Goal: Task Accomplishment & Management: Complete application form

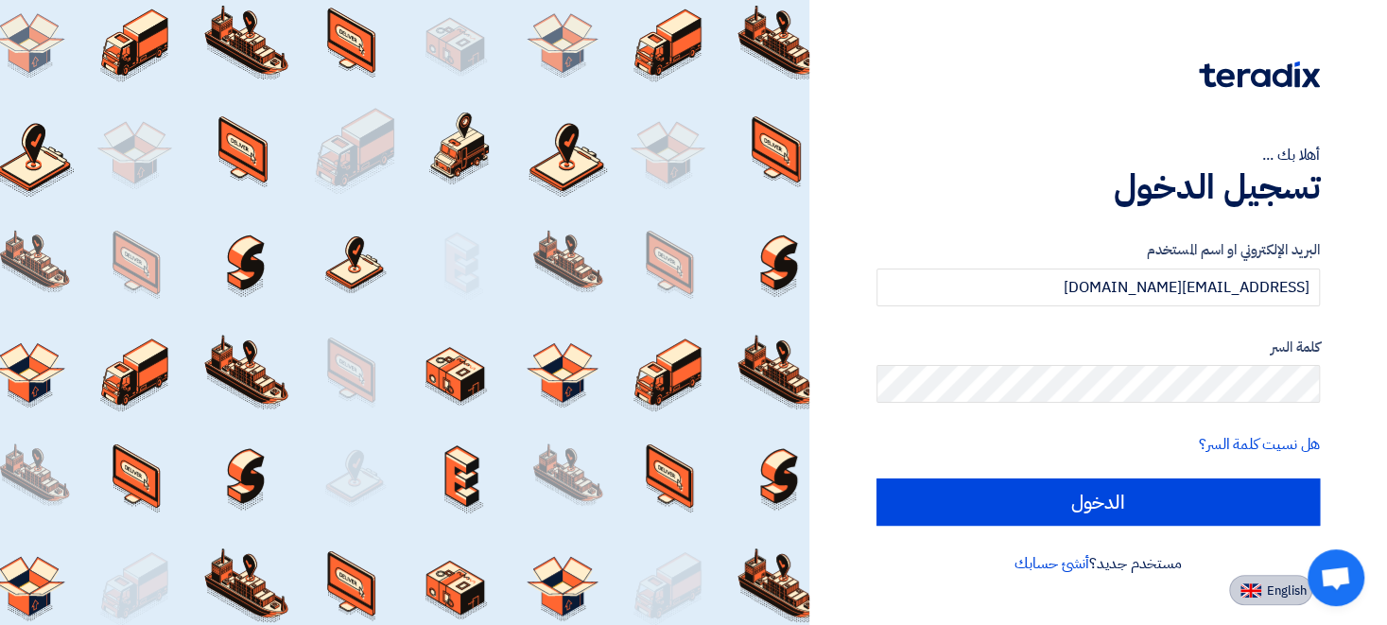
click at [1271, 594] on span "English" at bounding box center [1287, 590] width 40 height 13
type input "Sign in"
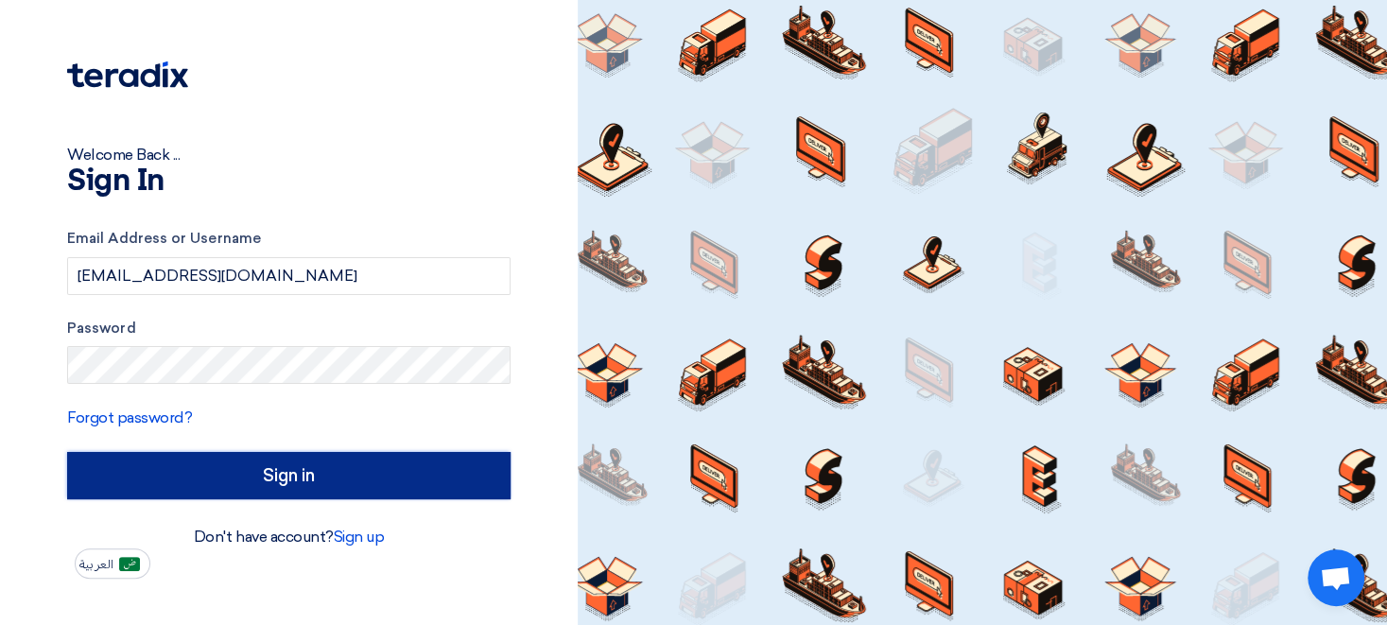
click at [271, 486] on input "Sign in" at bounding box center [288, 475] width 443 height 47
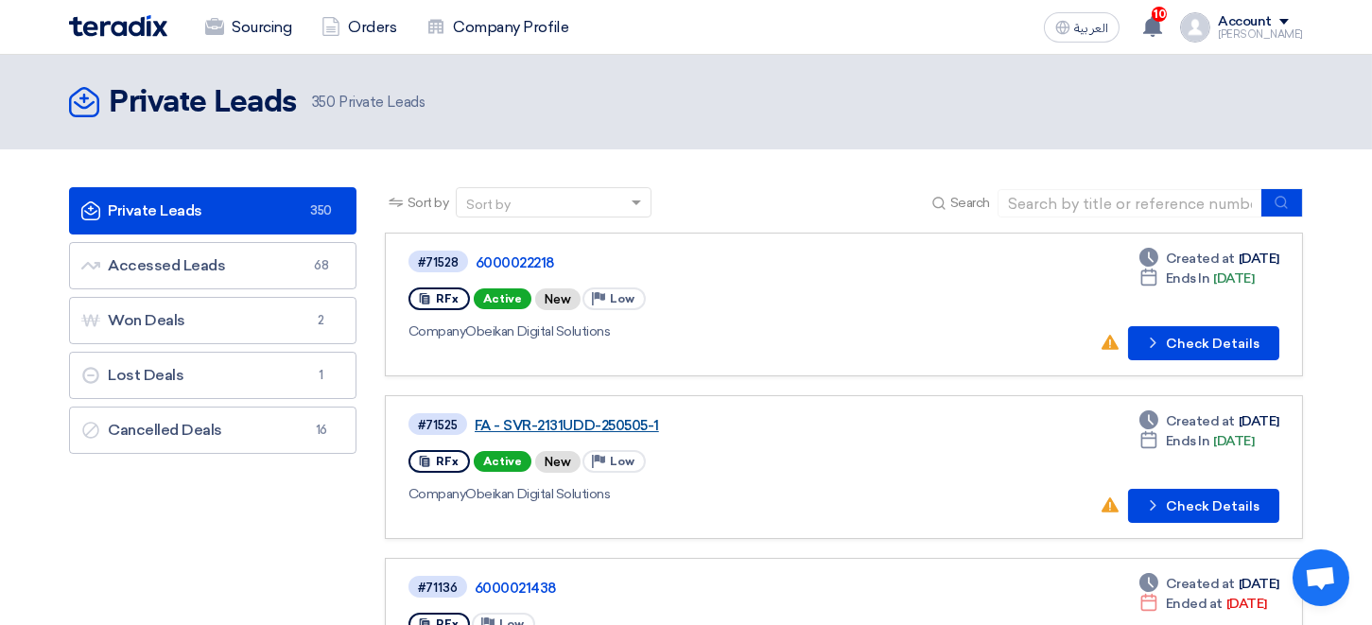
click at [551, 427] on link "FA - SVR-2131UDD-250505-1" at bounding box center [711, 425] width 473 height 17
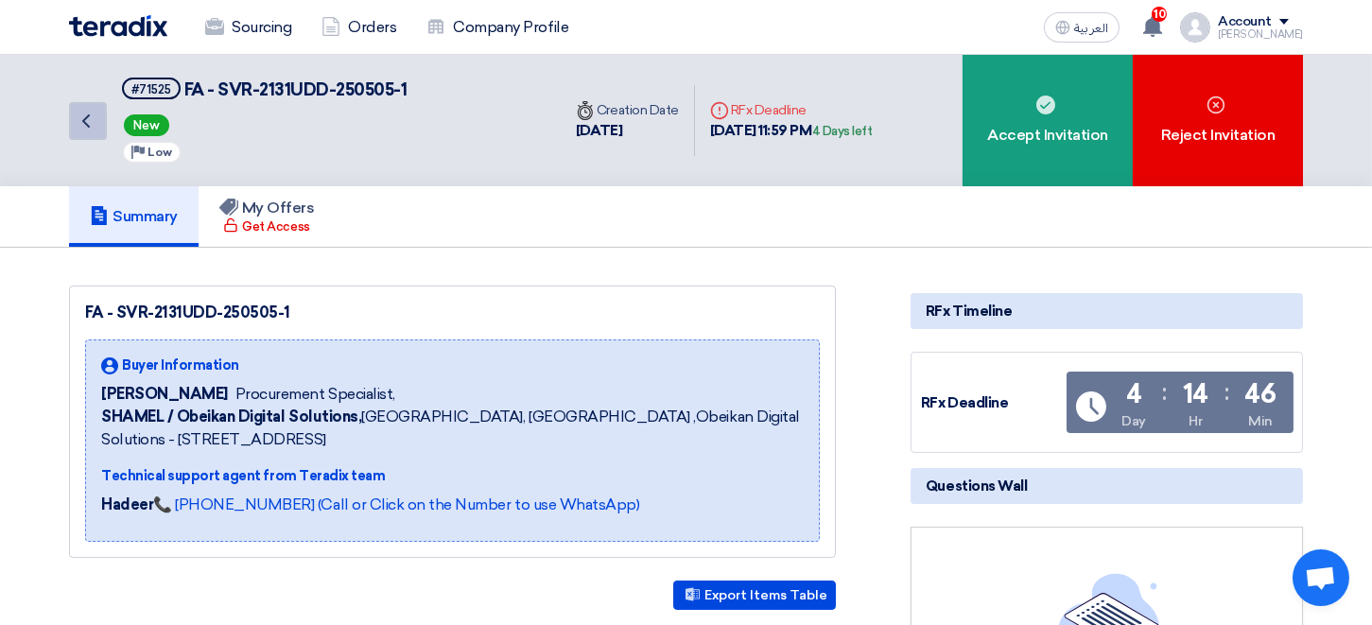
click at [90, 123] on icon "Back" at bounding box center [86, 121] width 23 height 23
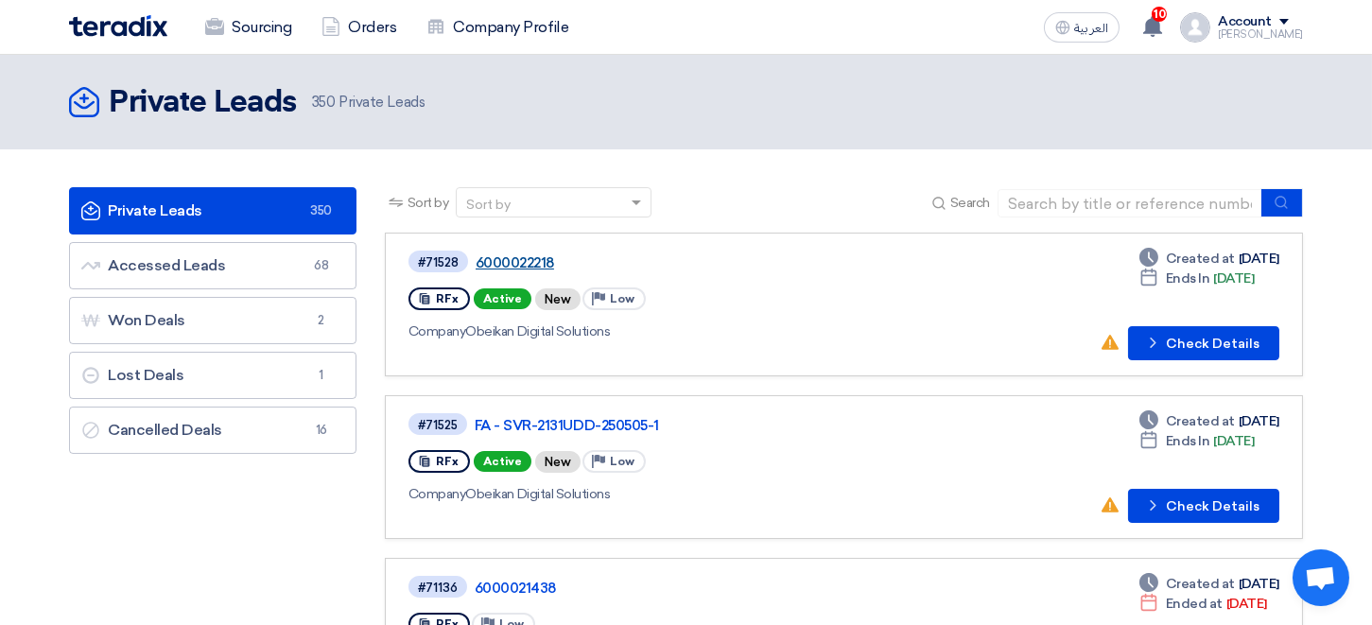
click at [514, 265] on link "6000022218" at bounding box center [711, 262] width 473 height 17
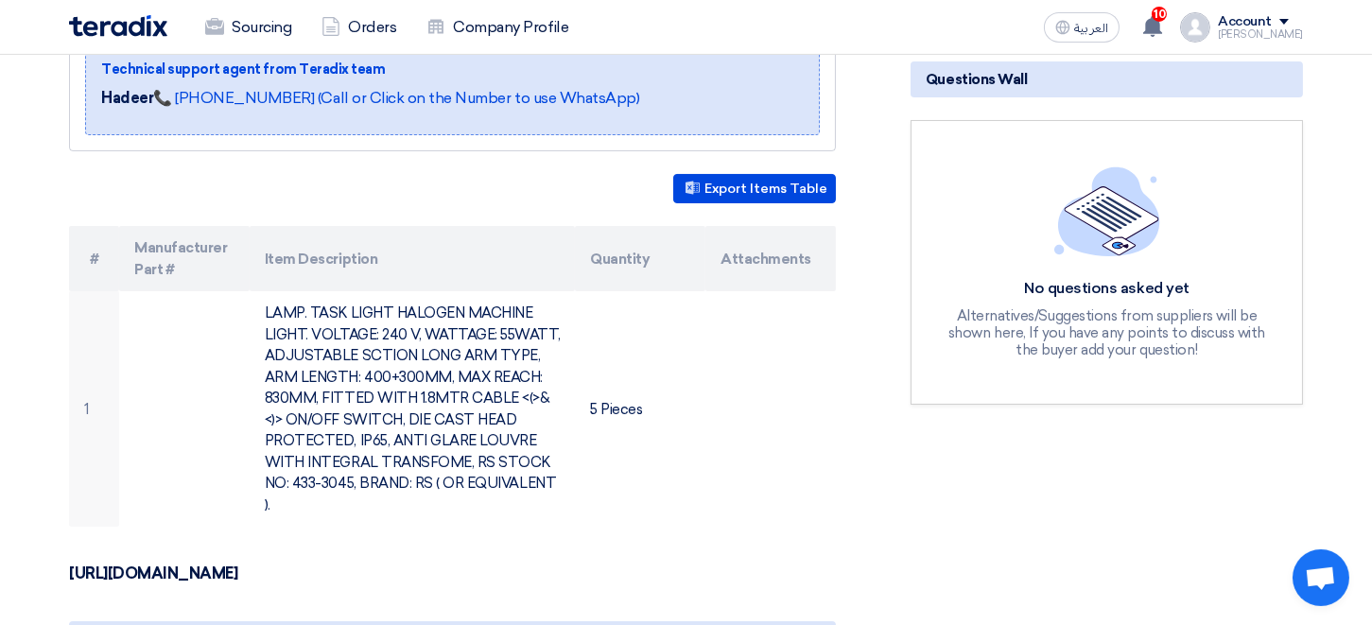
scroll to position [416, 0]
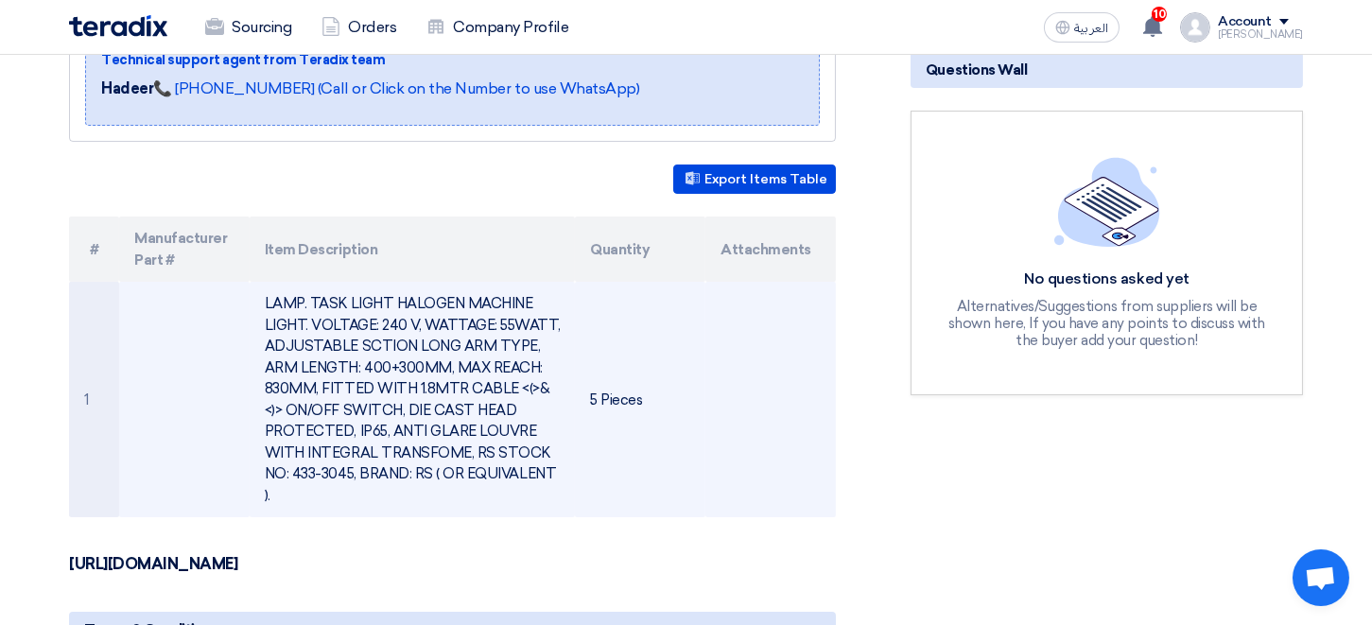
drag, startPoint x: 549, startPoint y: 474, endPoint x: 262, endPoint y: 298, distance: 336.9
click at [262, 298] on td "LAMP. TASK LIGHT HALOGEN MACHINE LIGHT. VOLTAGE: 240 V, WATTAGE: 55WATT, ADJUST…" at bounding box center [413, 399] width 326 height 235
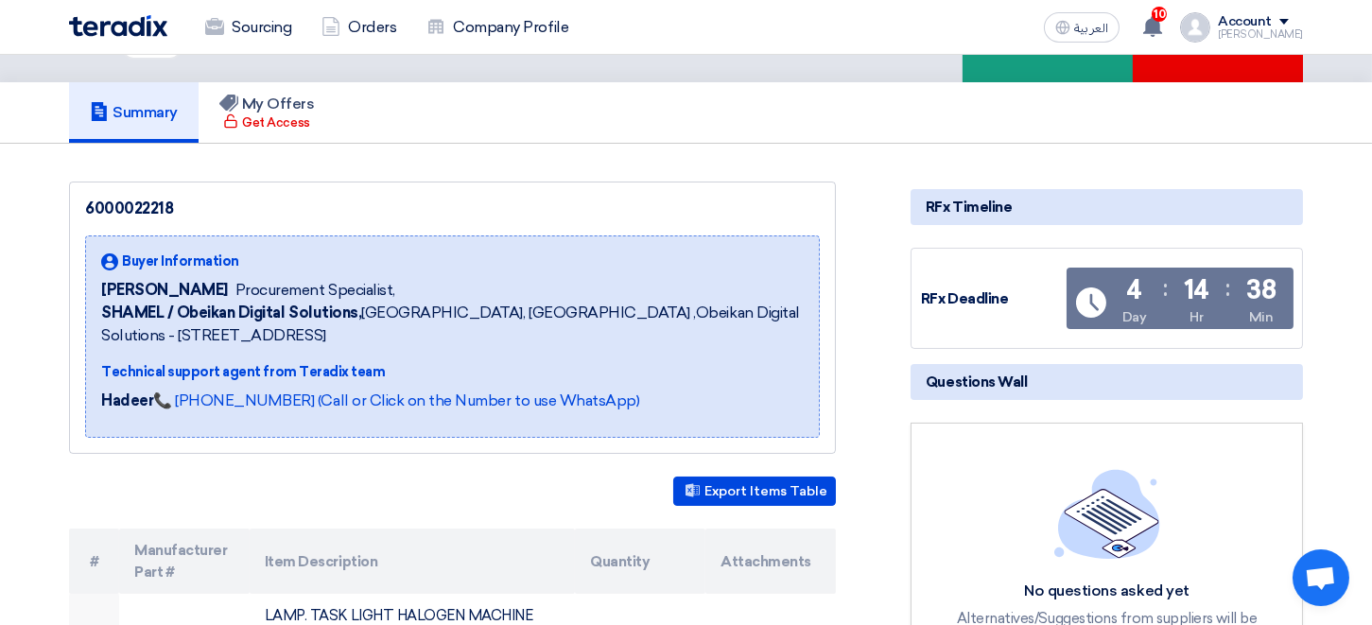
scroll to position [0, 0]
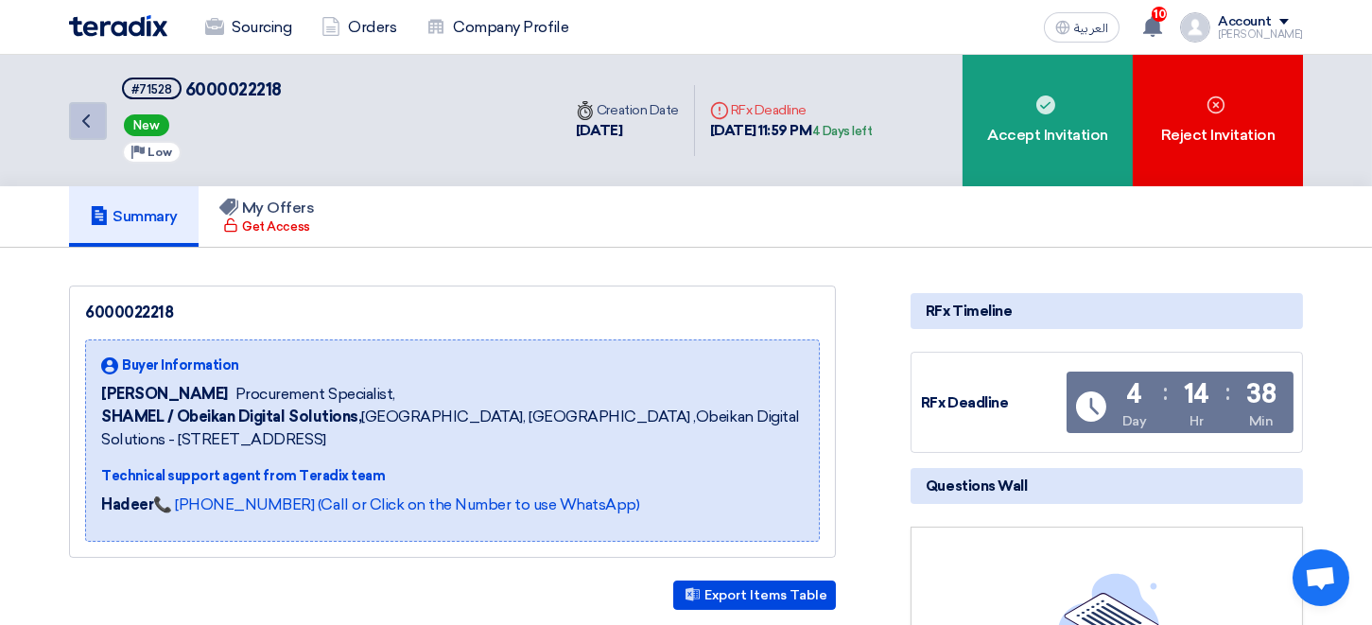
click at [91, 120] on icon "Back" at bounding box center [86, 121] width 23 height 23
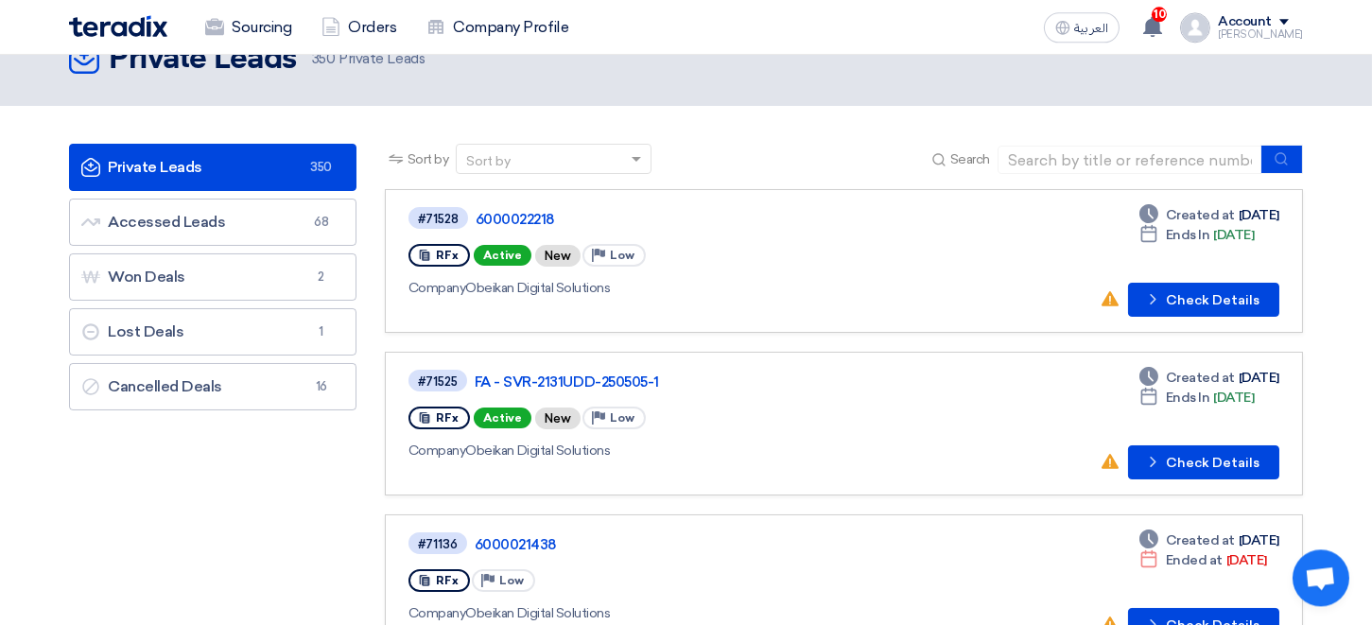
scroll to position [104, 0]
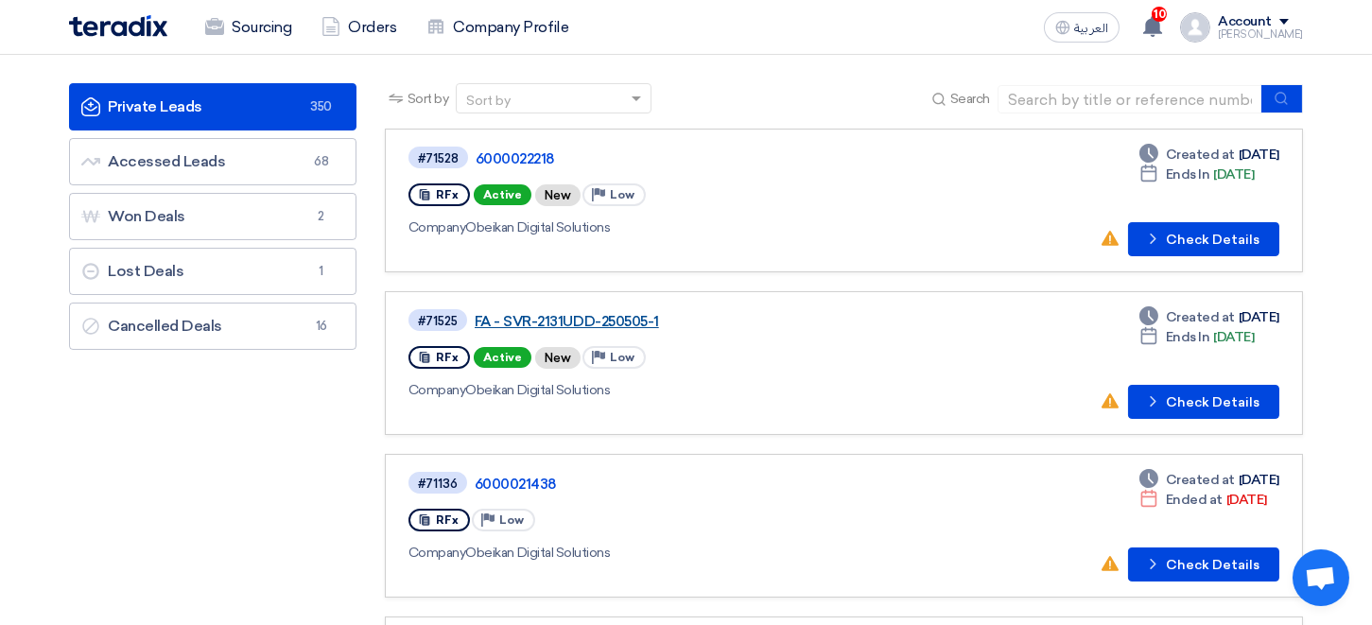
click at [566, 318] on link "FA - SVR-2131UDD-250505-1" at bounding box center [711, 321] width 473 height 17
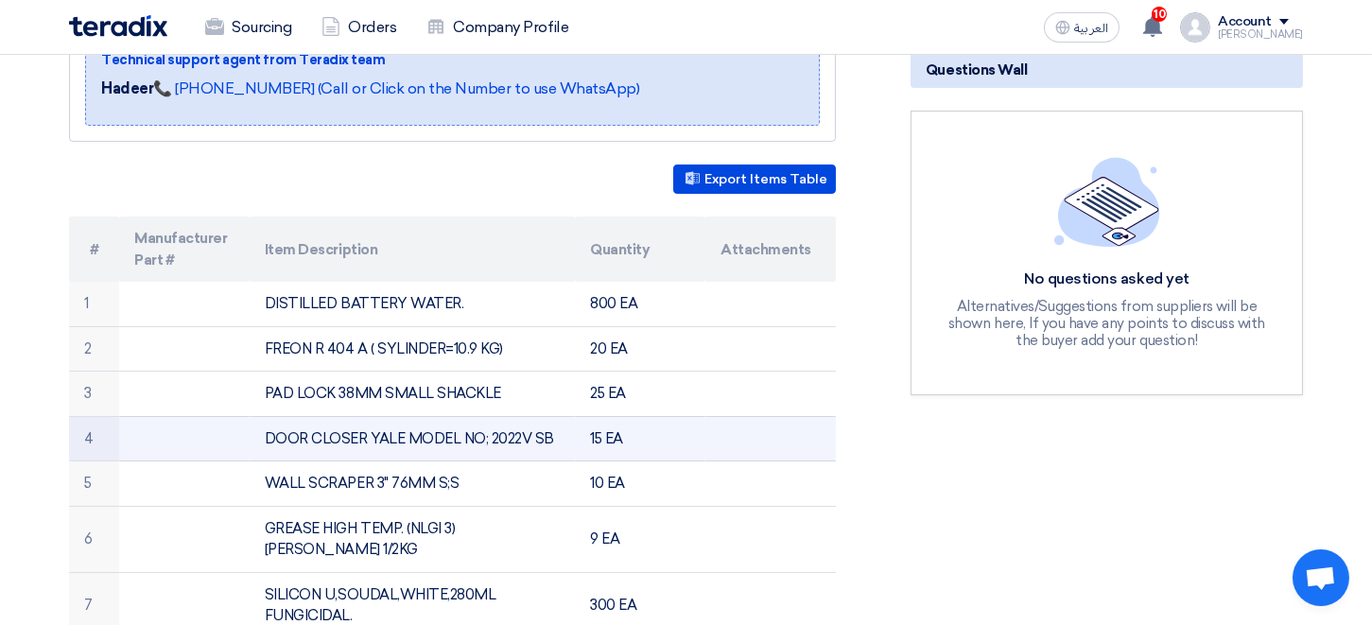
scroll to position [520, 0]
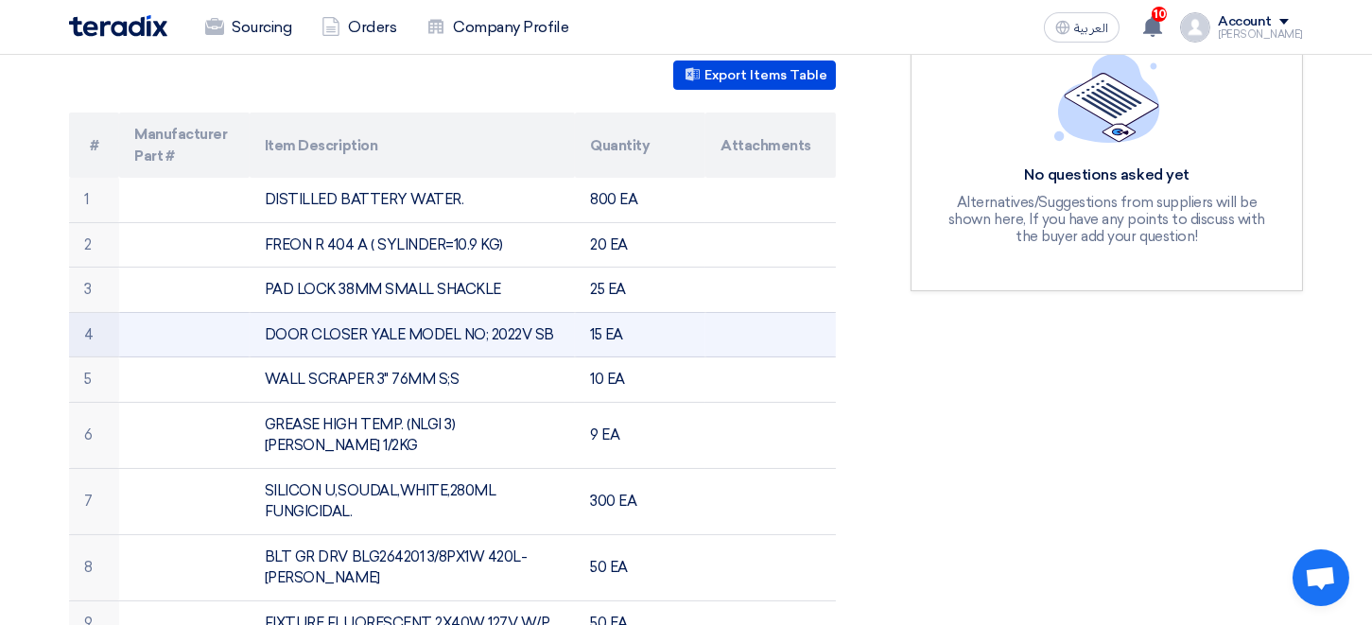
click at [432, 334] on td "DOOR CLOSER YALE MODEL NO; 2022V SB" at bounding box center [413, 334] width 326 height 45
click at [396, 335] on td "DOOR CLOSER YALE MODEL NO; 2022V SB" at bounding box center [413, 334] width 326 height 45
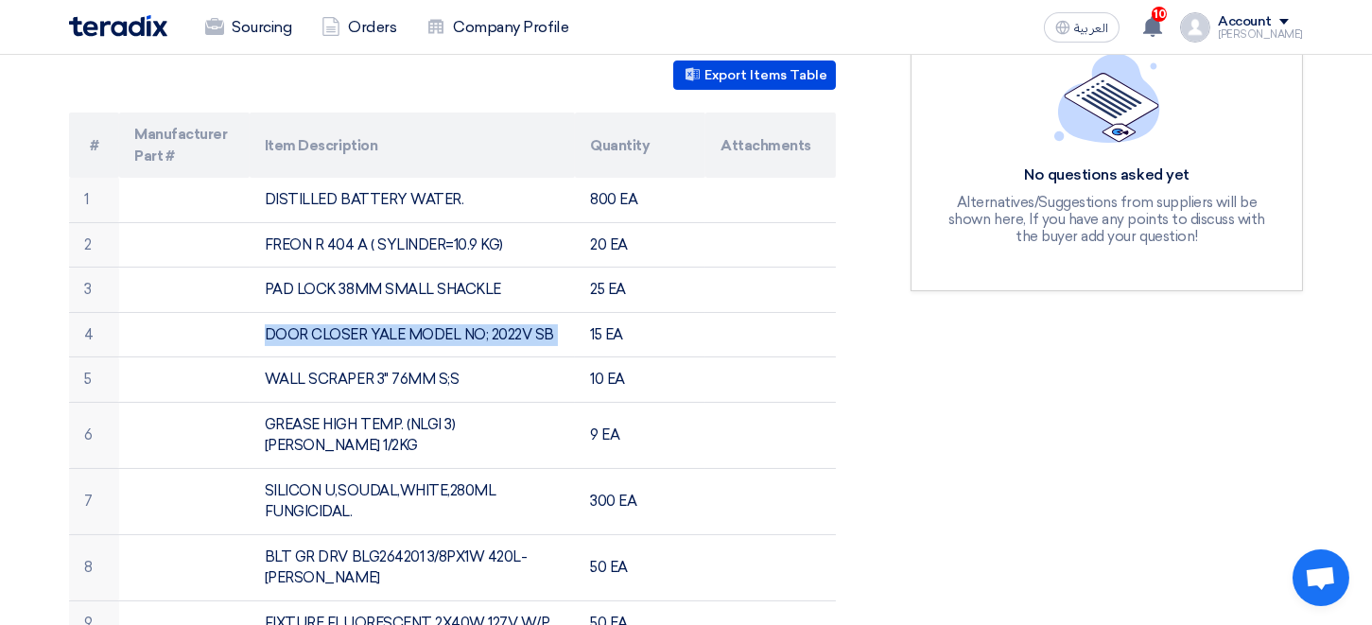
copy td "DOOR CLOSER YALE MODEL NO; 2022V SB"
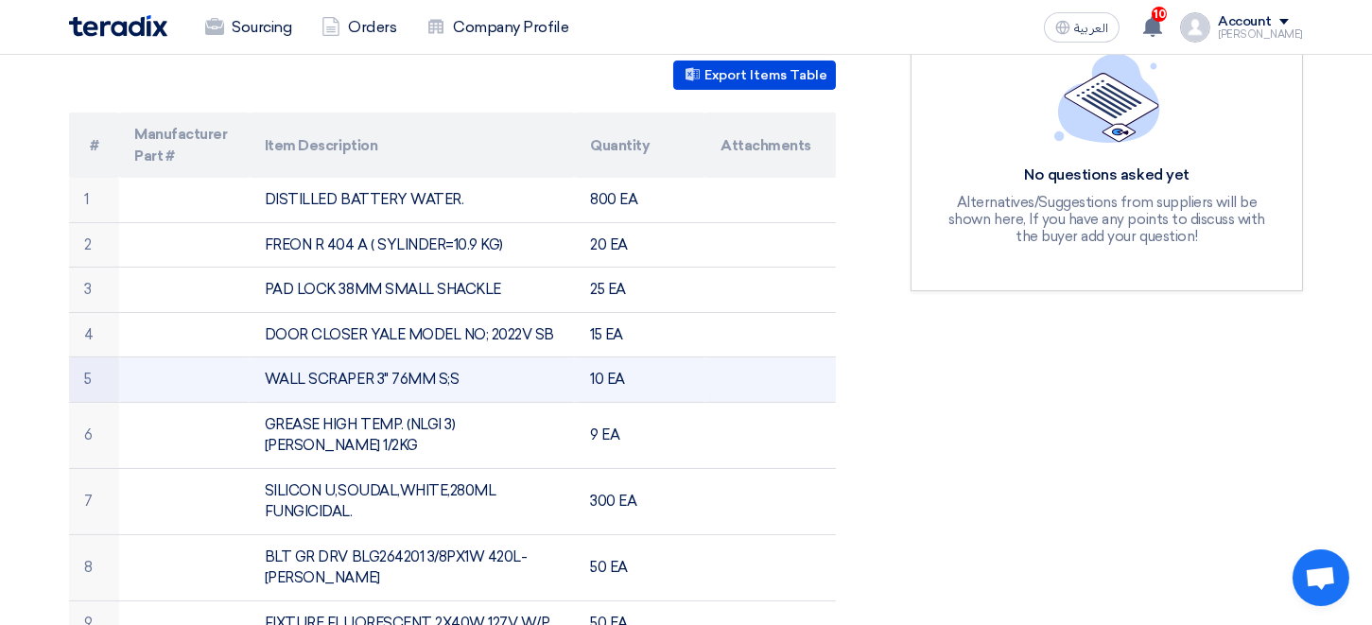
click at [375, 378] on td "WALL SCRAPER 3" 76MM S;S" at bounding box center [413, 379] width 326 height 45
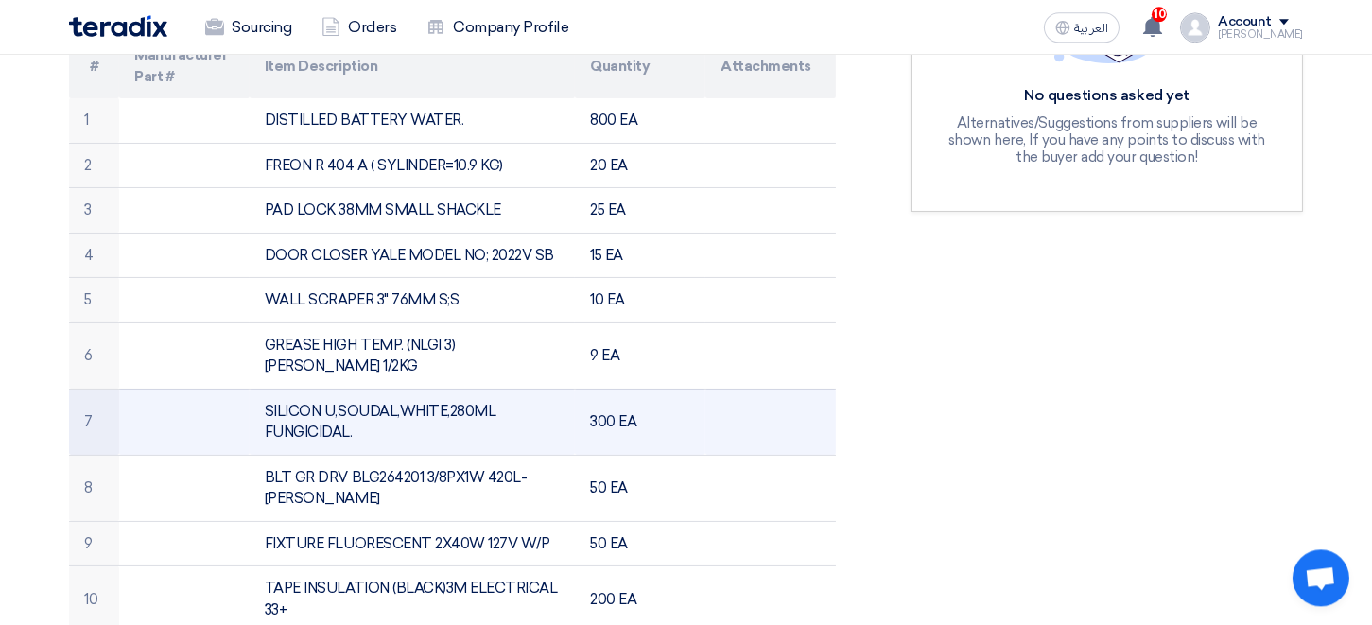
scroll to position [624, 0]
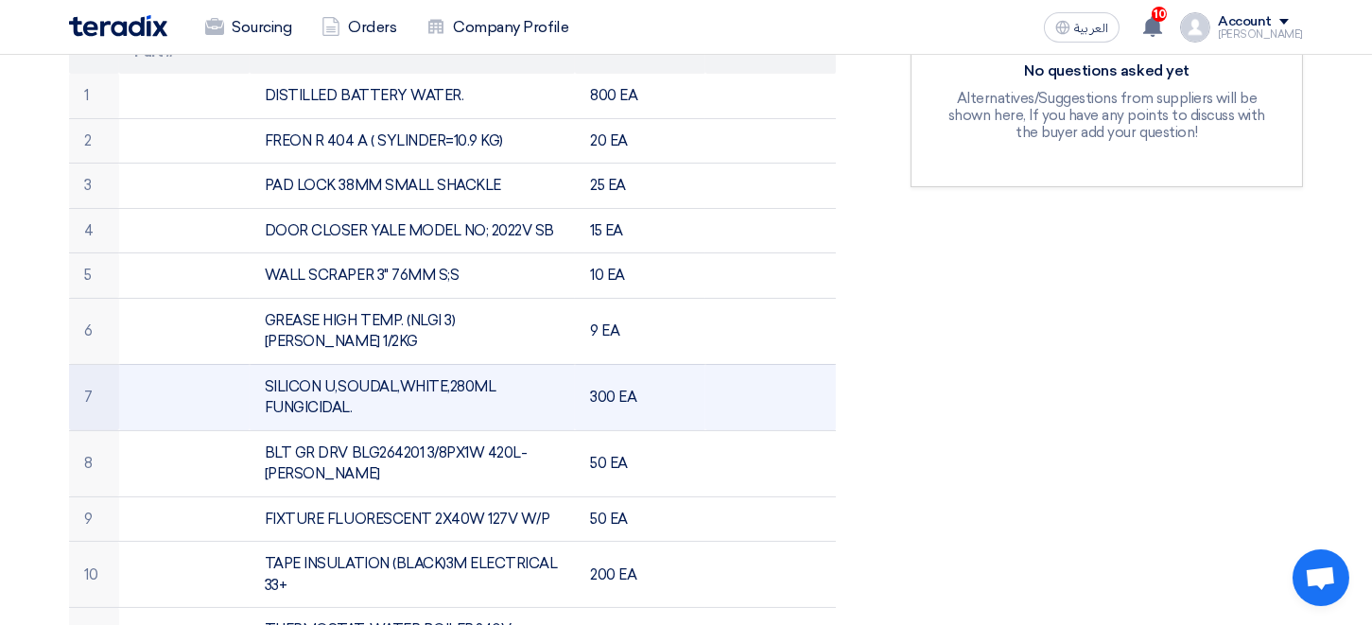
drag, startPoint x: 266, startPoint y: 364, endPoint x: 375, endPoint y: 382, distance: 111.1
click at [375, 382] on td "SILICON U,SOUDAL,WHITE,280ML FUNGICIDAL." at bounding box center [413, 397] width 326 height 66
copy td "SILICON U,SOUDAL,WHITE,280ML FUNGICIDAL."
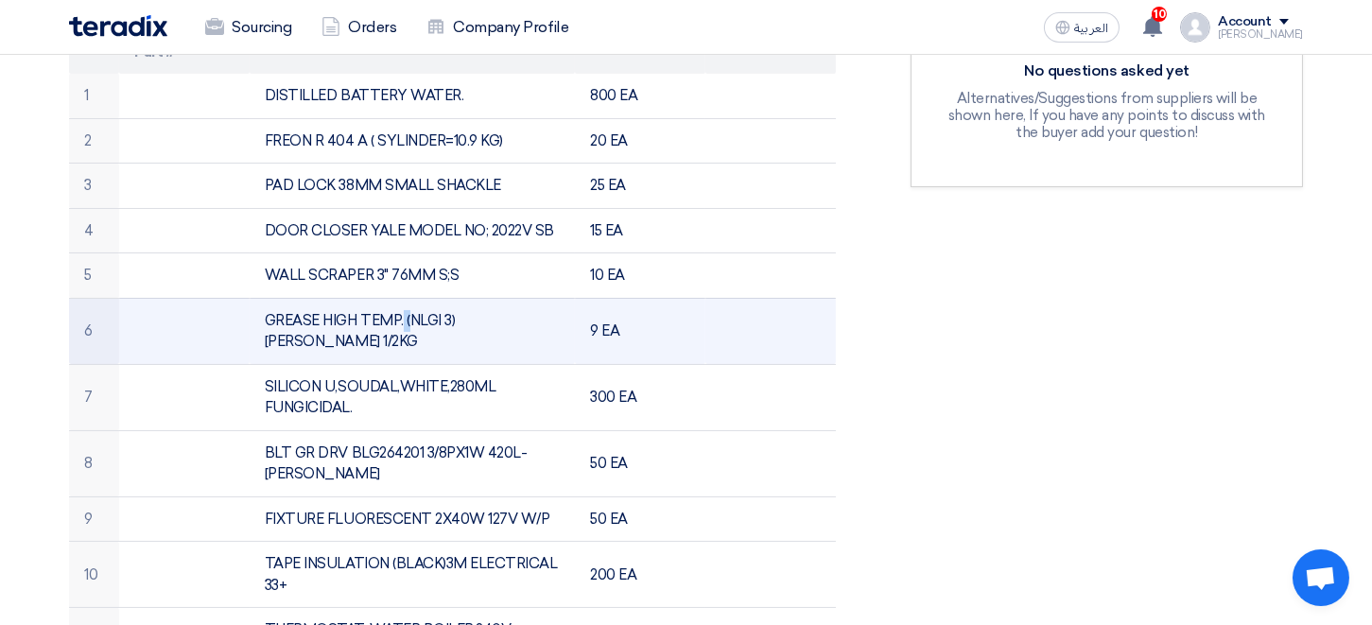
drag, startPoint x: 265, startPoint y: 316, endPoint x: 288, endPoint y: 316, distance: 23.6
click at [288, 316] on td "GREASE HIGH TEMP. (NLGI 3) [PERSON_NAME] 1/2KG" at bounding box center [413, 331] width 326 height 66
click at [545, 317] on td "GREASE HIGH TEMP. (NLGI 3) [PERSON_NAME] 1/2KG" at bounding box center [413, 331] width 326 height 66
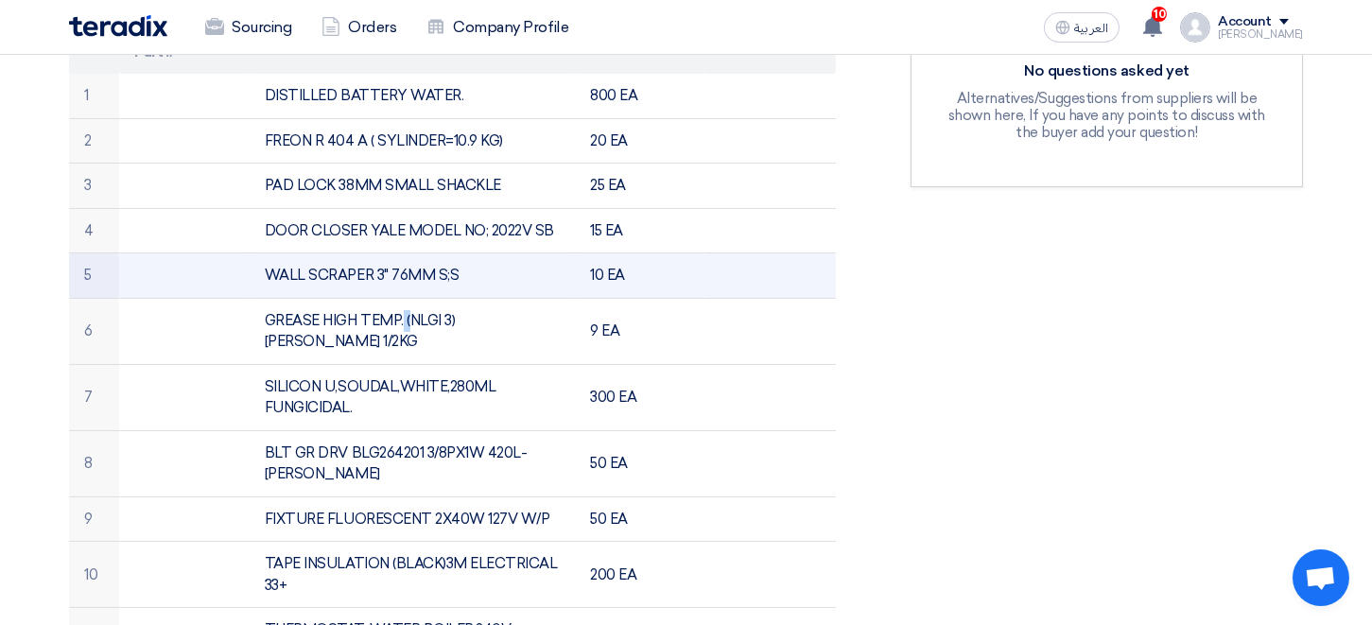
copy td "GREASE HIGH TEMP. (NLGI 3) [PERSON_NAME] 1/2KG"
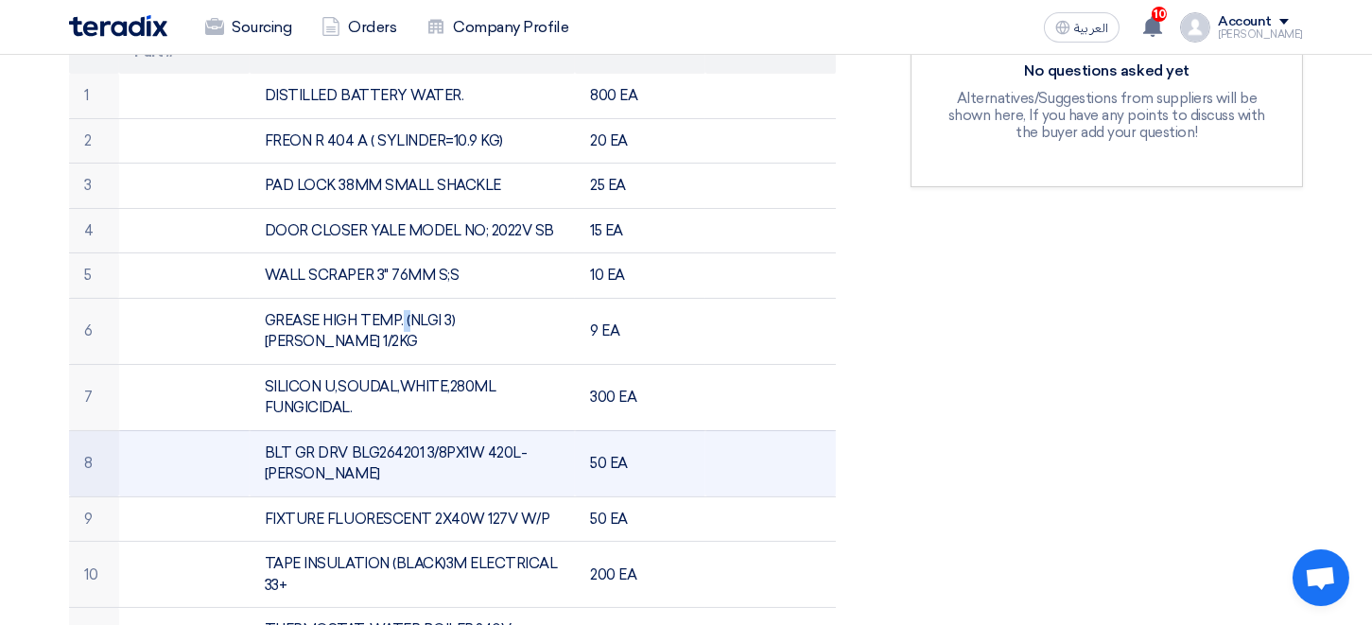
drag, startPoint x: 266, startPoint y: 430, endPoint x: 560, endPoint y: 438, distance: 294.1
click at [560, 438] on td "BLT GR DRV BLG264201 3/8PX1W 420L-[PERSON_NAME]" at bounding box center [413, 463] width 326 height 66
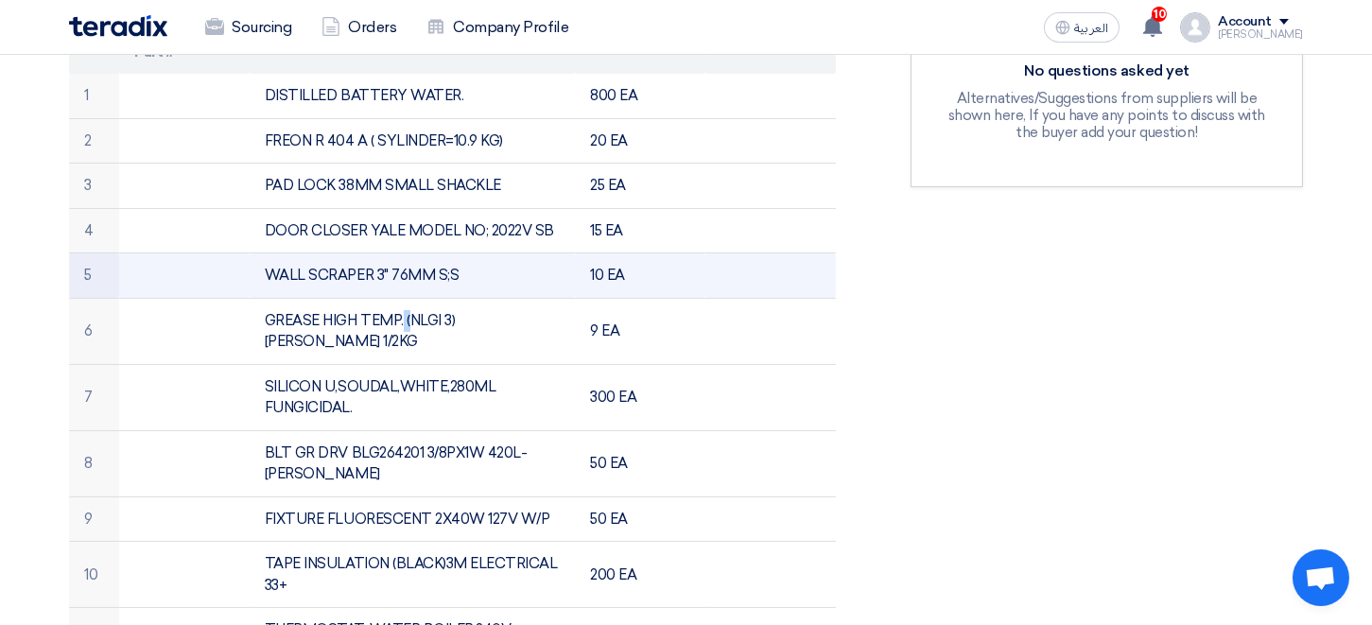
copy td "BLT GR DRV BLG264201 3/8PX1W 420L-[PERSON_NAME]"
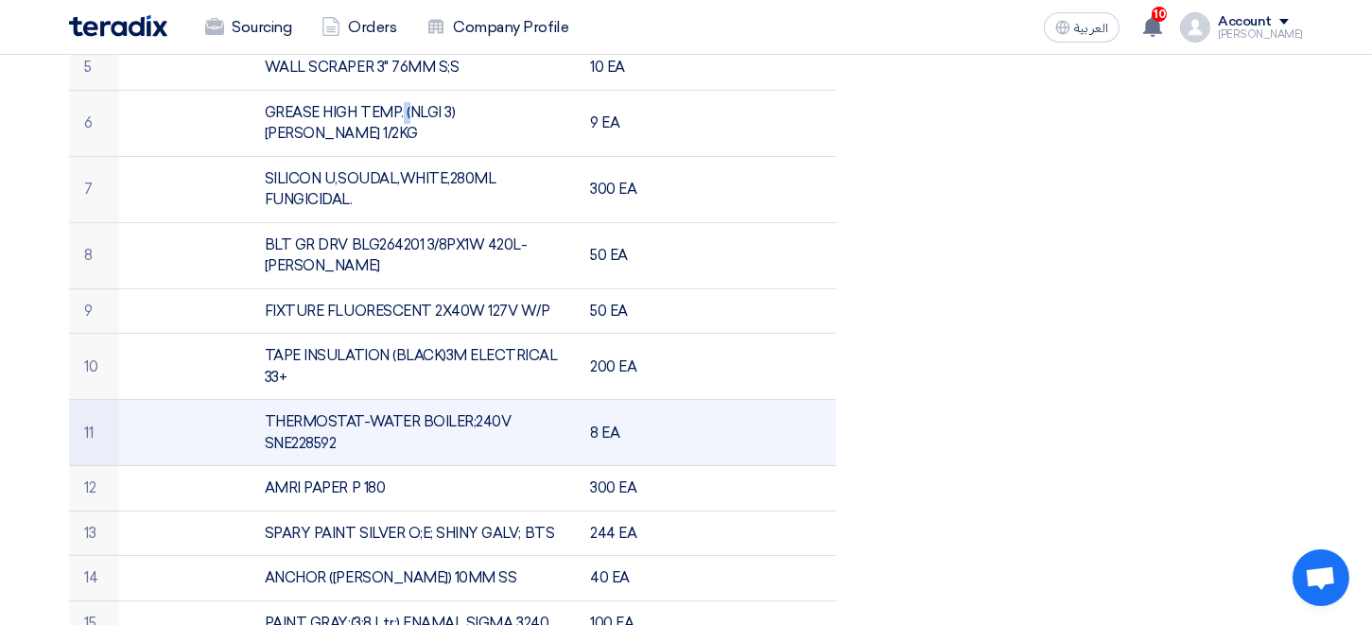
scroll to position [728, 0]
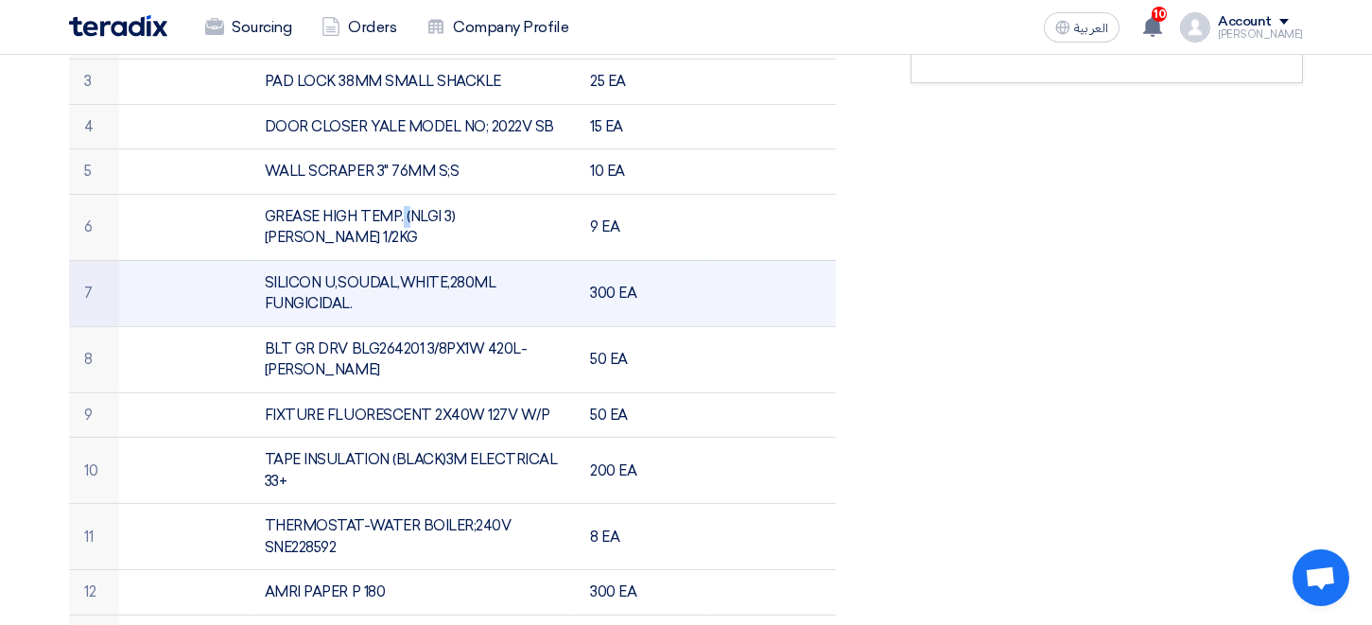
drag, startPoint x: 265, startPoint y: 257, endPoint x: 350, endPoint y: 272, distance: 86.4
click at [350, 272] on td "SILICON U,SOUDAL,WHITE,280ML FUNGICIDAL." at bounding box center [413, 293] width 326 height 66
copy td "SILICON U,SOUDAL,WHITE,280ML FUNGICIDAL"
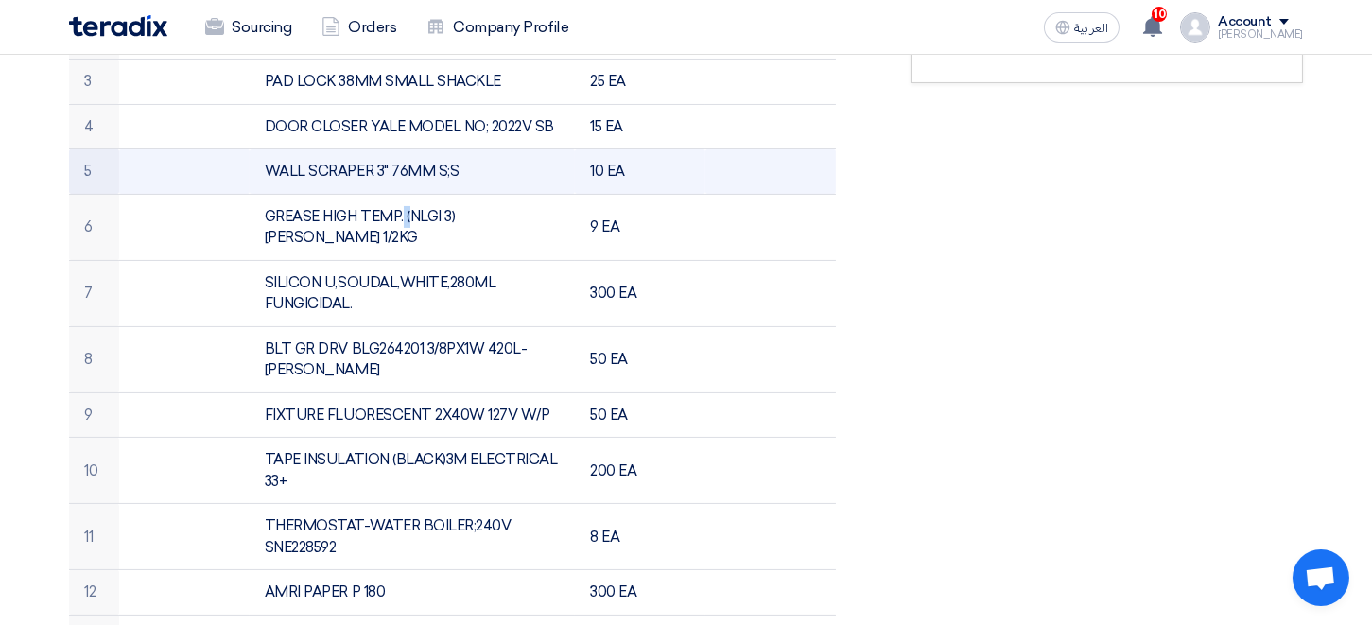
scroll to position [624, 0]
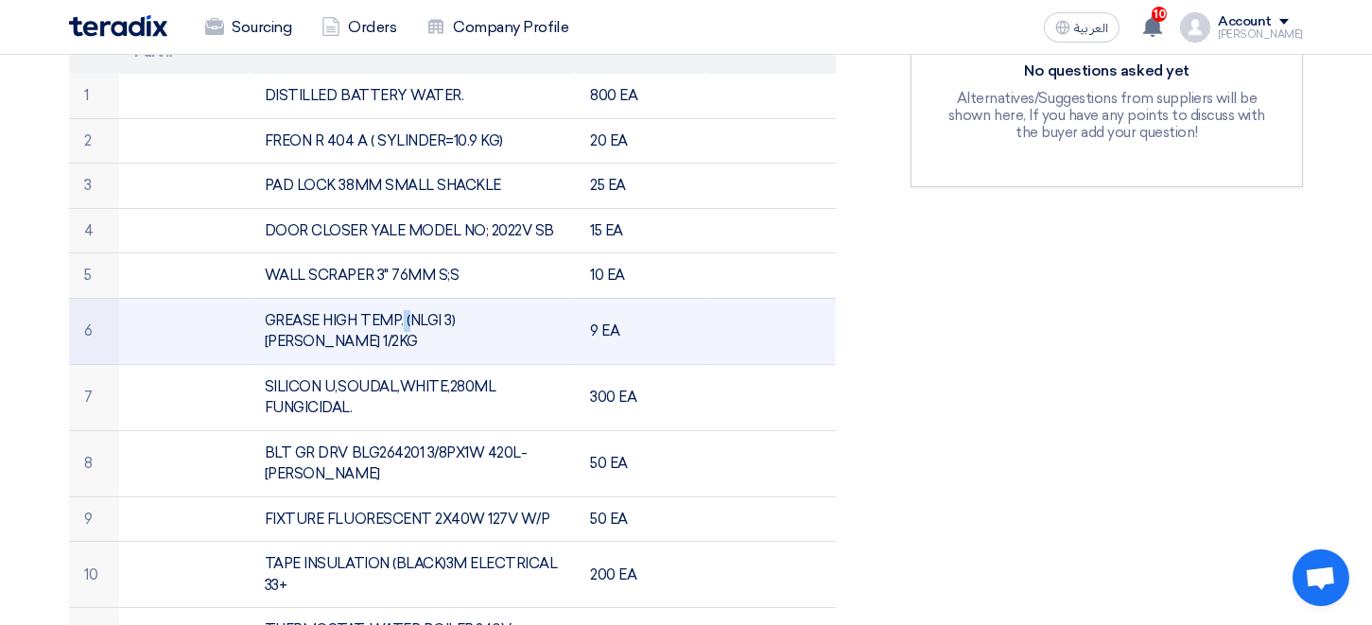
drag, startPoint x: 266, startPoint y: 315, endPoint x: 544, endPoint y: 320, distance: 278.0
click at [544, 320] on td "GREASE HIGH TEMP. (NLGI 3) [PERSON_NAME] 1/2KG" at bounding box center [413, 331] width 326 height 66
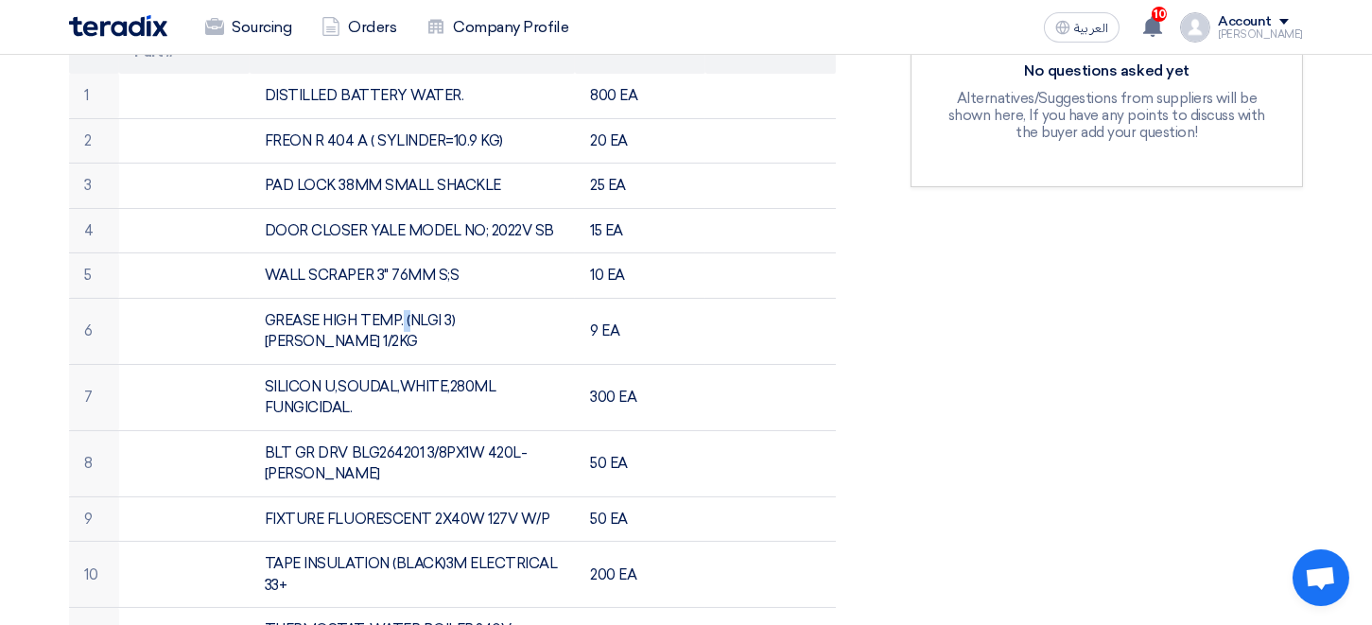
copy td "GREASE HIGH TEMP. (NLGI 3) [PERSON_NAME] 1/2KG"
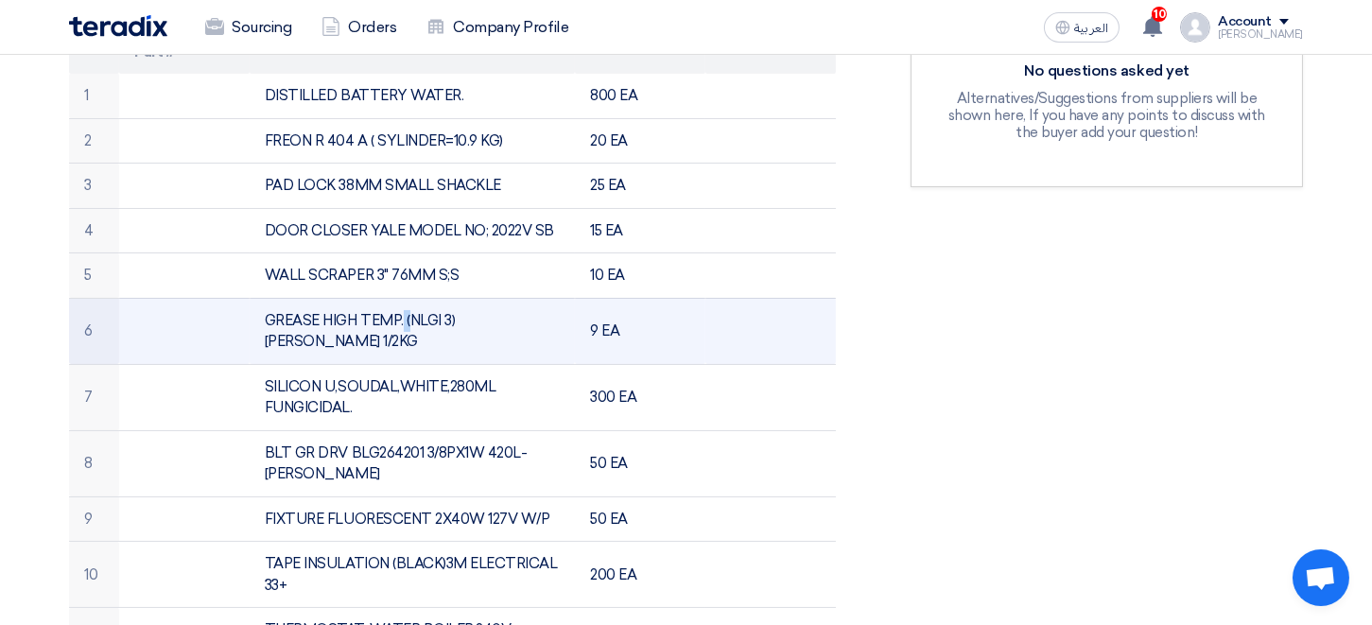
copy td "GREASE HIGH TEMP. (NLGI 3) [PERSON_NAME] 1/2KG"
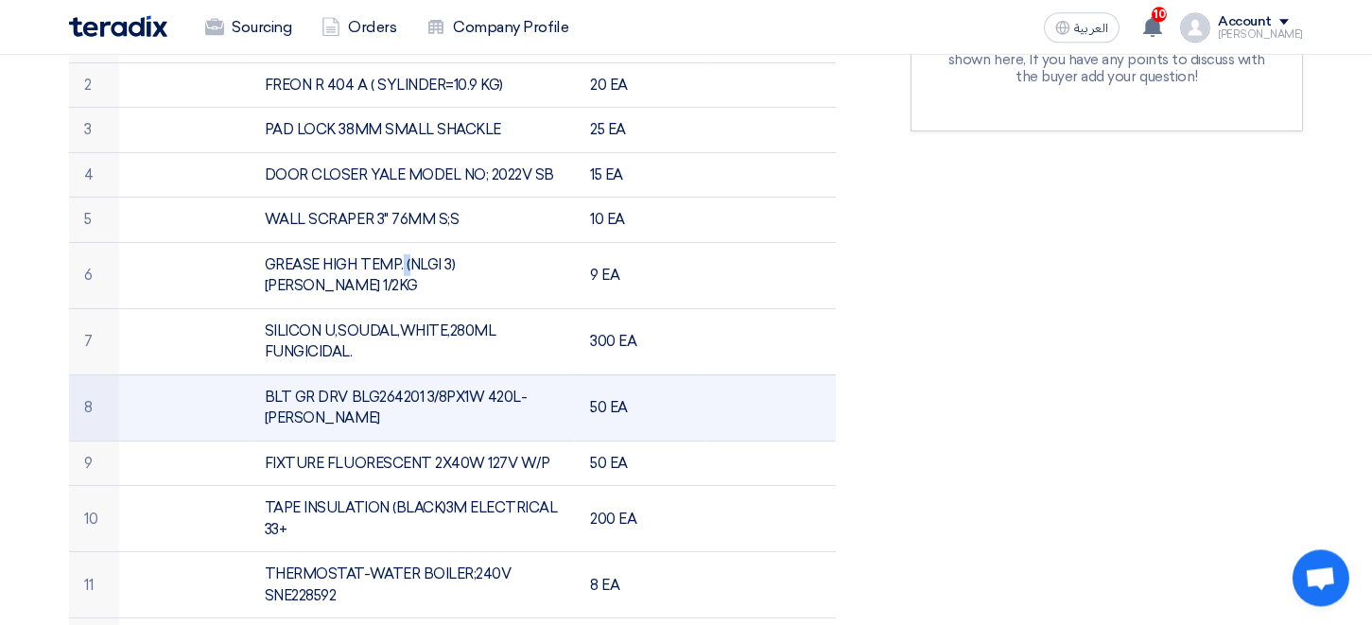
scroll to position [728, 0]
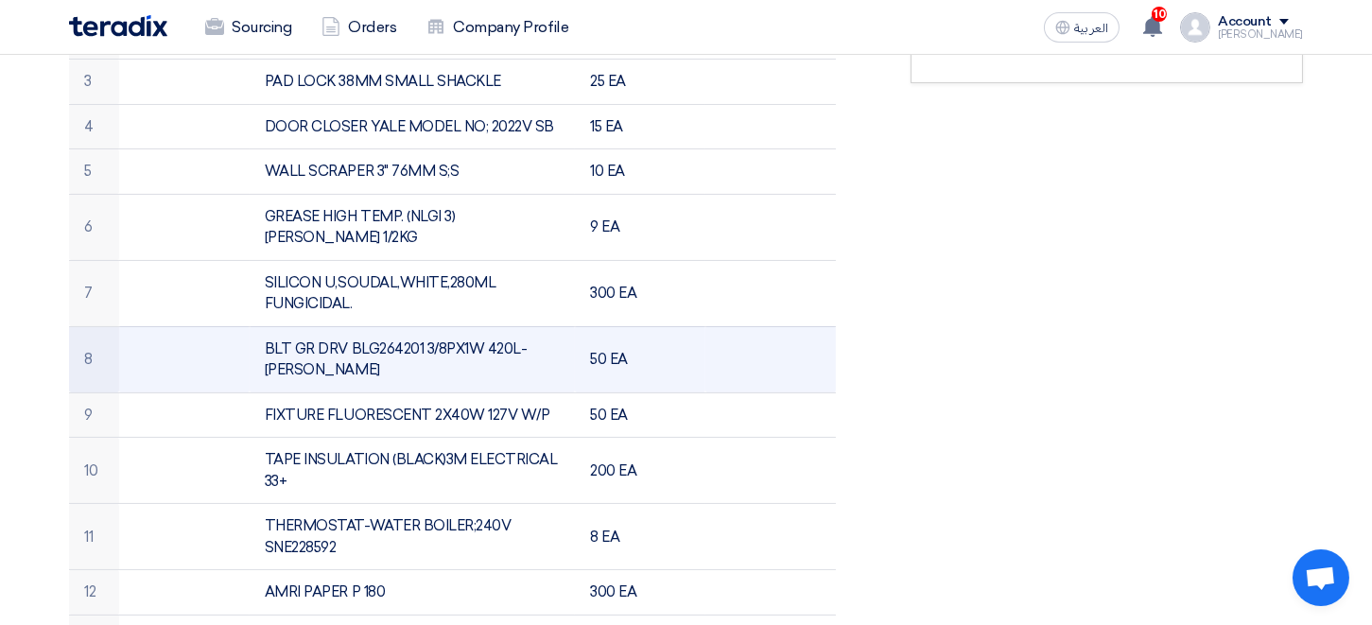
click at [284, 326] on td "BLT GR DRV BLG264201 3/8PX1W 420L-[PERSON_NAME]" at bounding box center [413, 359] width 326 height 66
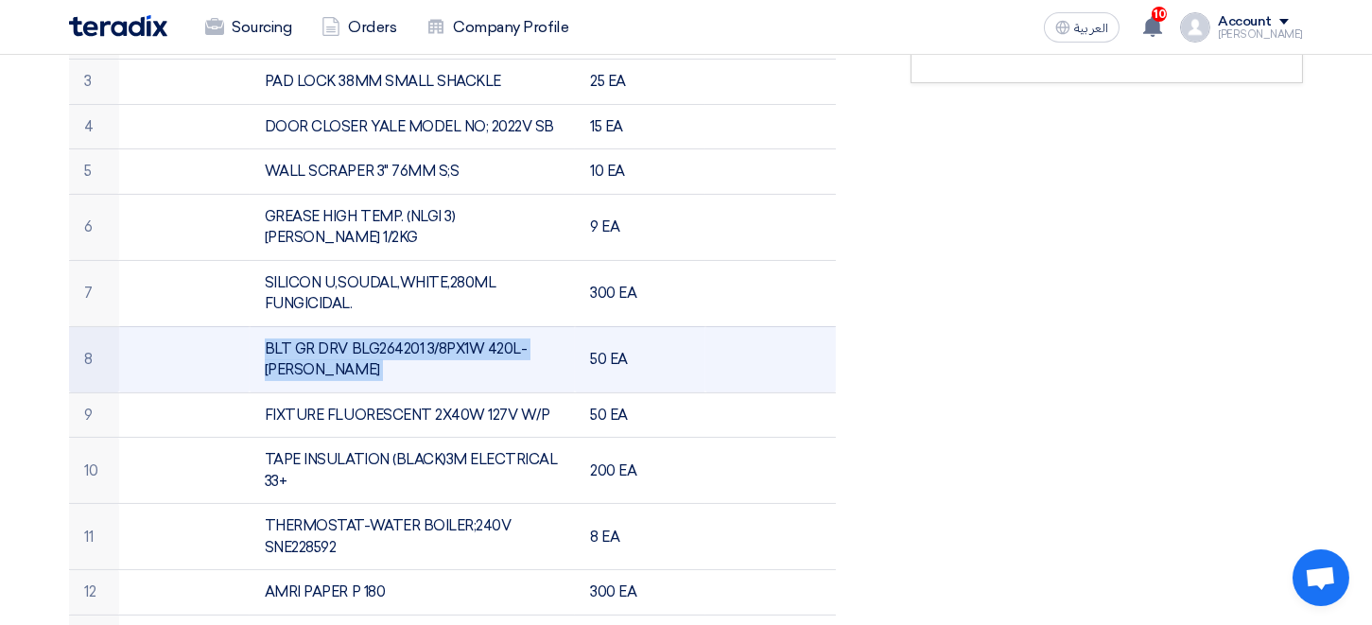
click at [284, 326] on td "BLT GR DRV BLG264201 3/8PX1W 420L-[PERSON_NAME]" at bounding box center [413, 359] width 326 height 66
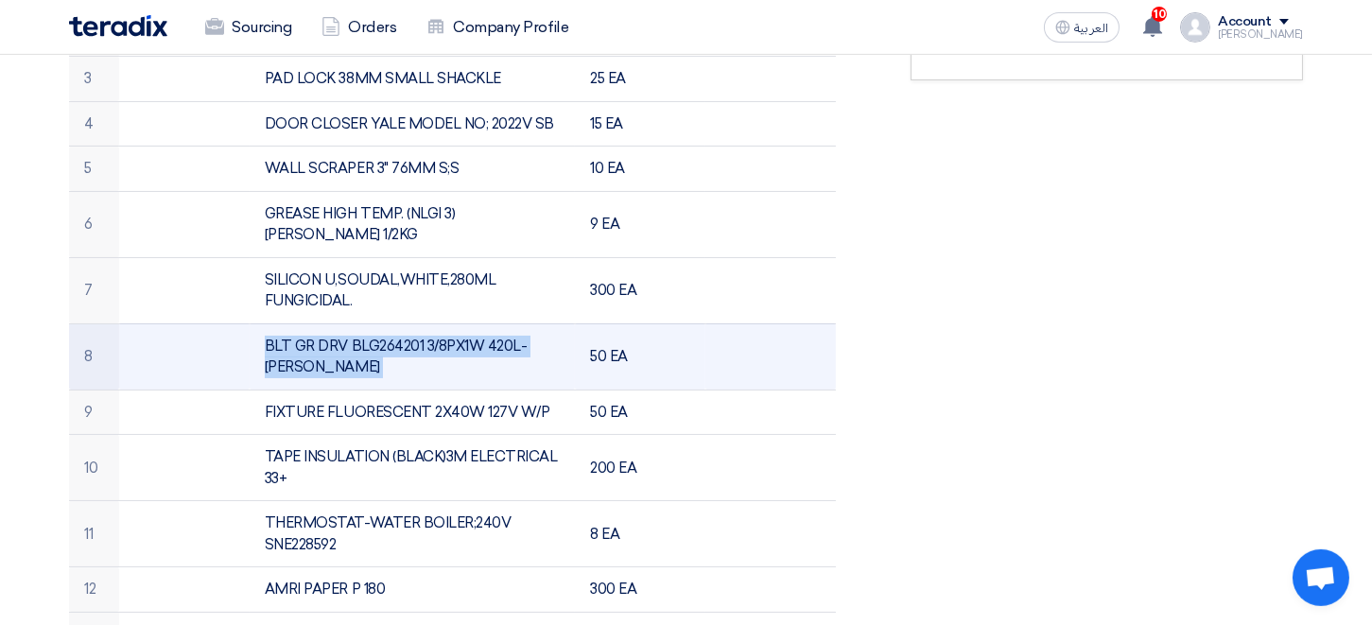
scroll to position [725, 0]
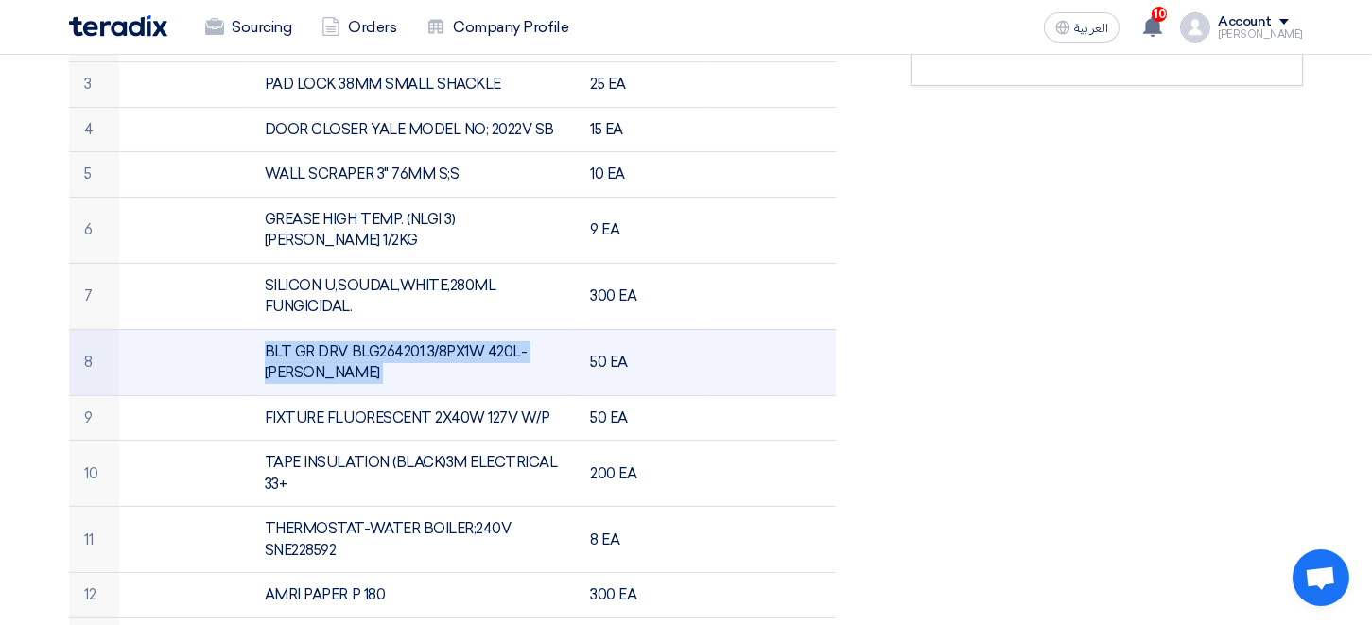
copy td "BLT GR DRV BLG264201 3/8PX1W 420L-[PERSON_NAME]"
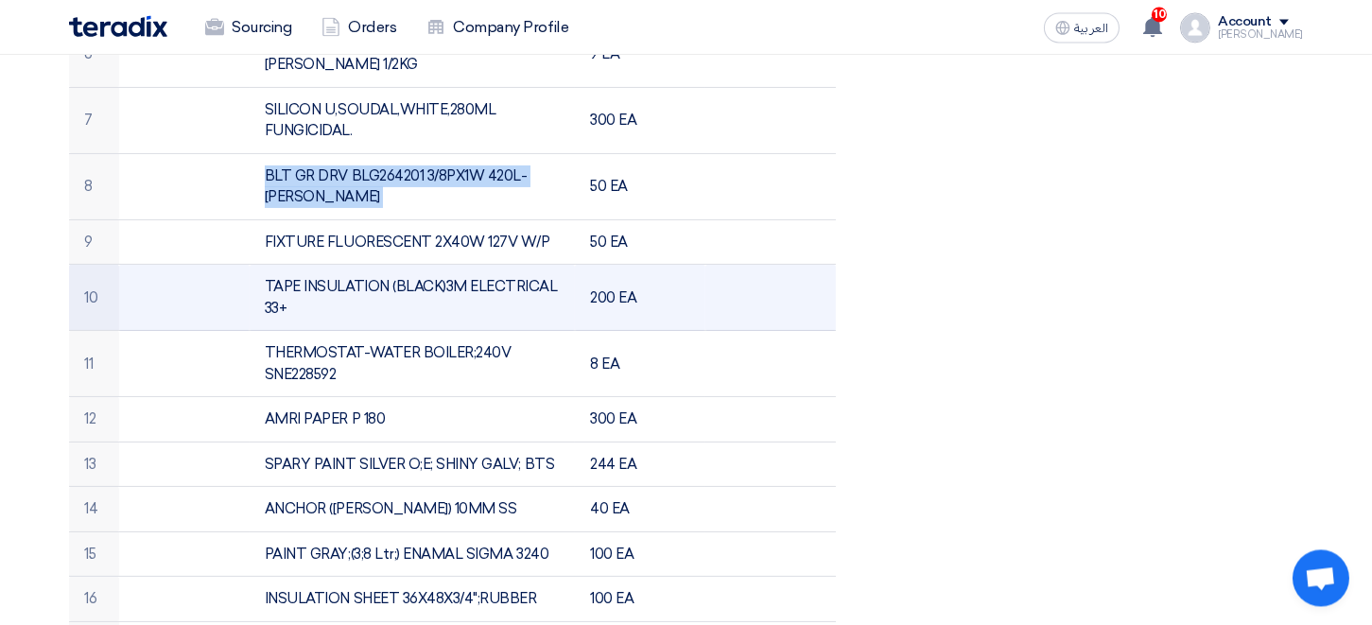
scroll to position [936, 0]
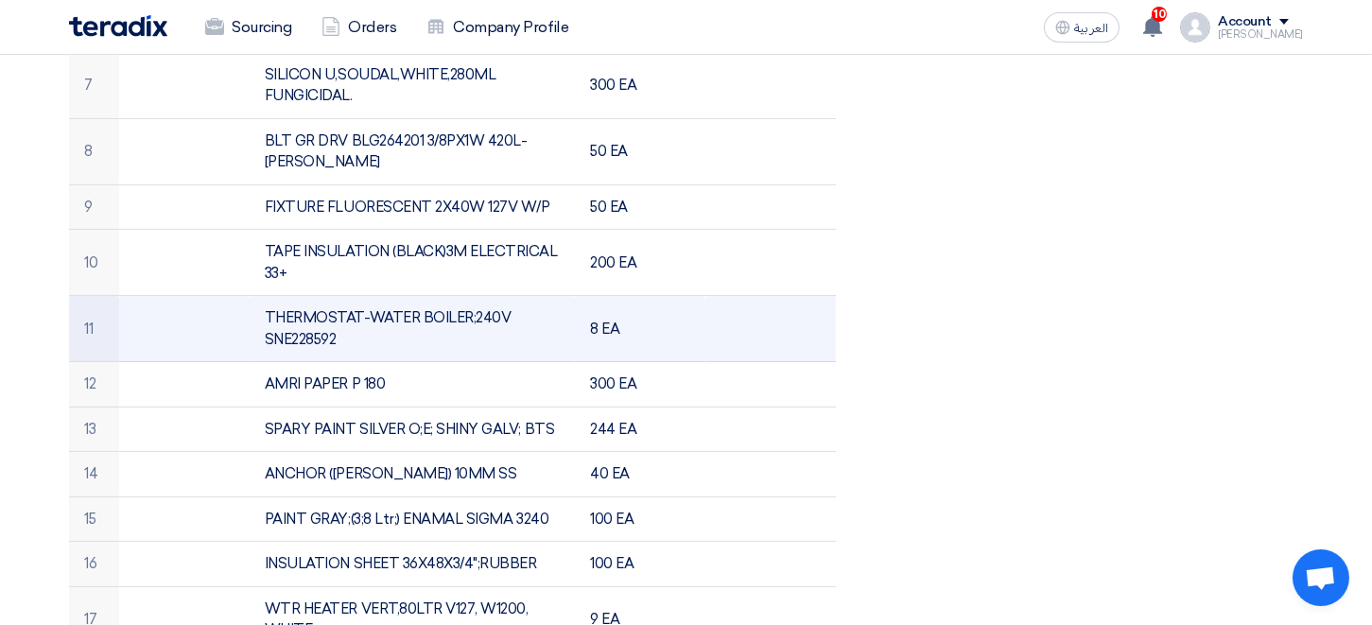
click at [331, 296] on td "THERMOSTAT-WATER BOILER;240V SNE228592" at bounding box center [413, 329] width 326 height 66
drag, startPoint x: 336, startPoint y: 296, endPoint x: 267, endPoint y: 271, distance: 73.3
click at [267, 296] on td "THERMOSTAT-WATER BOILER;240V SNE228592" at bounding box center [413, 329] width 326 height 66
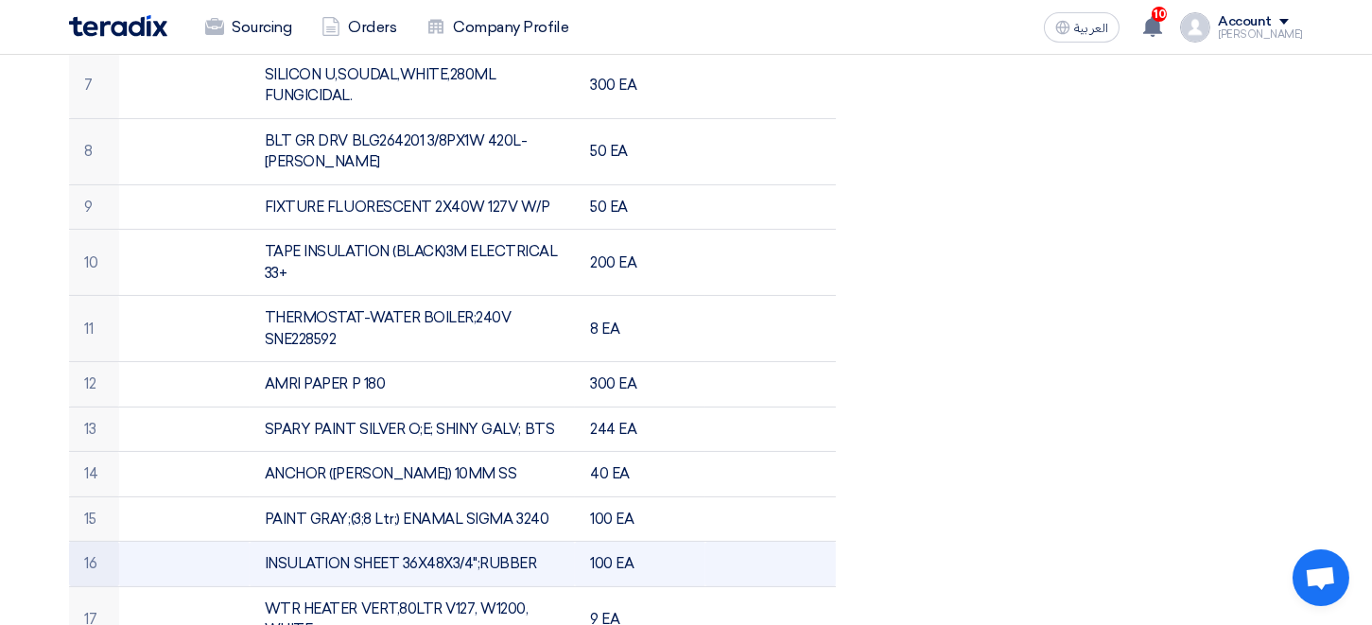
copy td "THERMOSTAT-WATER BOILER;240V SNE228592"
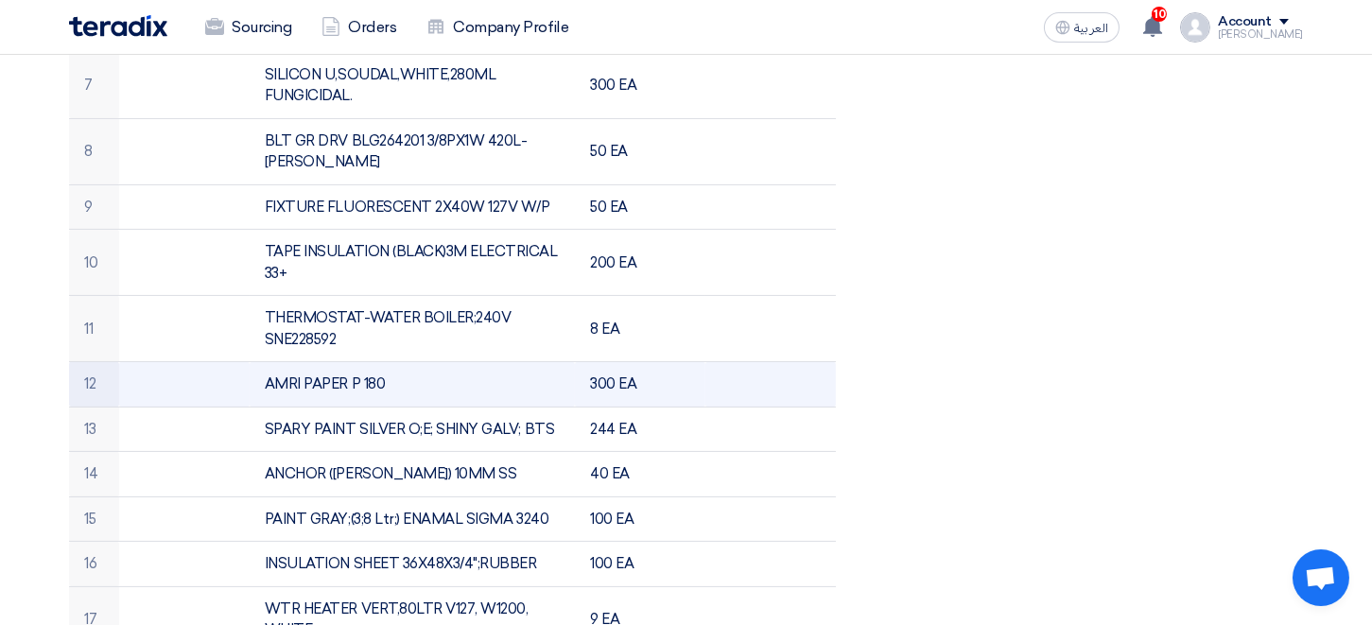
click at [303, 362] on td "AMRI PAPER P 180" at bounding box center [413, 384] width 326 height 45
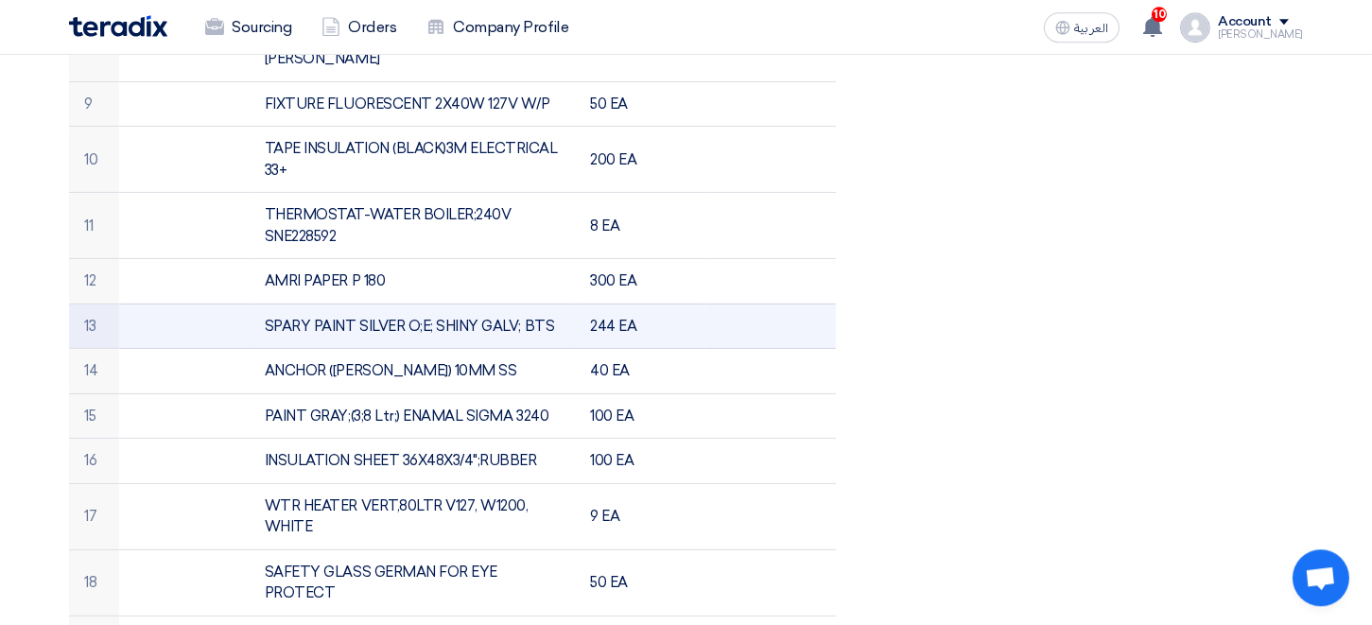
scroll to position [1040, 0]
drag, startPoint x: 266, startPoint y: 281, endPoint x: 551, endPoint y: 285, distance: 285.5
click at [551, 303] on td "SPARY PAINT SILVER O;E; SHINY GALV; BTS" at bounding box center [413, 325] width 326 height 45
copy td "SPARY PAINT SILVER O;E; SHINY GALV; BTS"
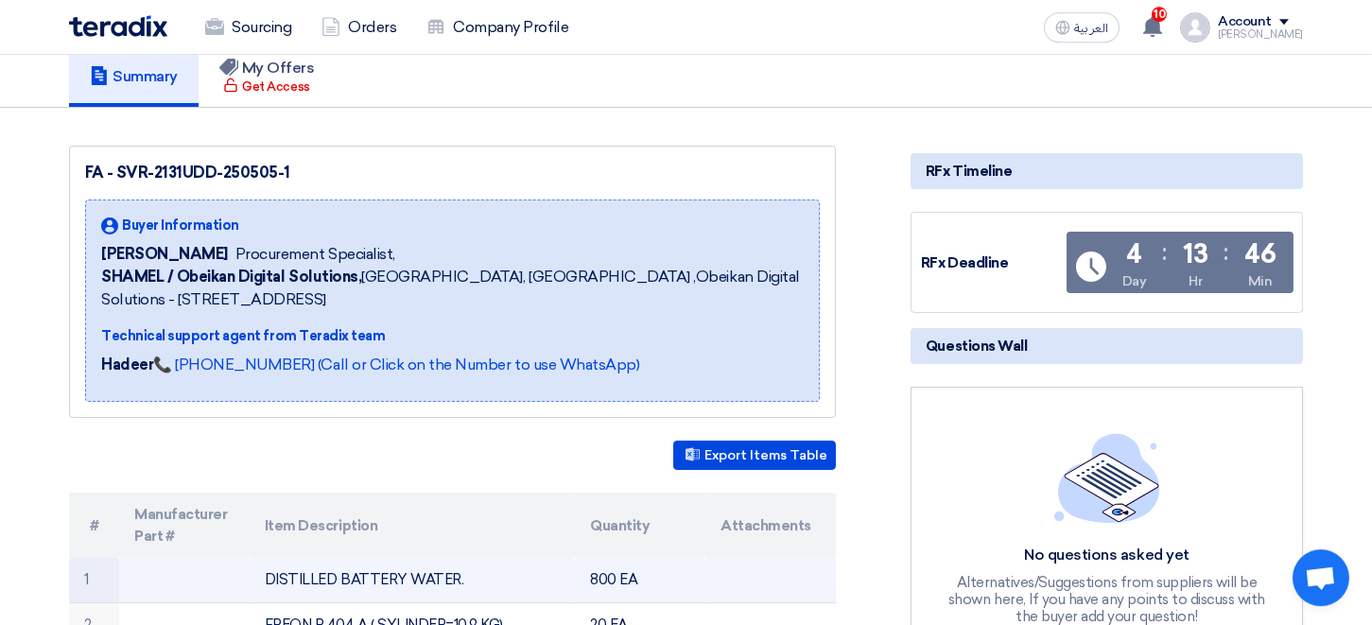
scroll to position [104, 0]
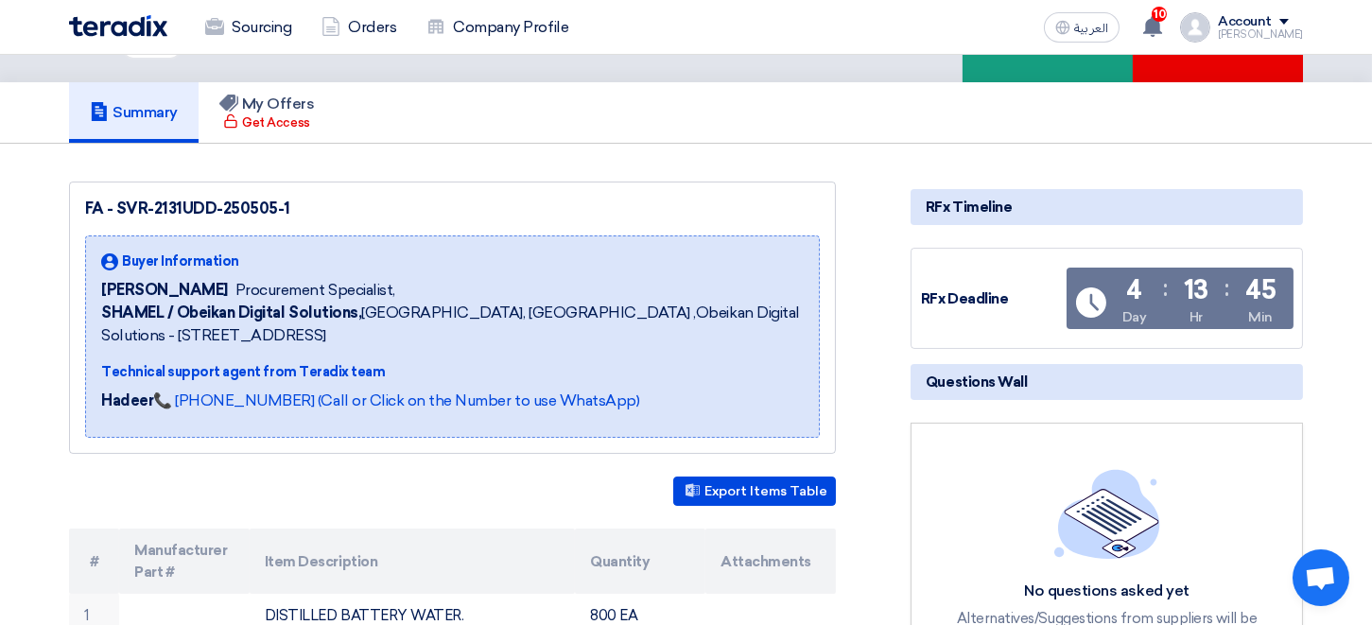
click at [1118, 374] on h5 "Questions Wall" at bounding box center [1106, 382] width 392 height 36
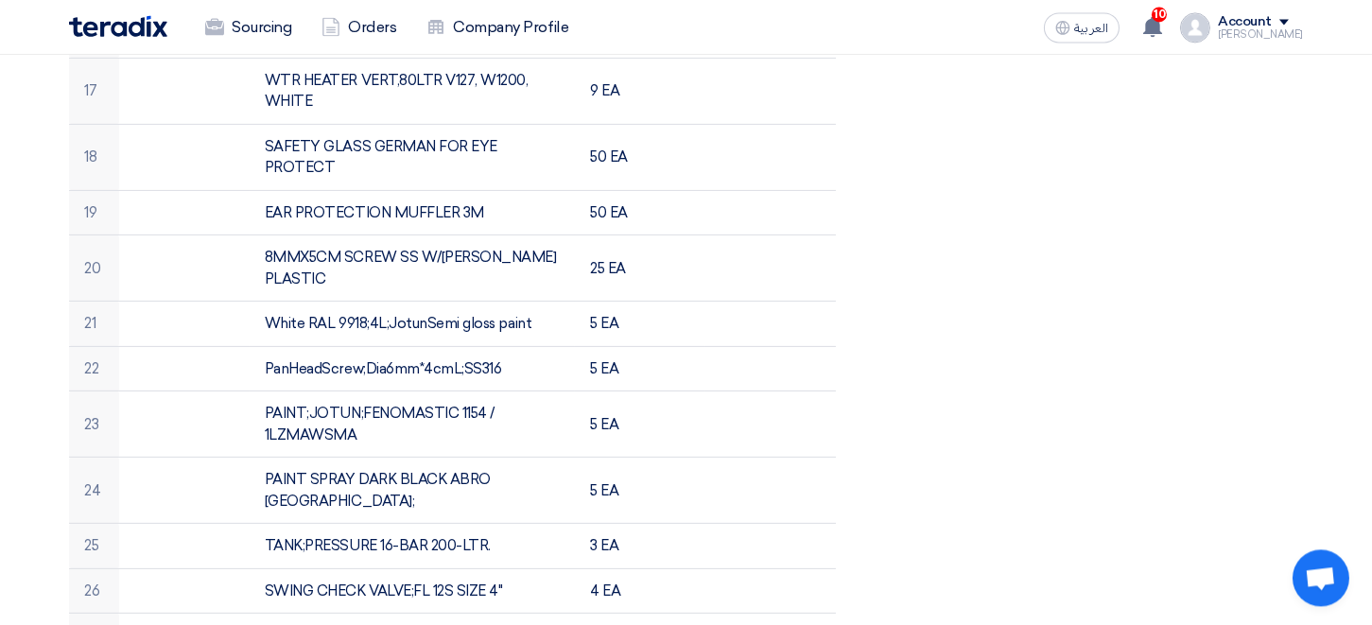
scroll to position [1456, 0]
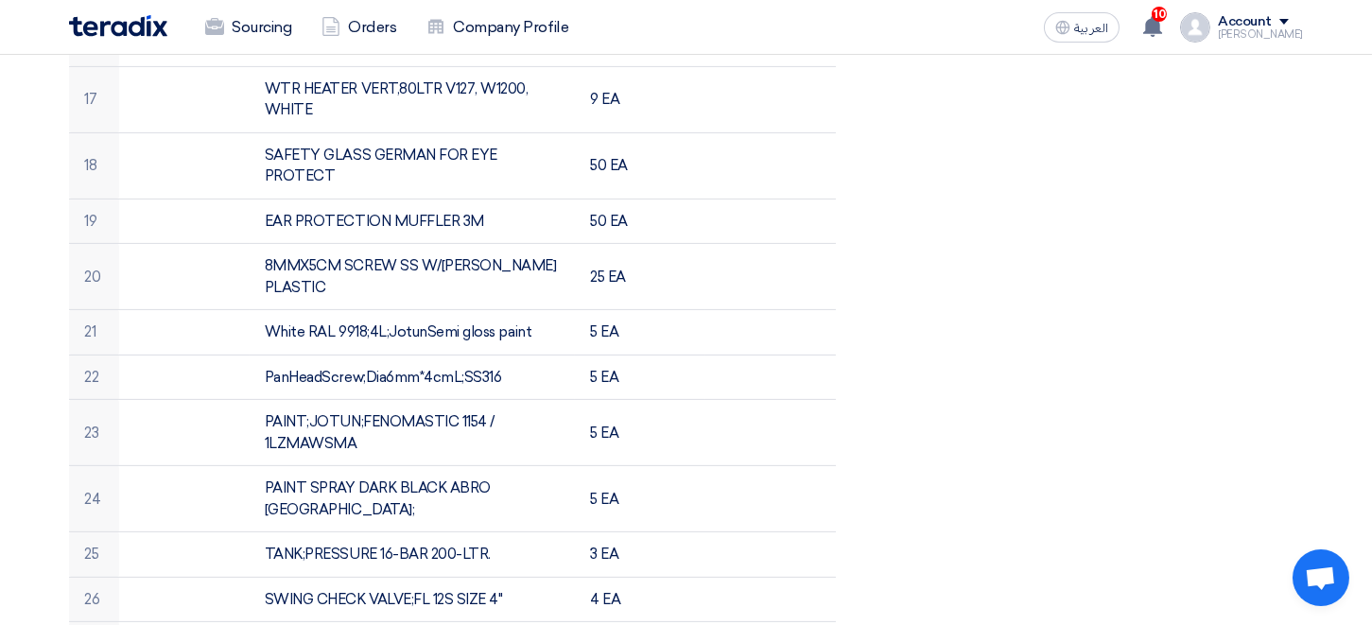
click at [1323, 572] on span "Open chat" at bounding box center [1320, 579] width 31 height 26
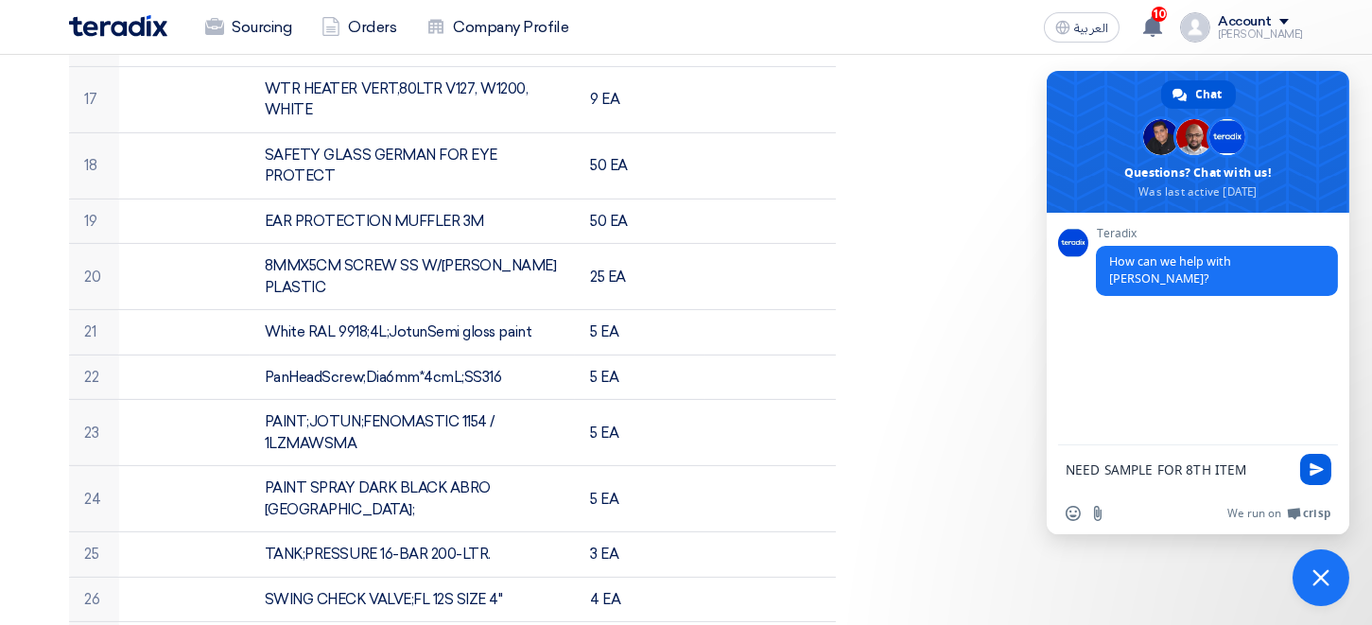
type textarea "NEED SAMPLE FOR 8TH ITEM"
click at [1310, 466] on span "Send" at bounding box center [1316, 469] width 14 height 14
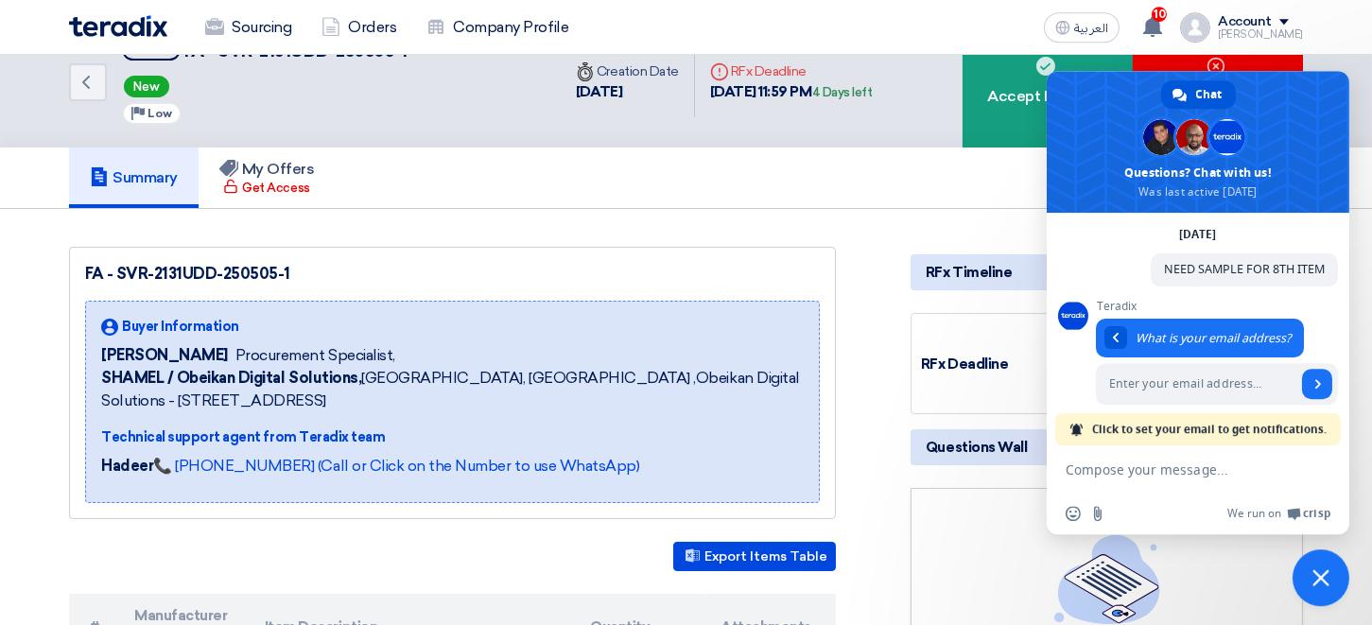
scroll to position [0, 0]
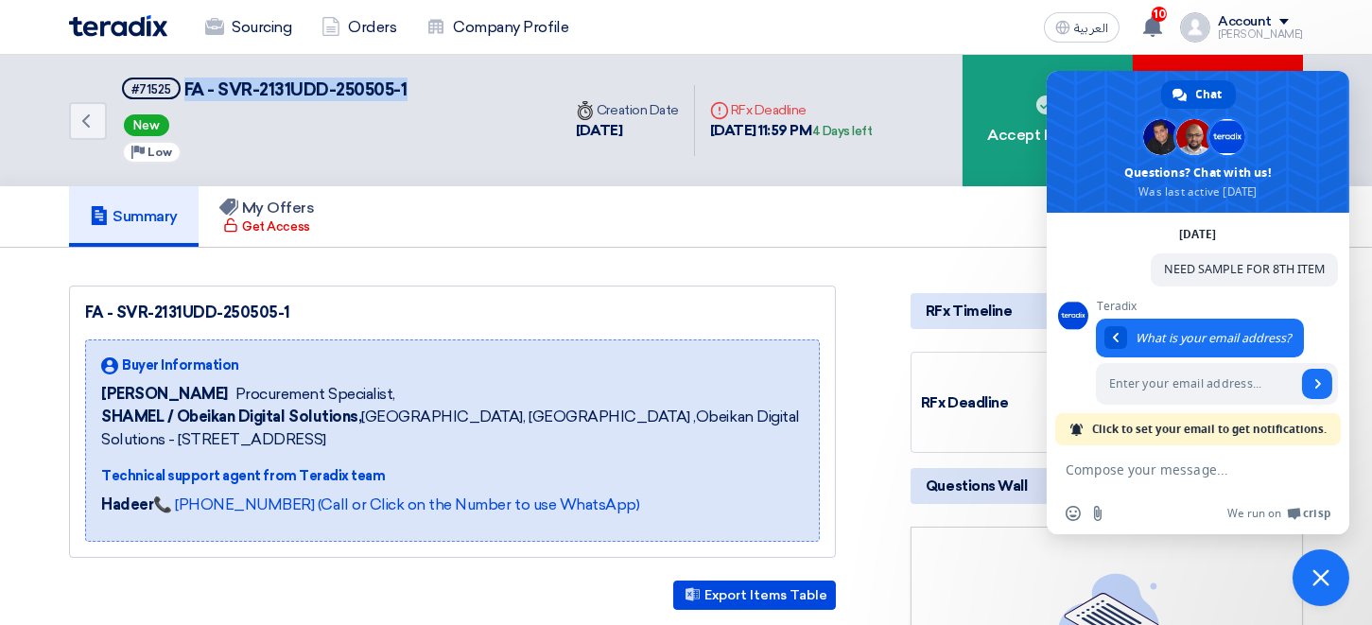
drag, startPoint x: 387, startPoint y: 86, endPoint x: 183, endPoint y: 96, distance: 203.5
click at [184, 96] on span "FA - SVR-2131UDD-250505-1" at bounding box center [295, 89] width 223 height 21
click at [1120, 470] on textarea "Compose your message..." at bounding box center [1176, 469] width 223 height 17
paste textarea "FA - SVR-2131UDD-250505-1"
type textarea "FA - SVR-2131UDD-250505-1"
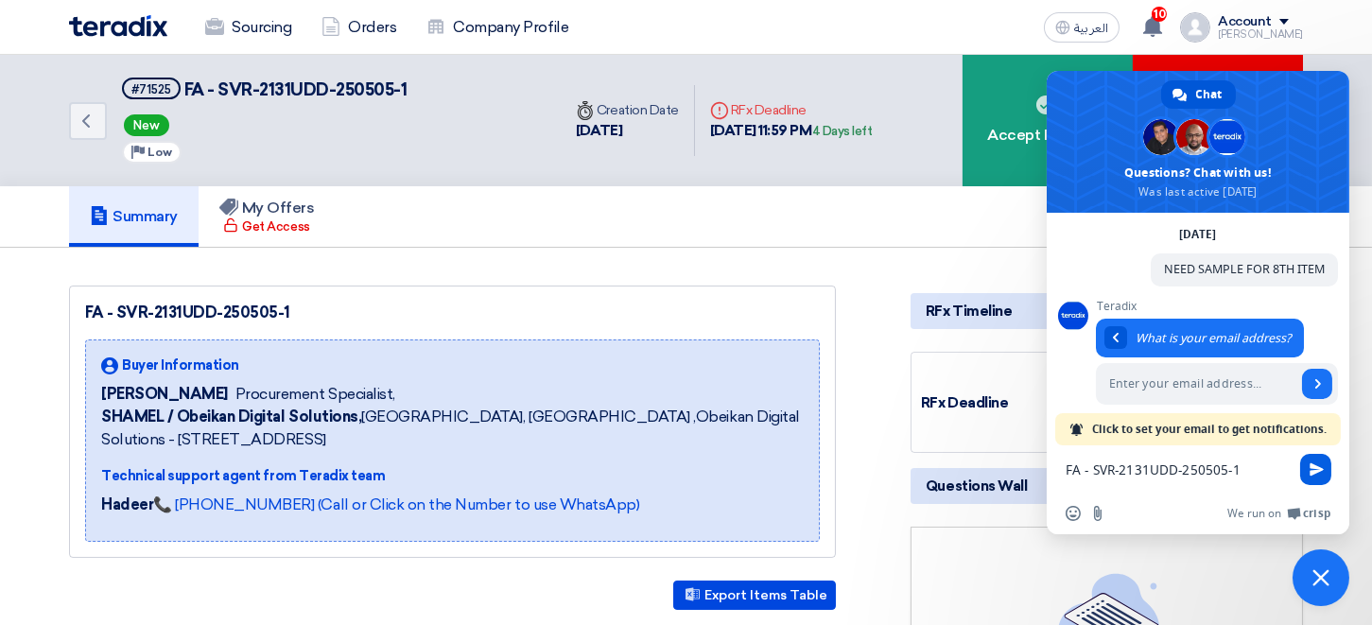
click at [1320, 471] on span "Send" at bounding box center [1316, 469] width 14 height 14
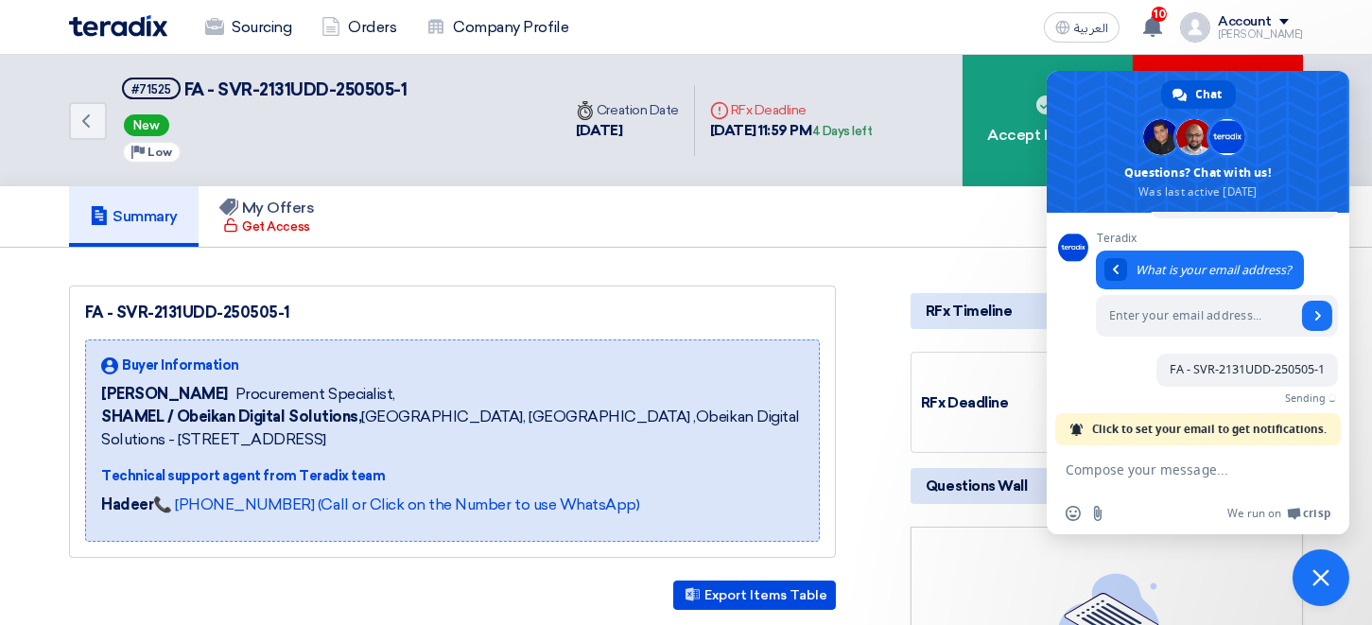
scroll to position [137, 0]
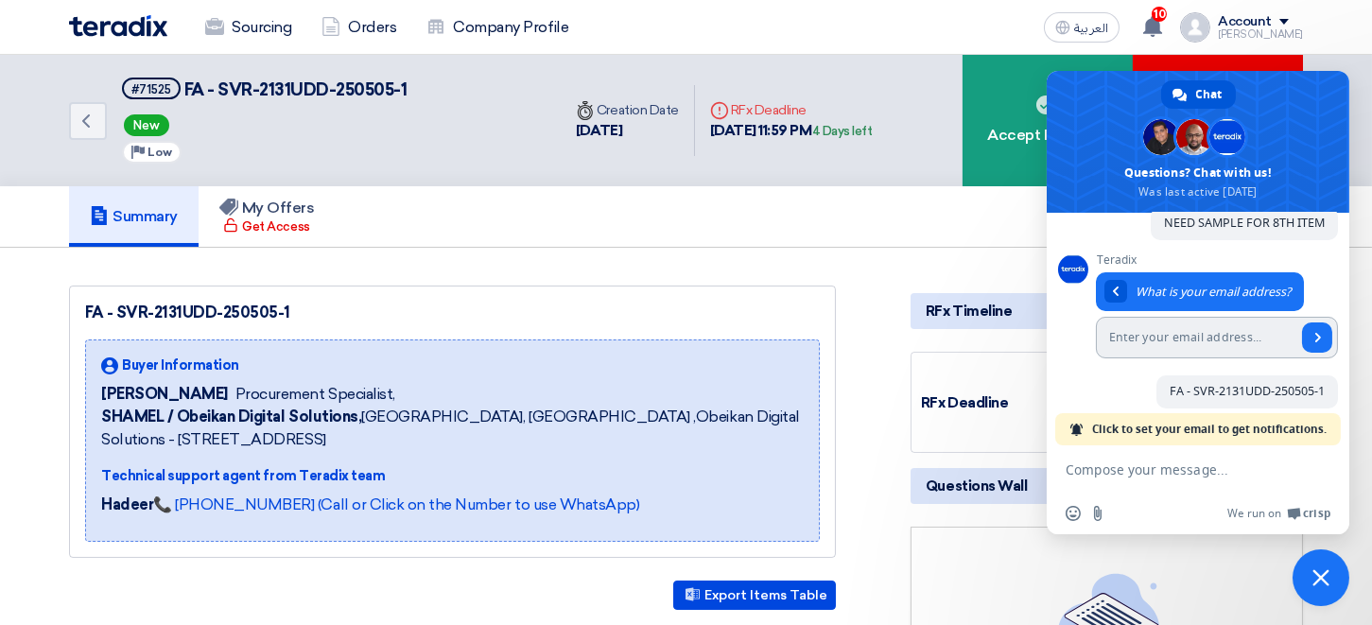
click at [1222, 325] on input "Enter your email address..." at bounding box center [1196, 338] width 200 height 42
type input "S"
type input "[EMAIL_ADDRESS][DOMAIN_NAME]"
click at [1313, 333] on span "Send" at bounding box center [1317, 337] width 9 height 9
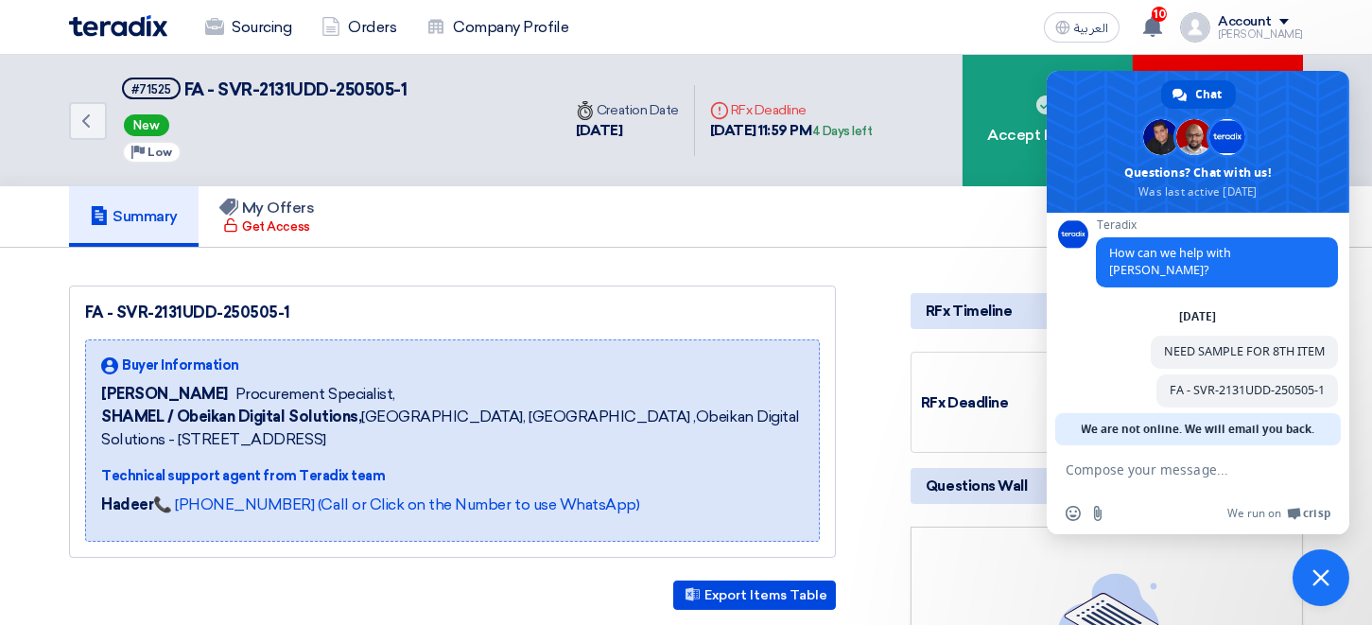
scroll to position [0, 0]
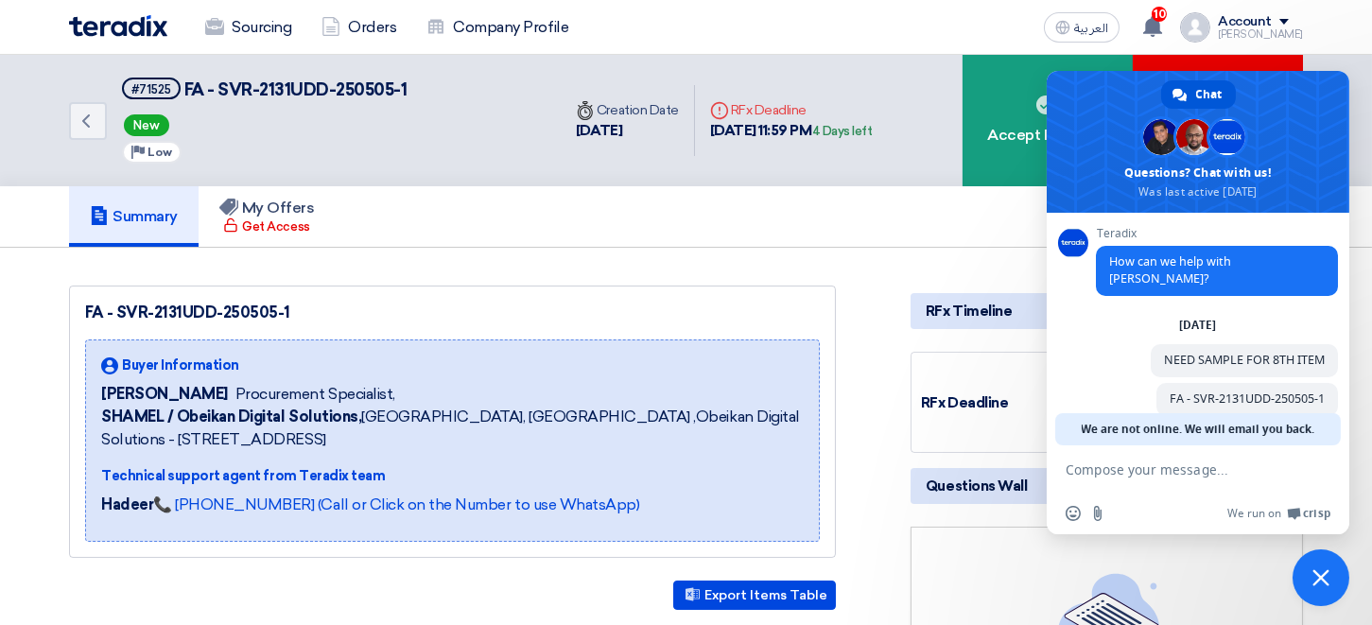
click at [1327, 584] on span "Close chat" at bounding box center [1320, 577] width 17 height 17
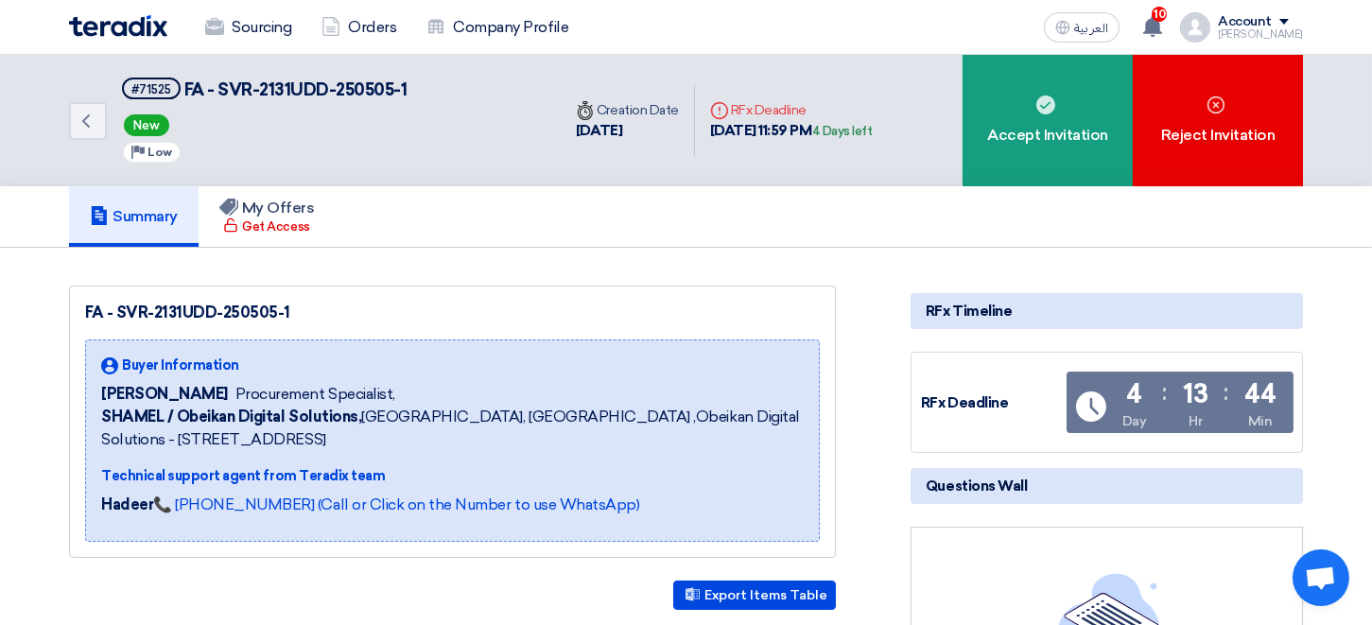
click at [989, 309] on div "RFx Timeline" at bounding box center [1106, 311] width 392 height 36
click at [1286, 478] on h5 "Questions Wall" at bounding box center [1106, 486] width 392 height 36
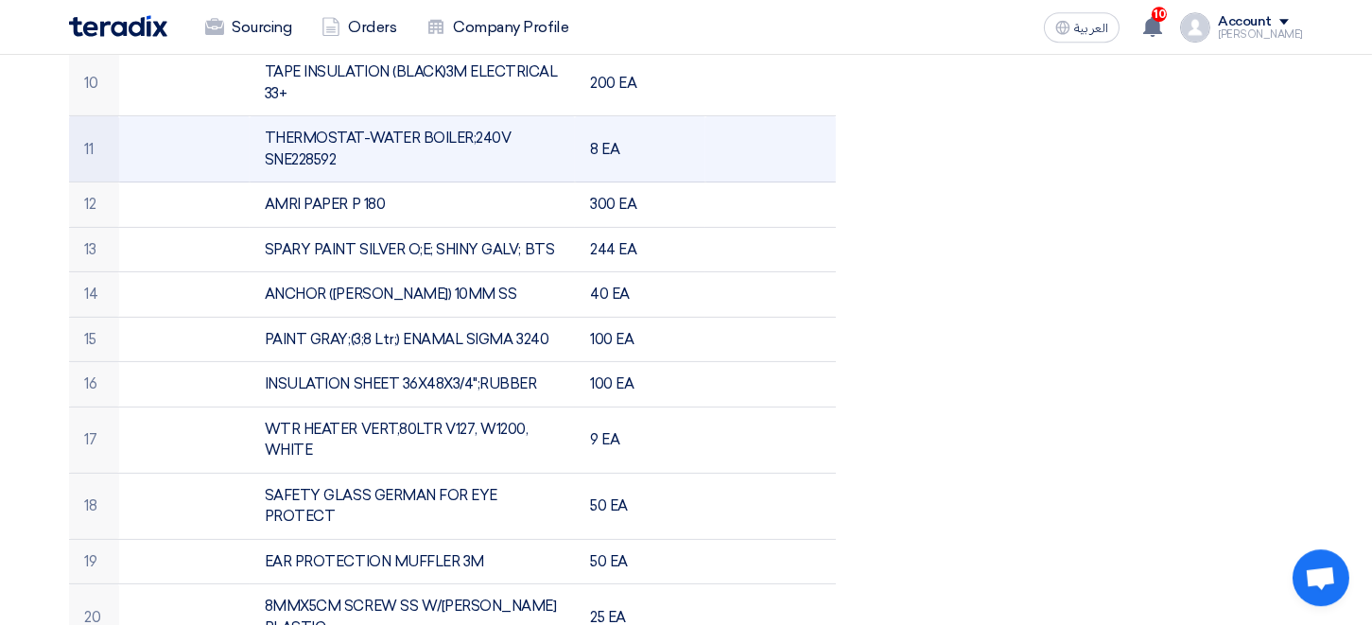
scroll to position [1144, 0]
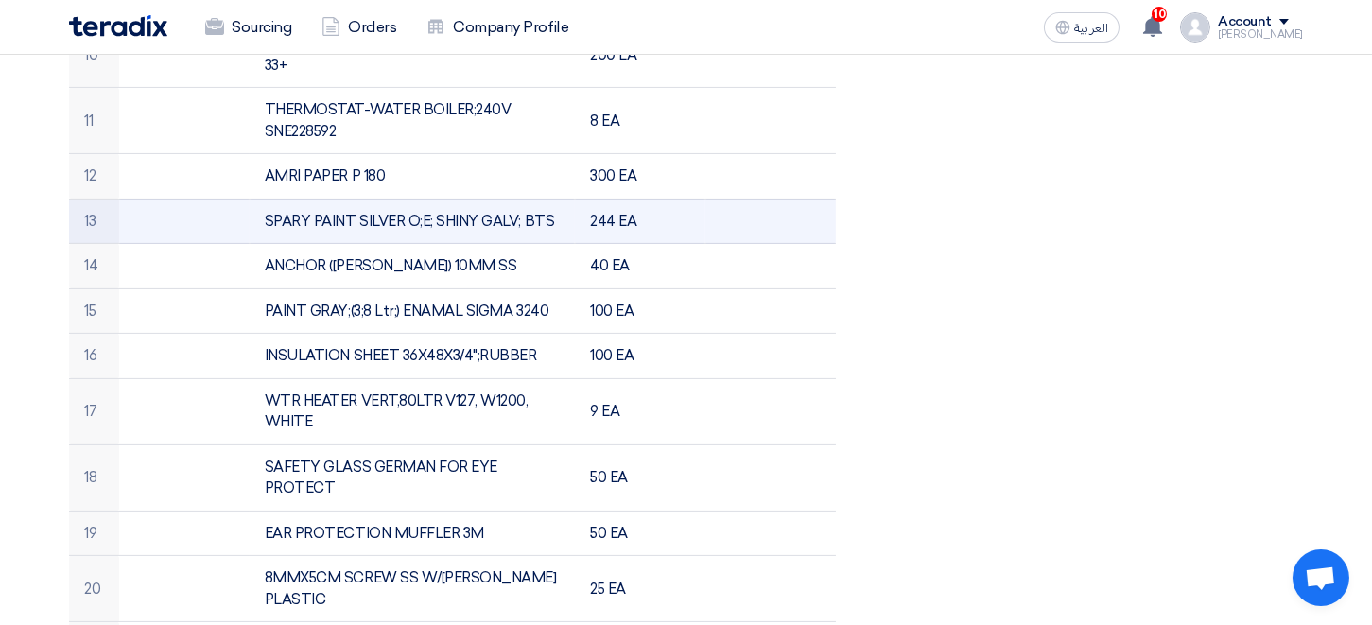
drag, startPoint x: 266, startPoint y: 176, endPoint x: 555, endPoint y: 175, distance: 289.3
click at [555, 199] on td "SPARY PAINT SILVER O;E; SHINY GALV; BTS" at bounding box center [413, 221] width 326 height 45
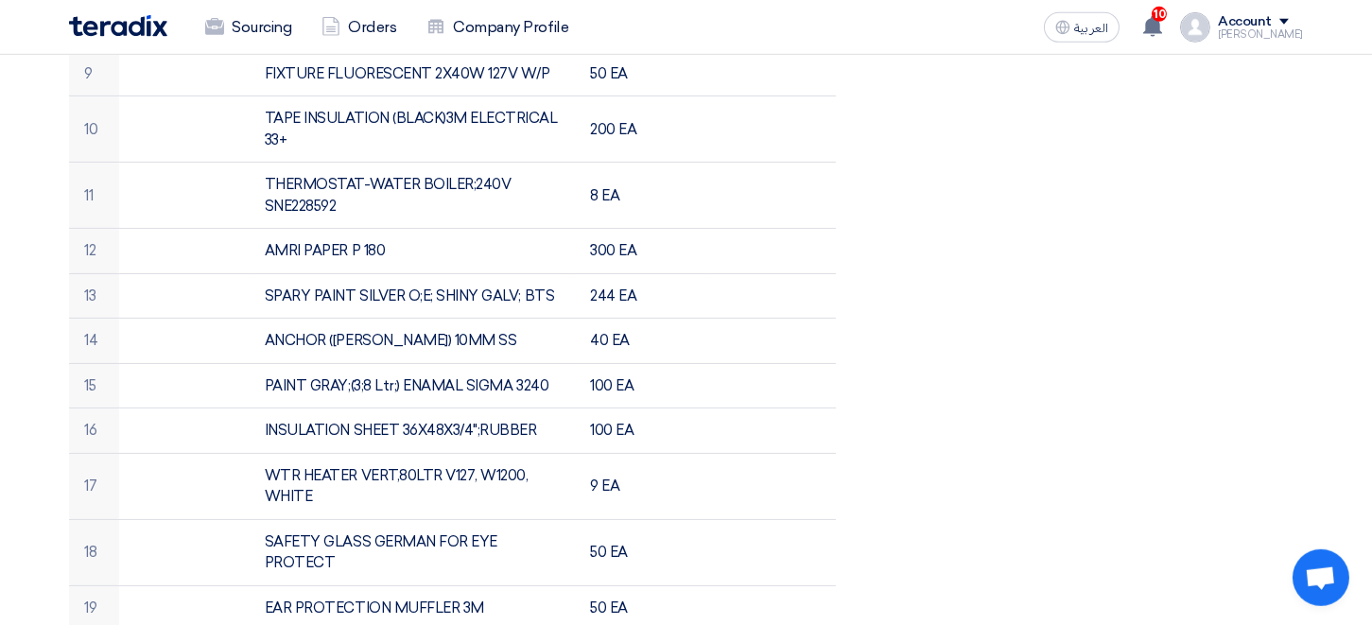
scroll to position [1040, 0]
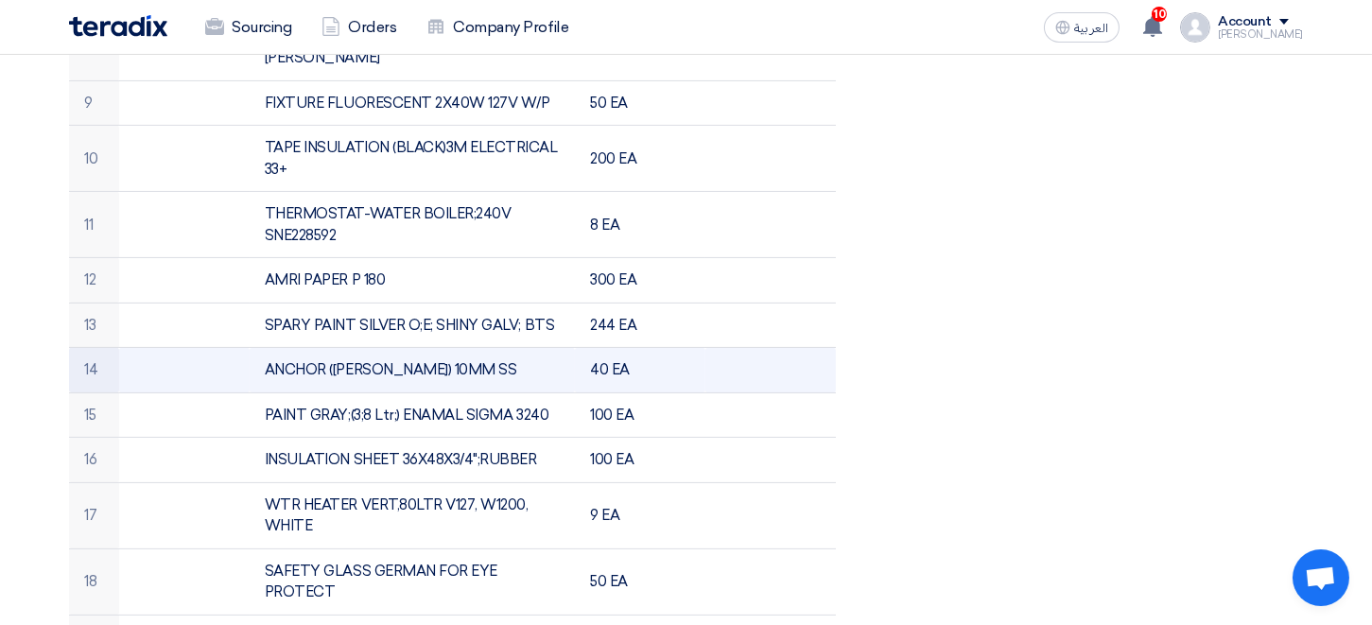
click at [348, 348] on td "ANCHOR ([PERSON_NAME]) 10MM SS" at bounding box center [413, 370] width 326 height 45
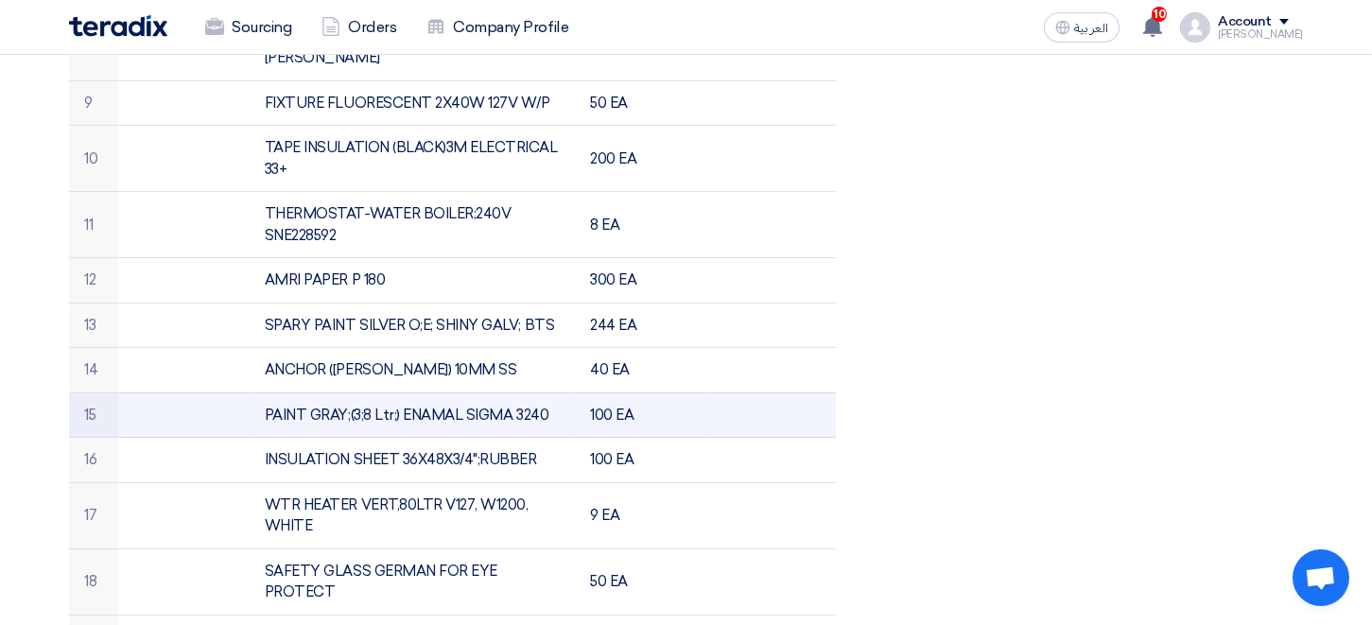
click at [310, 392] on td "PAINT GRAY;(3;8 Ltr;) ENAMAL SIGMA 3240" at bounding box center [413, 414] width 326 height 45
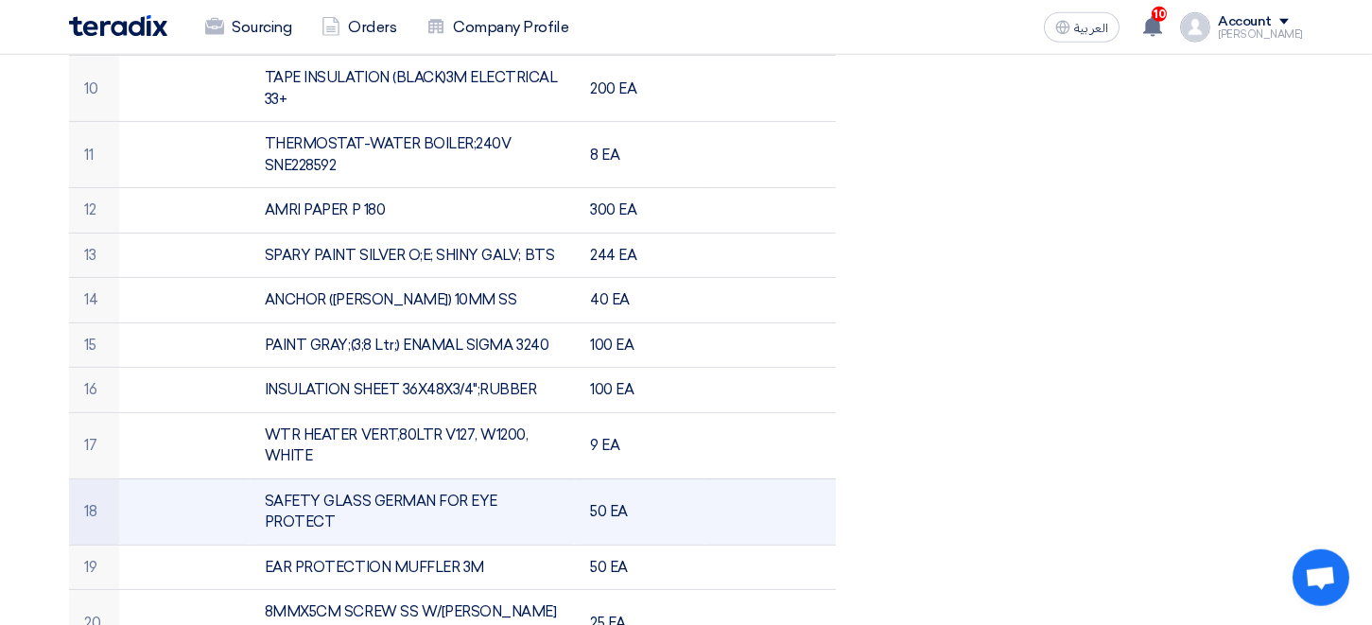
scroll to position [1144, 0]
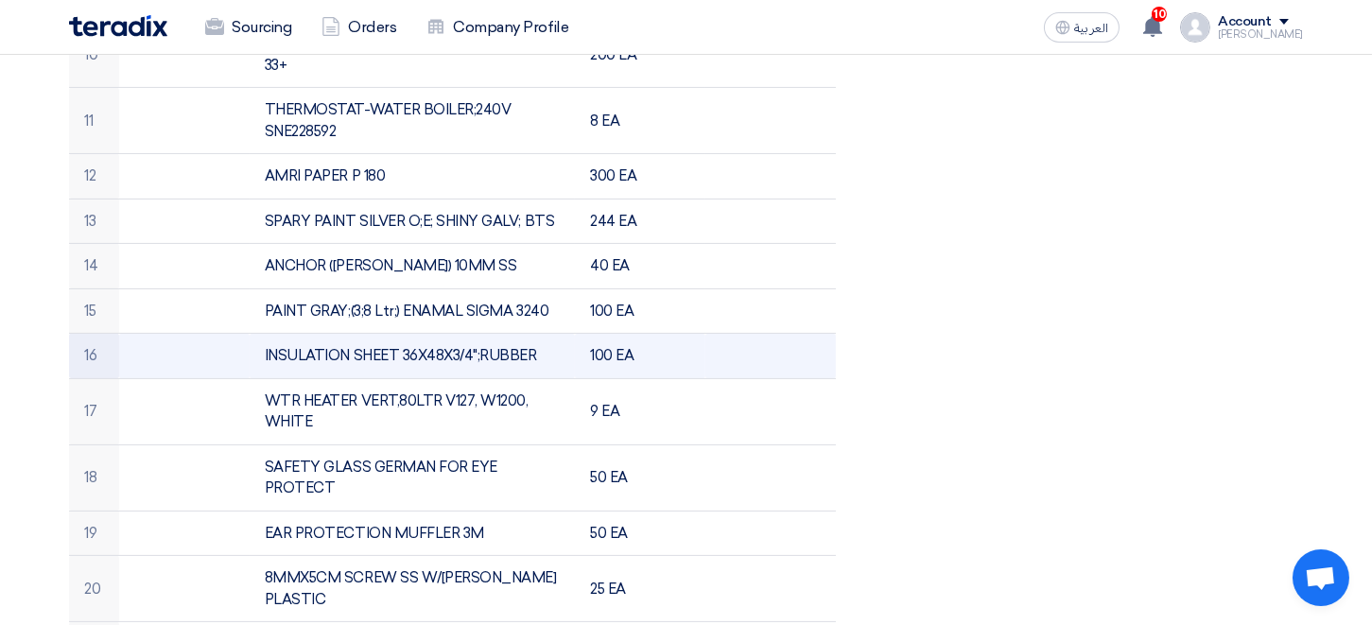
drag, startPoint x: 266, startPoint y: 308, endPoint x: 536, endPoint y: 311, distance: 270.4
click at [536, 334] on td "INSULATION SHEET 36X48X3/4";RUBBER" at bounding box center [413, 356] width 326 height 45
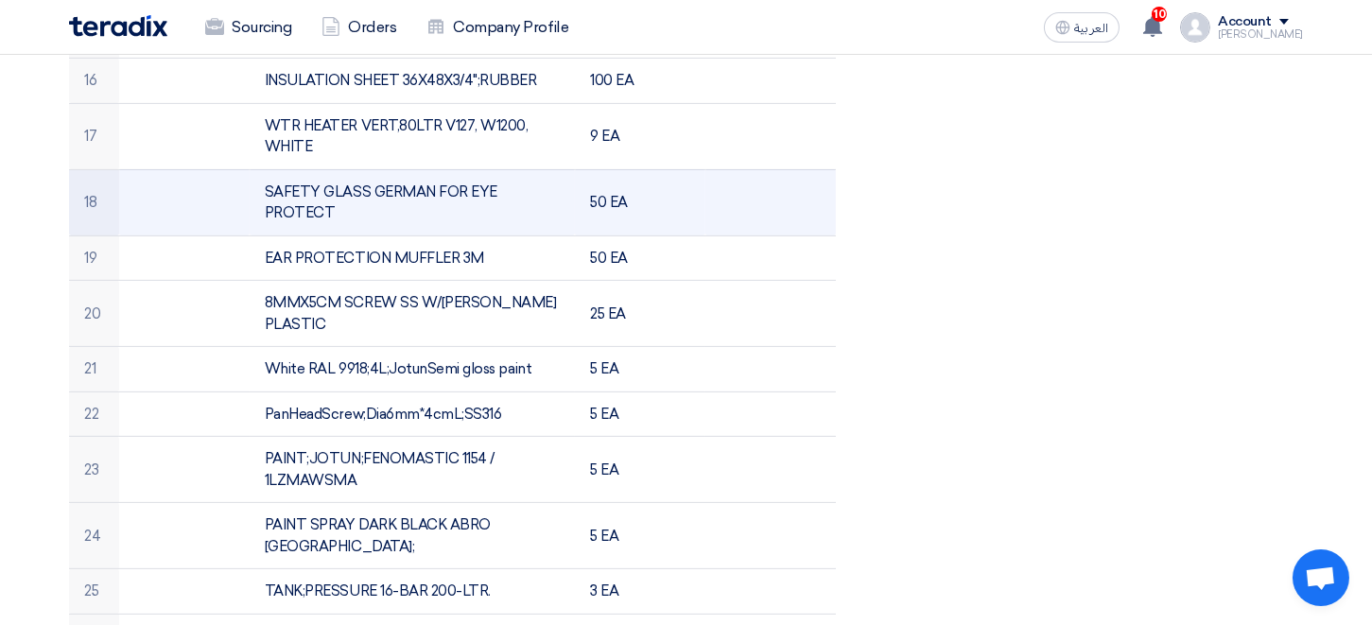
scroll to position [1456, 0]
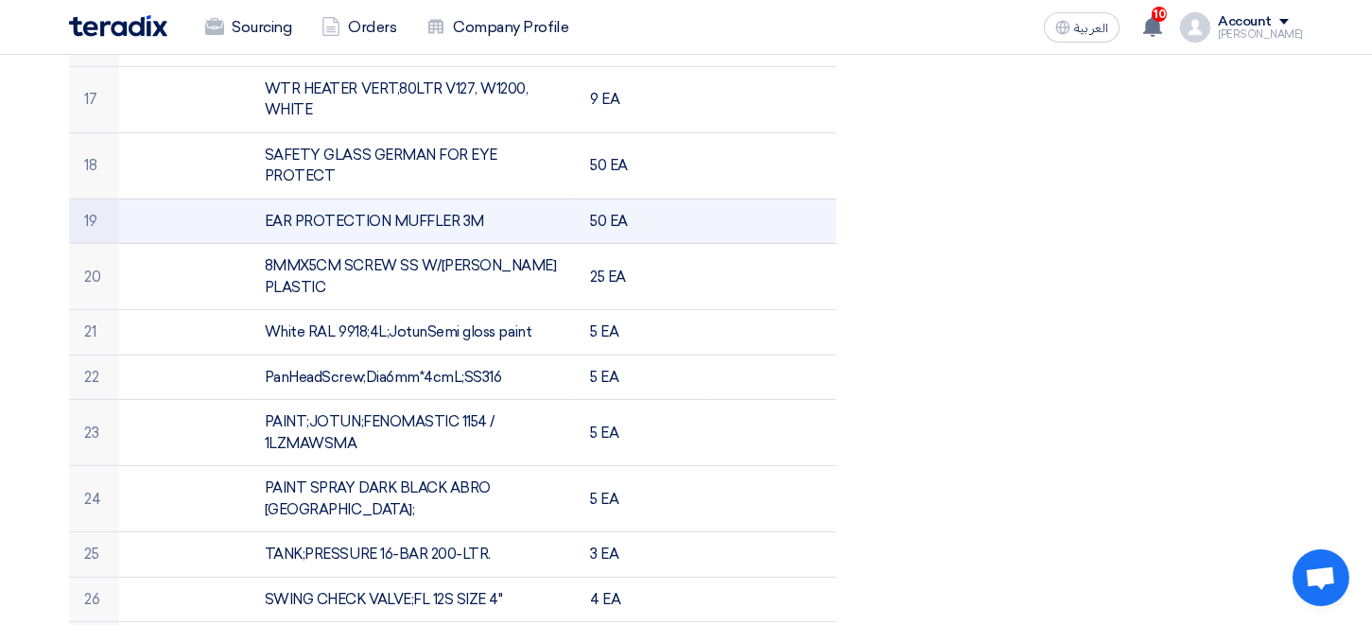
drag, startPoint x: 267, startPoint y: 172, endPoint x: 484, endPoint y: 173, distance: 217.4
click at [484, 199] on td "EAR PROTECTION MUFFLER 3M" at bounding box center [413, 221] width 326 height 45
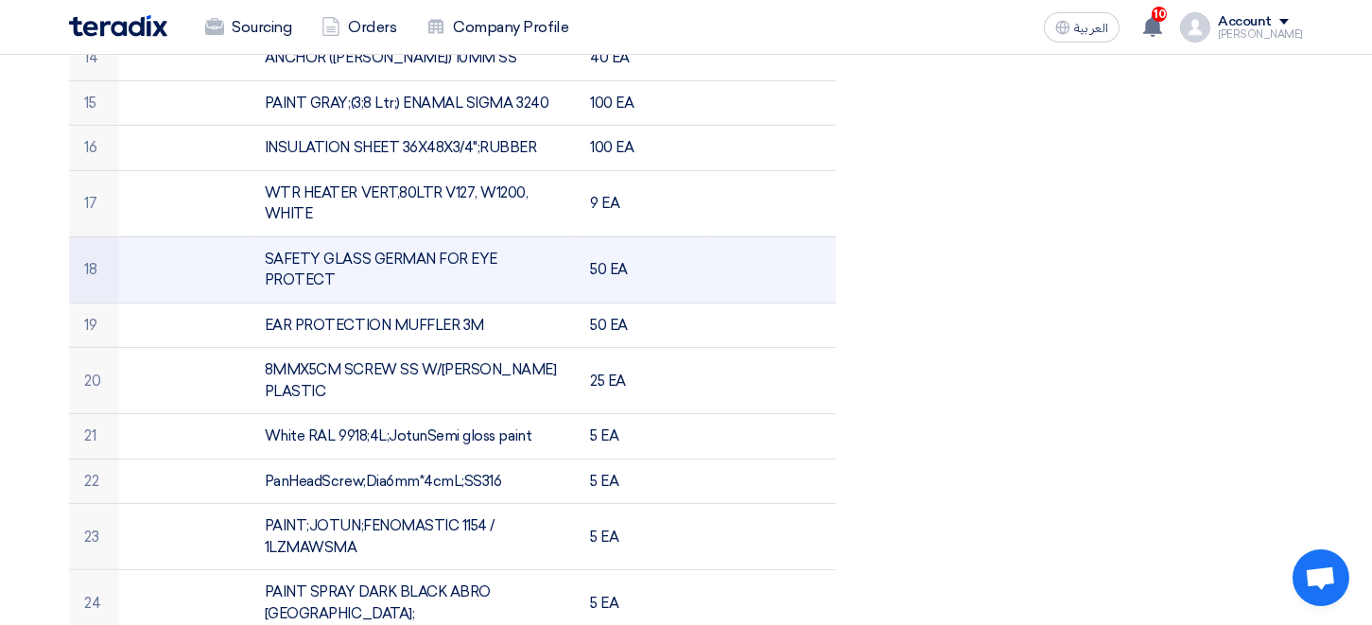
scroll to position [1248, 0]
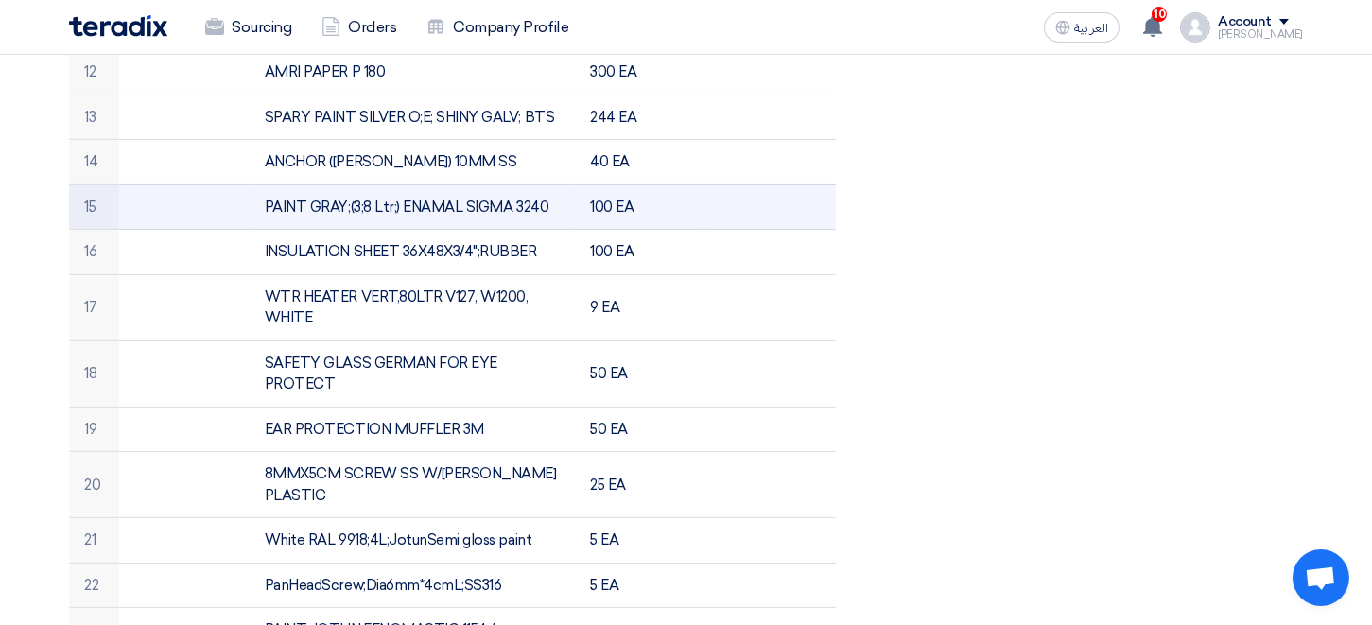
drag, startPoint x: 268, startPoint y: 160, endPoint x: 546, endPoint y: 152, distance: 279.0
click at [546, 184] on td "PAINT GRAY;(3;8 Ltr;) ENAMAL SIGMA 3240" at bounding box center [413, 206] width 326 height 45
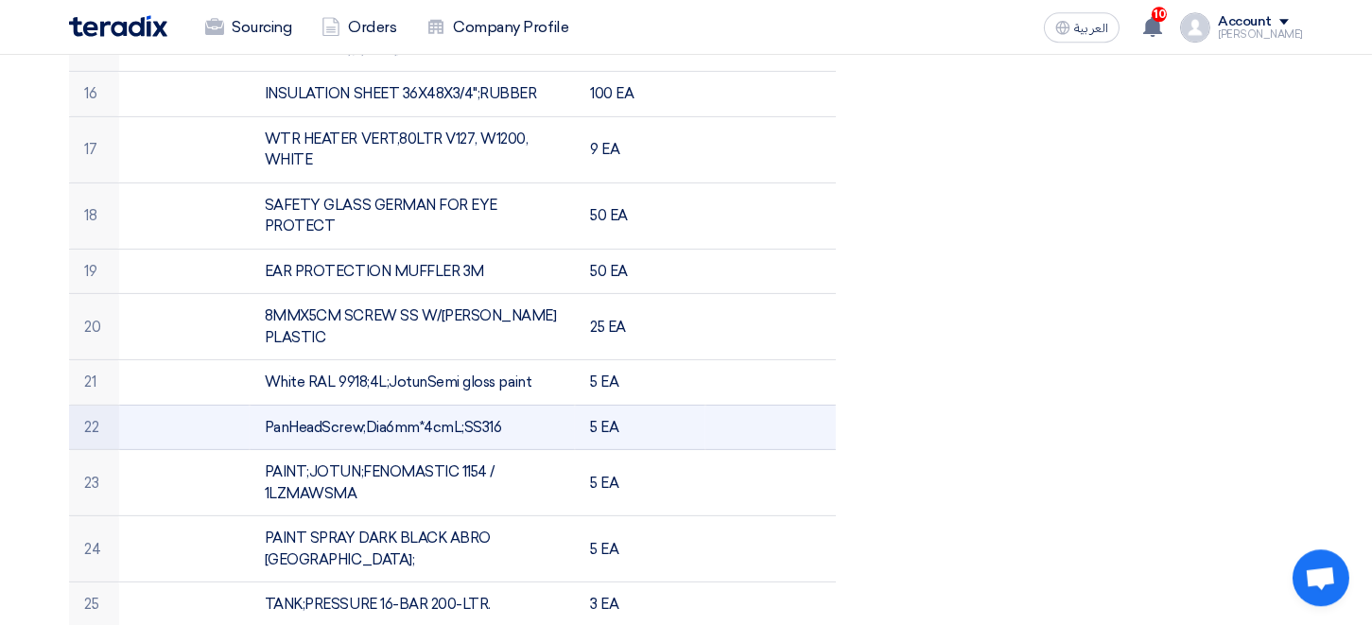
scroll to position [1456, 0]
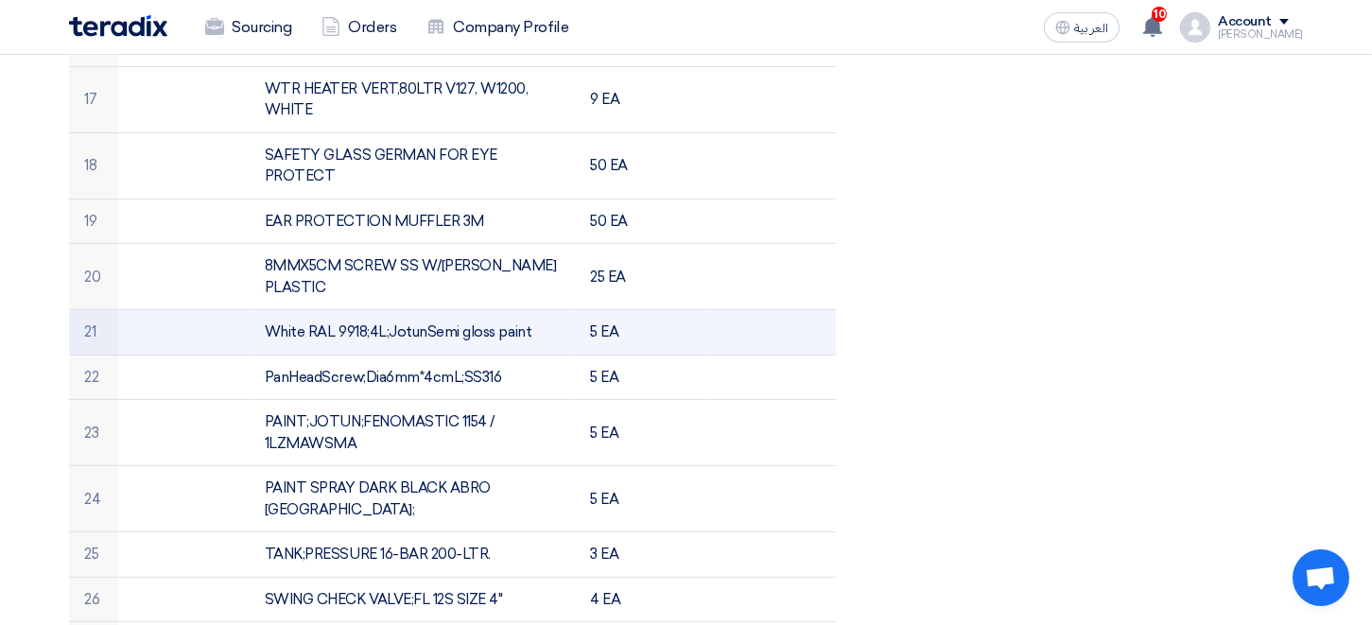
drag, startPoint x: 268, startPoint y: 266, endPoint x: 535, endPoint y: 273, distance: 267.6
click at [535, 310] on td "White RAL 9918;4L;JotunSemi gloss paint" at bounding box center [413, 332] width 326 height 45
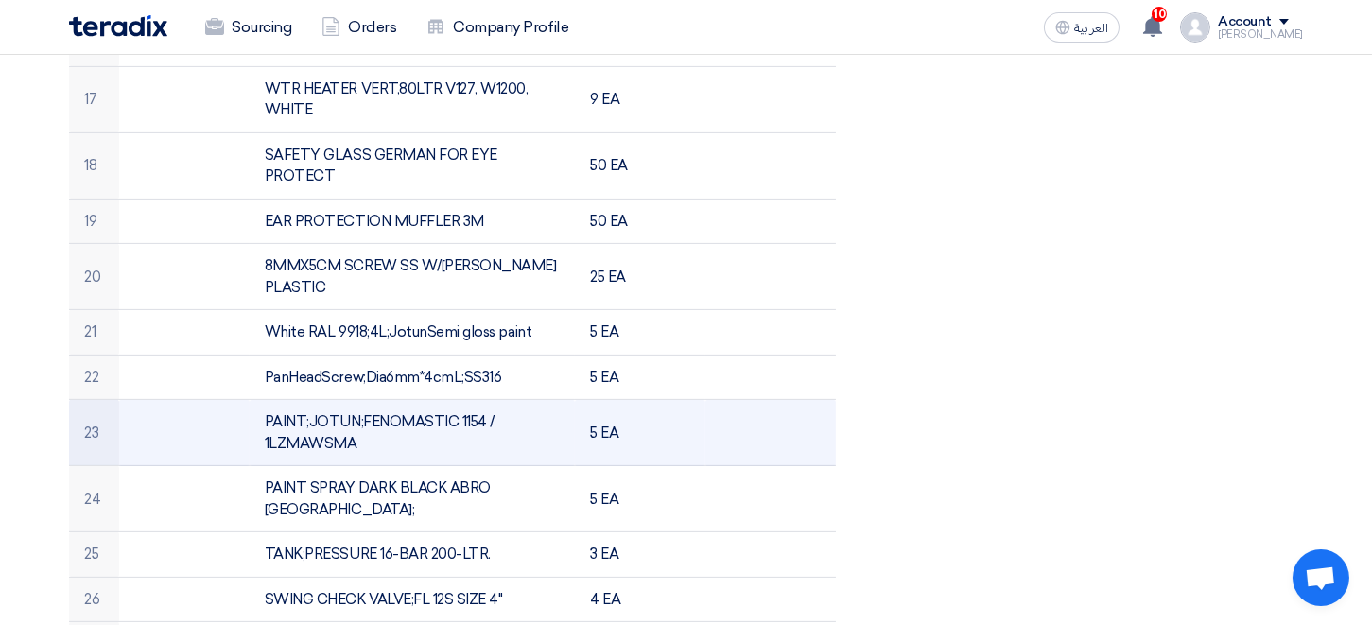
scroll to position [1560, 0]
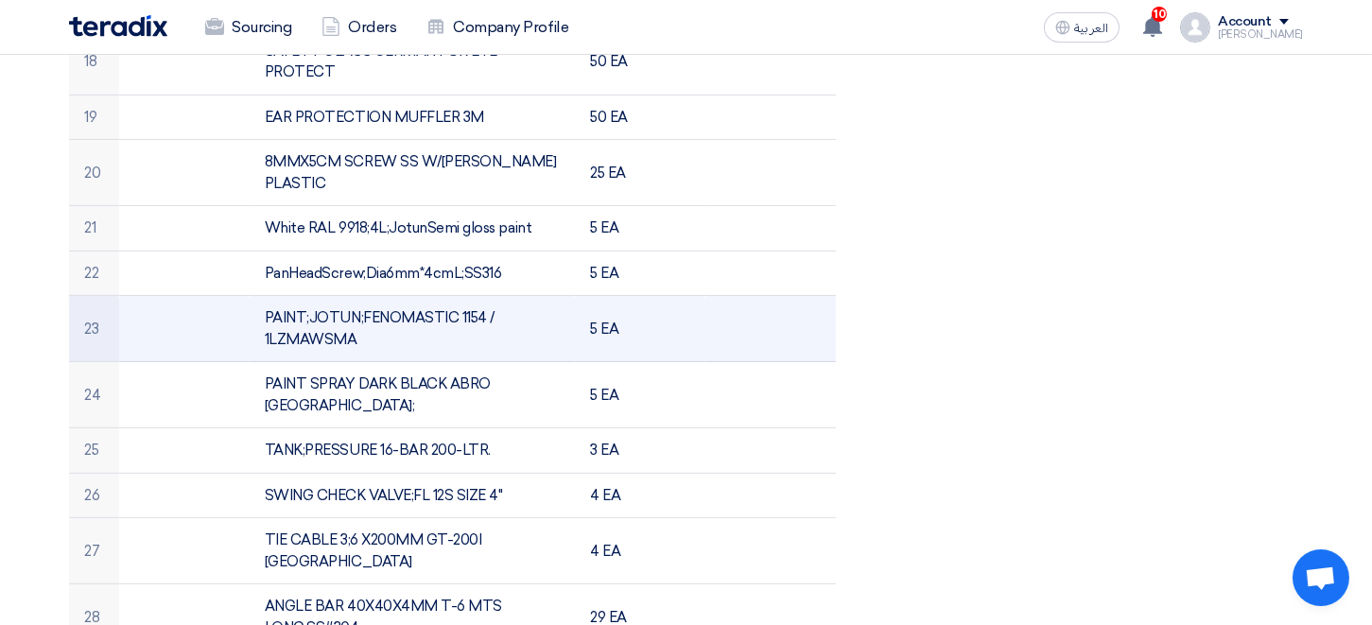
drag, startPoint x: 266, startPoint y: 247, endPoint x: 367, endPoint y: 279, distance: 106.1
click at [367, 296] on td "PAINT;JOTUN;FENOMASTIC 1154 / 1LZMAWSMA" at bounding box center [413, 329] width 326 height 66
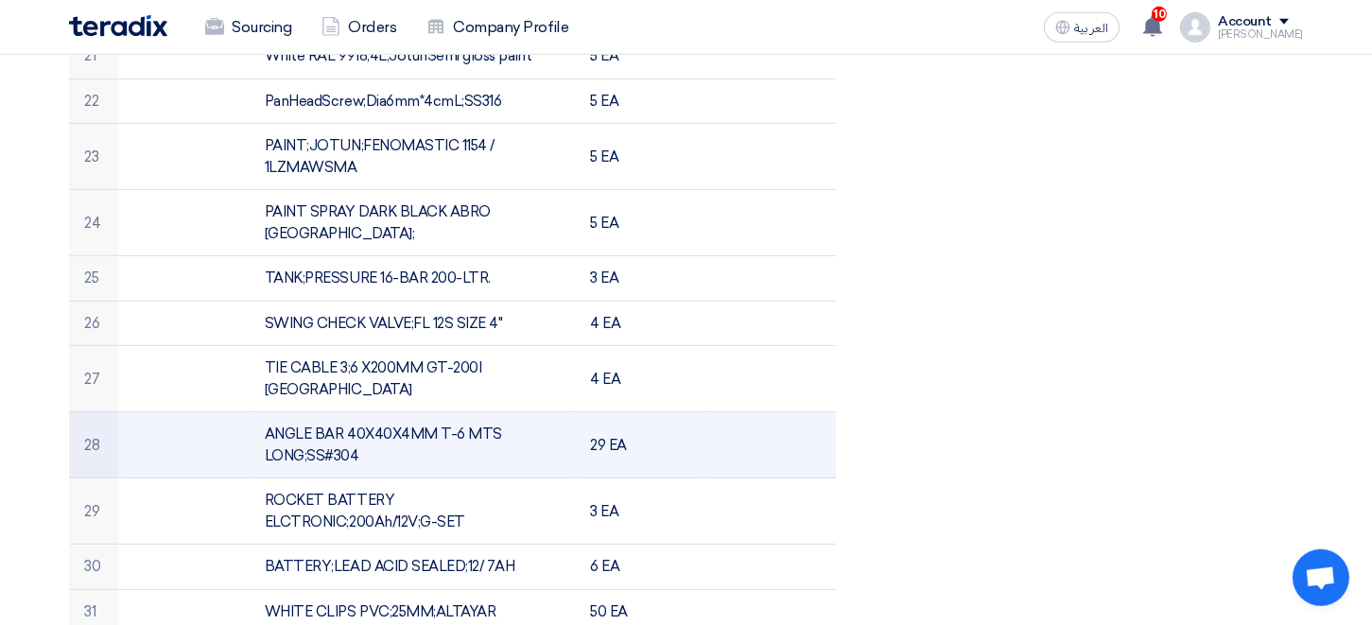
scroll to position [1768, 0]
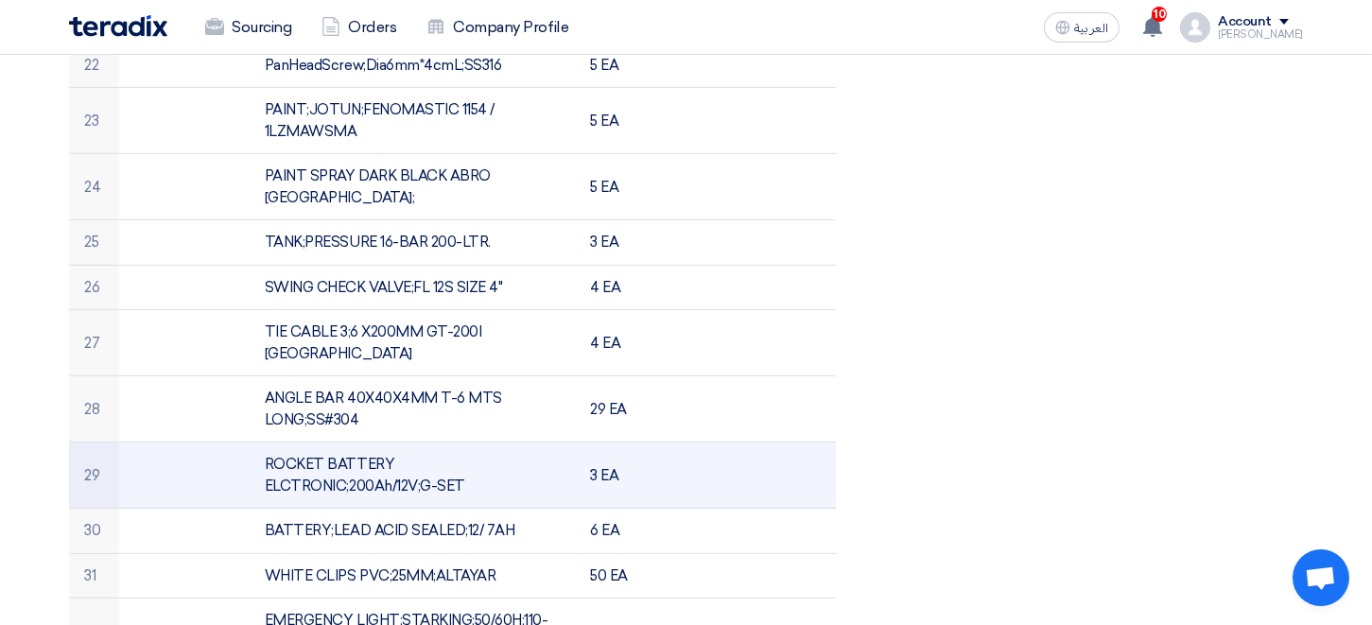
drag, startPoint x: 266, startPoint y: 352, endPoint x: 468, endPoint y: 380, distance: 204.3
click at [468, 442] on td "ROCKET BATTERY ELCTRONIC;200Ah/12V;G-SET" at bounding box center [413, 475] width 326 height 66
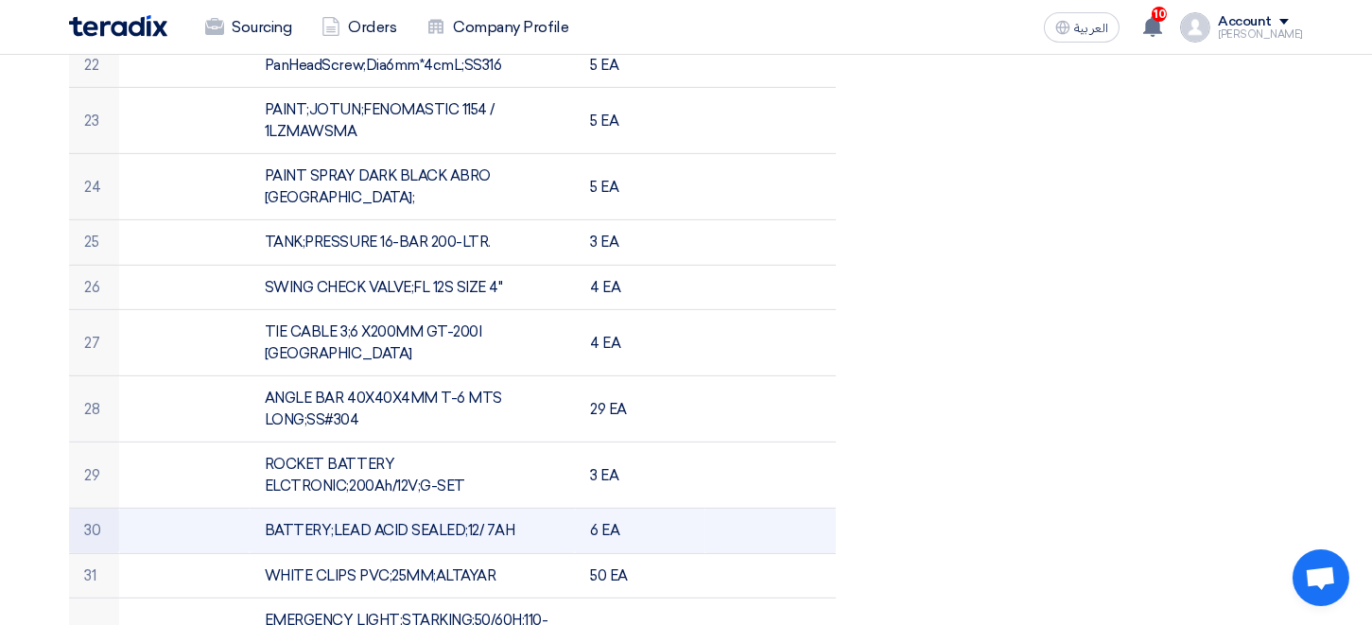
drag, startPoint x: 267, startPoint y: 424, endPoint x: 517, endPoint y: 422, distance: 250.5
click at [517, 509] on td "BATTERY;LEAD ACID SEALED;12/ 7AH" at bounding box center [413, 531] width 326 height 45
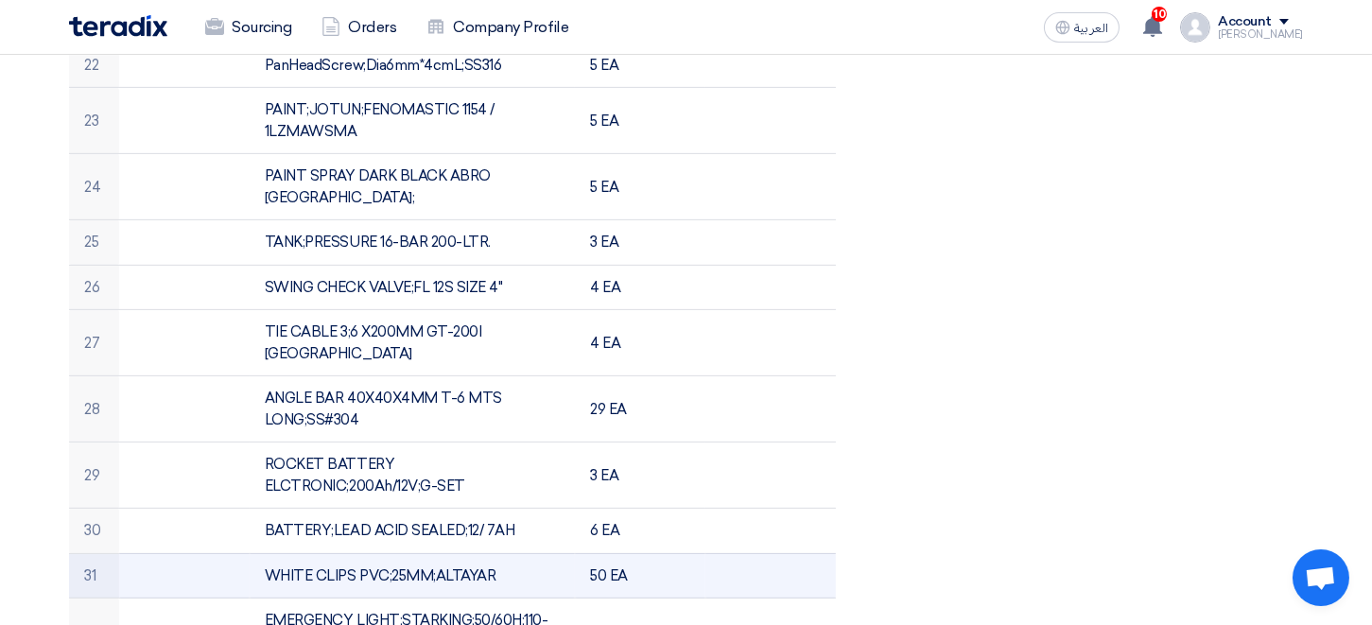
click at [419, 553] on td "WHITE CLIPS PVC;25MM;ALTAYAR" at bounding box center [413, 575] width 326 height 45
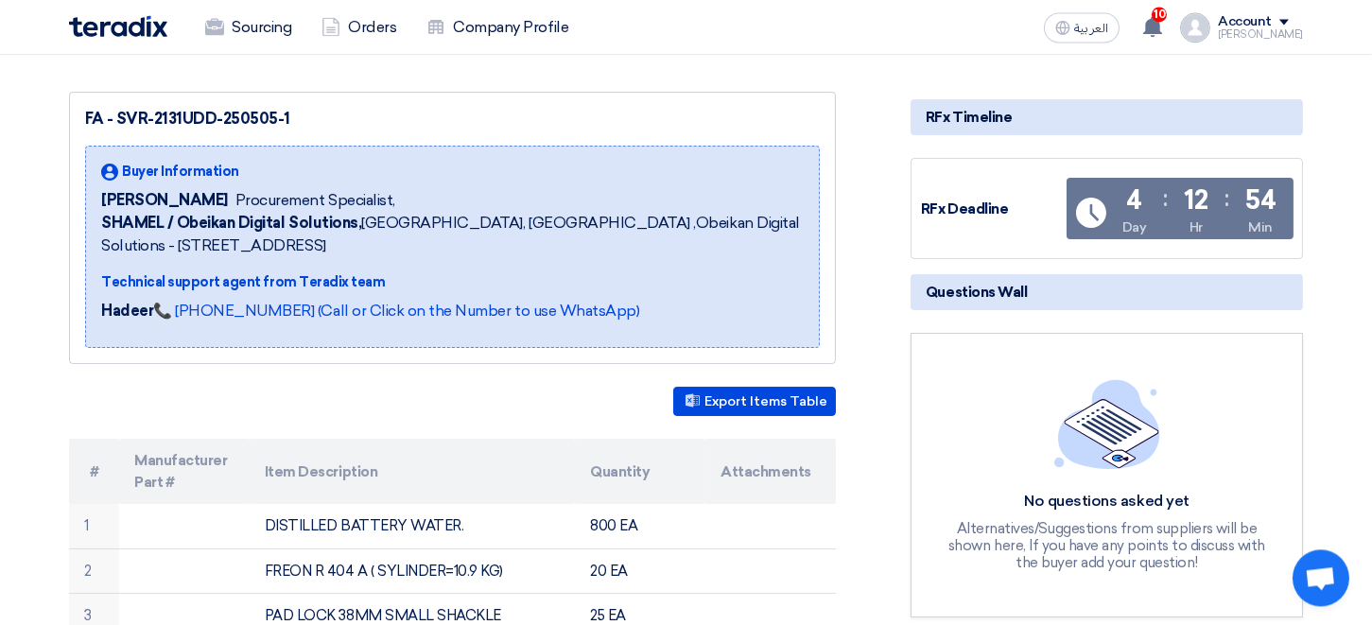
scroll to position [0, 0]
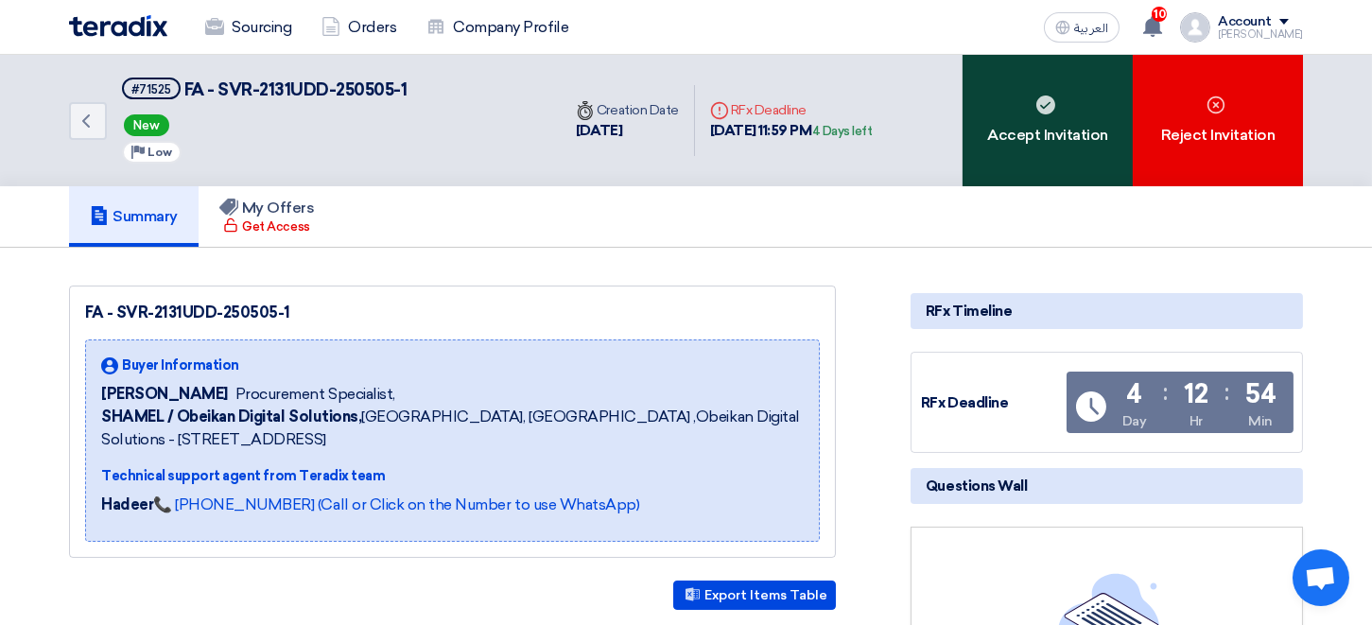
click at [998, 94] on div "Accept Invitation" at bounding box center [1047, 120] width 170 height 131
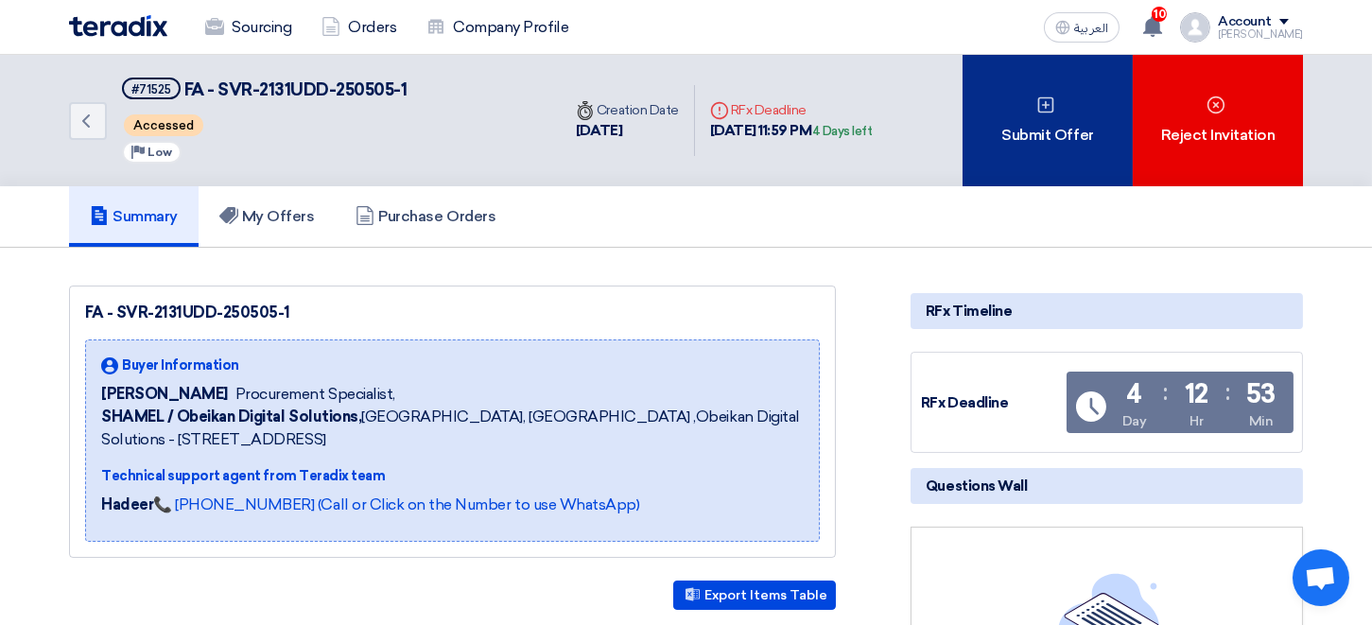
click at [1042, 131] on div "Submit Offer" at bounding box center [1047, 120] width 170 height 131
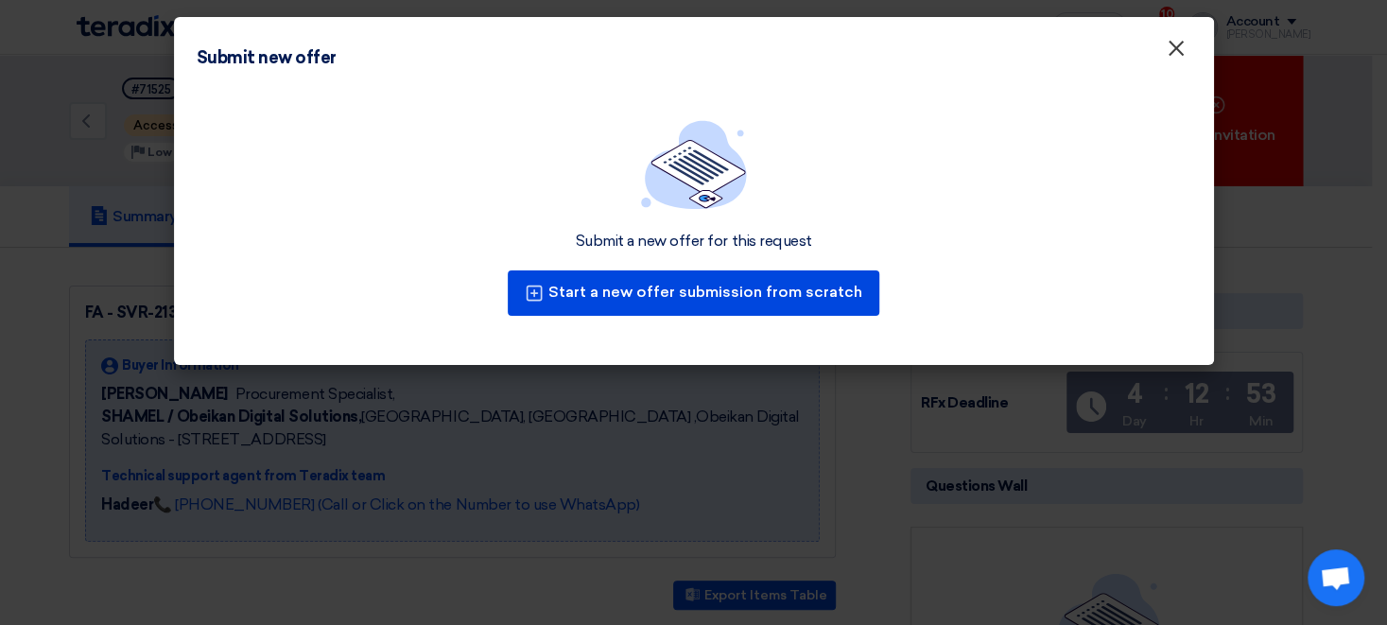
click at [1175, 49] on span "×" at bounding box center [1176, 53] width 19 height 38
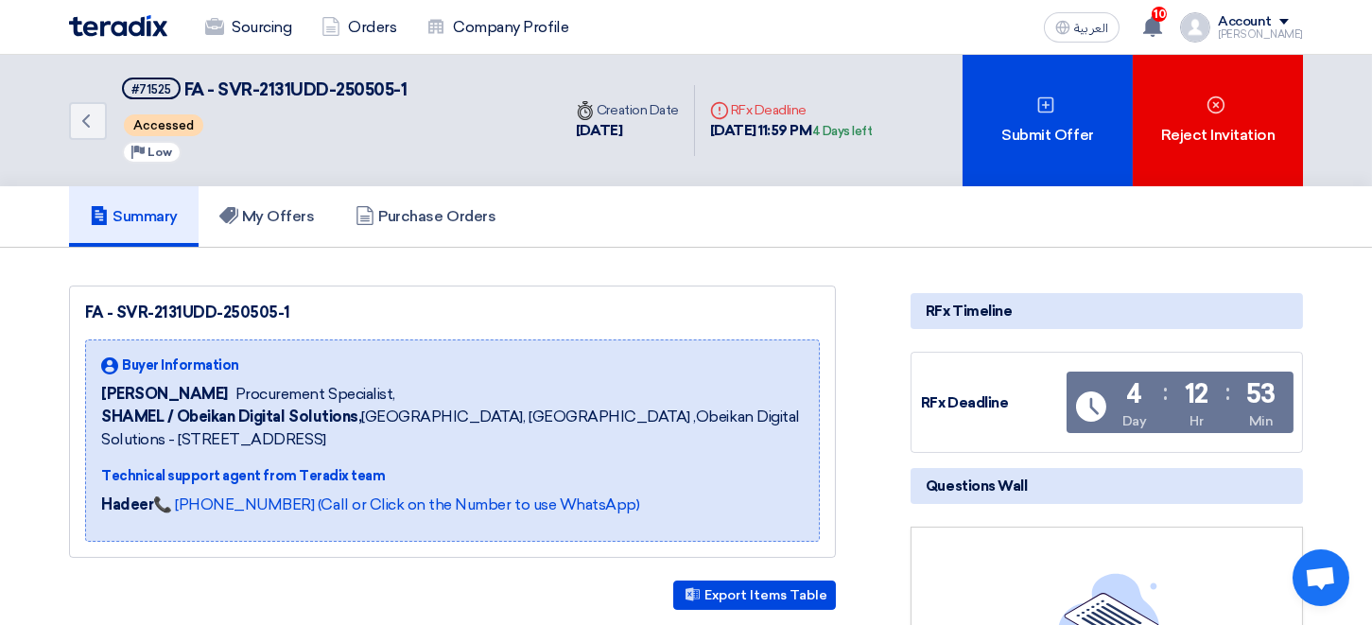
scroll to position [67, 0]
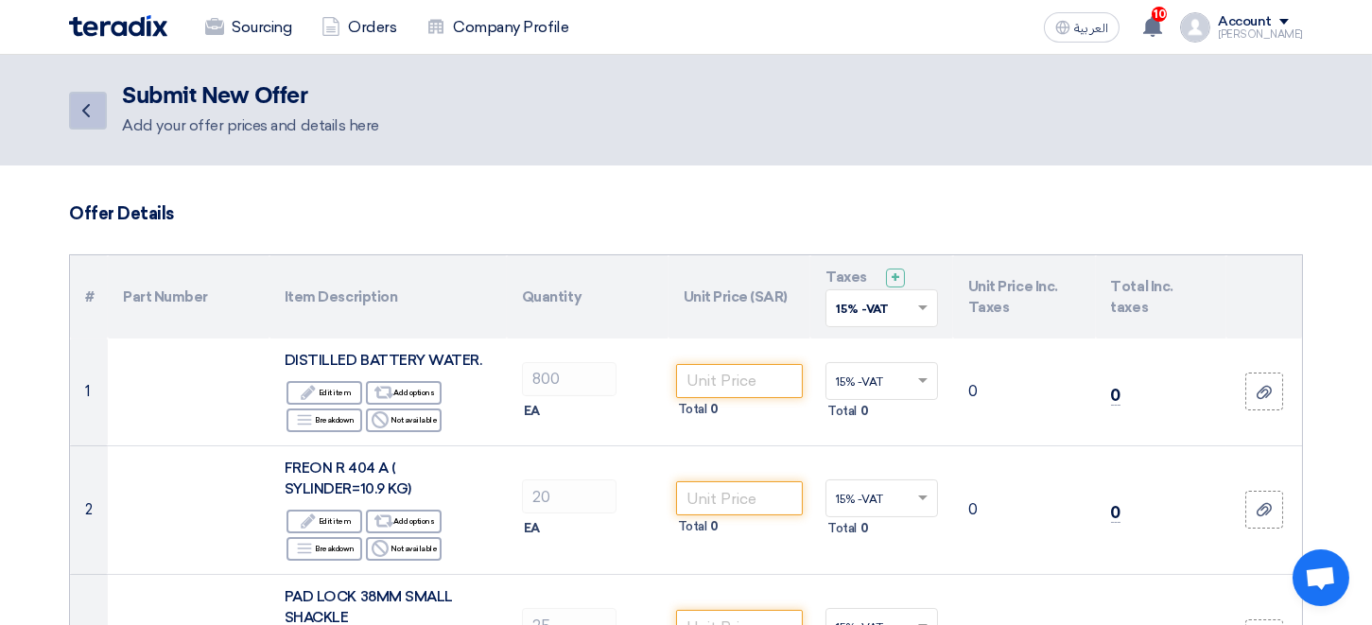
click at [89, 110] on icon "Back" at bounding box center [86, 110] width 23 height 23
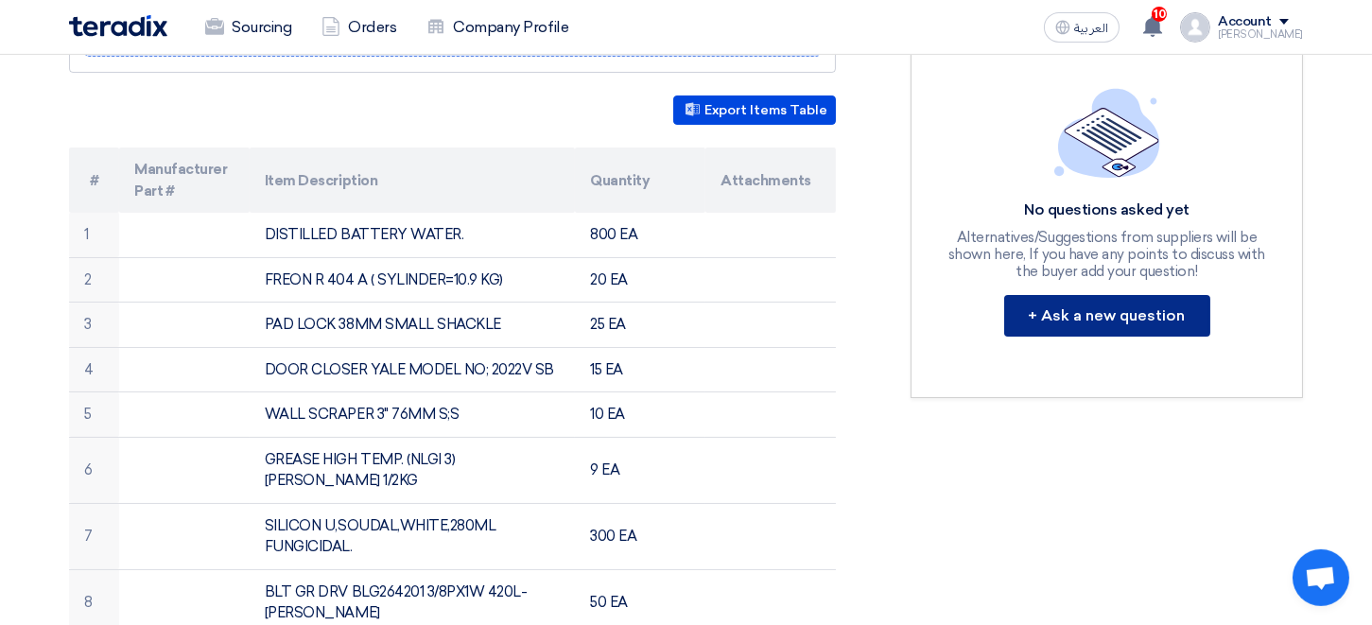
scroll to position [533, 0]
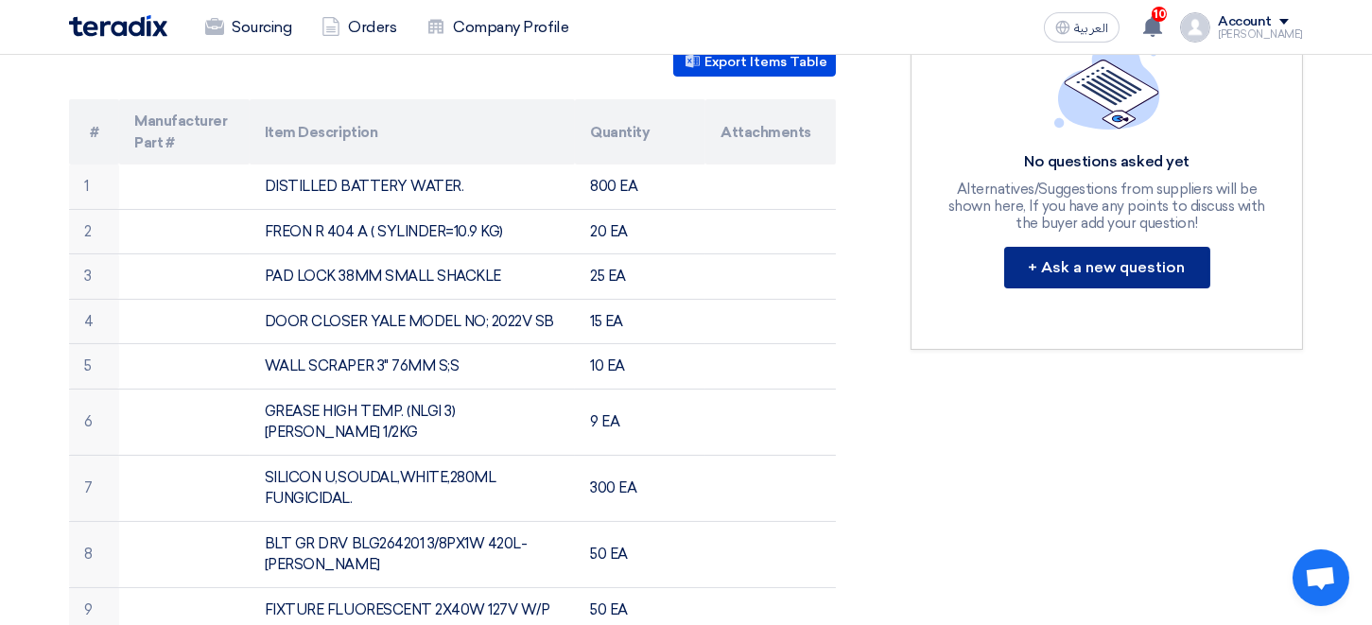
click at [1080, 248] on button "+ Ask a new question" at bounding box center [1107, 268] width 206 height 42
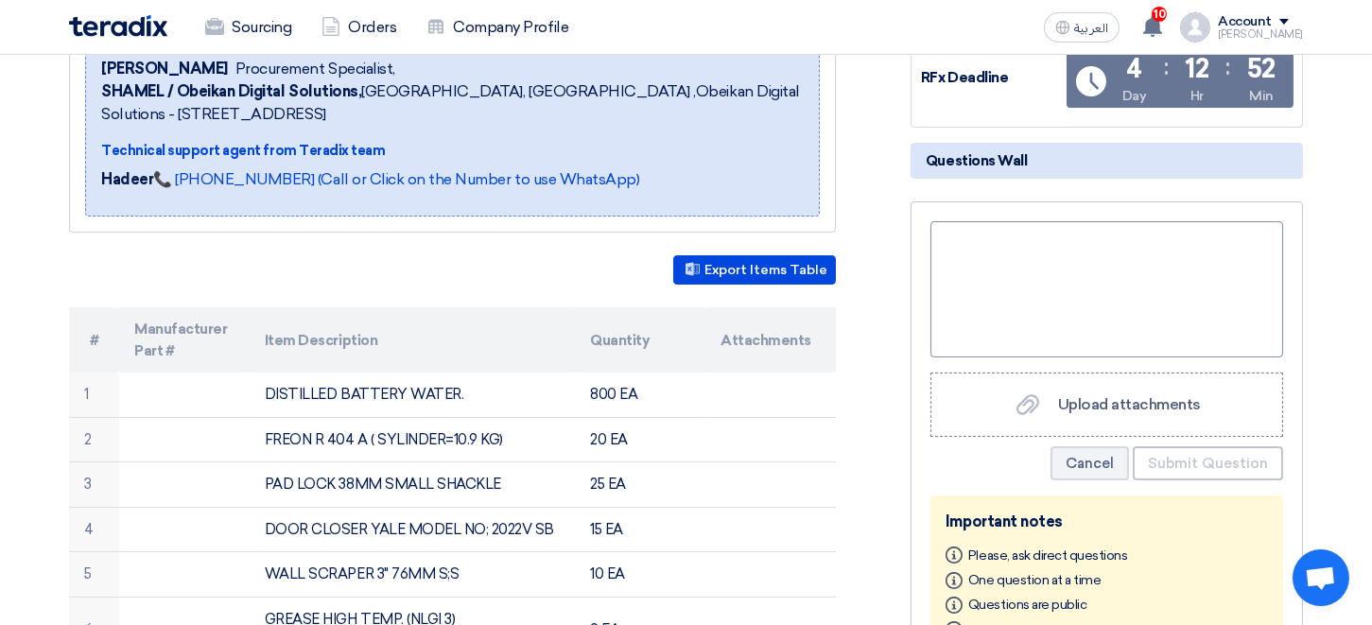
scroll to position [221, 0]
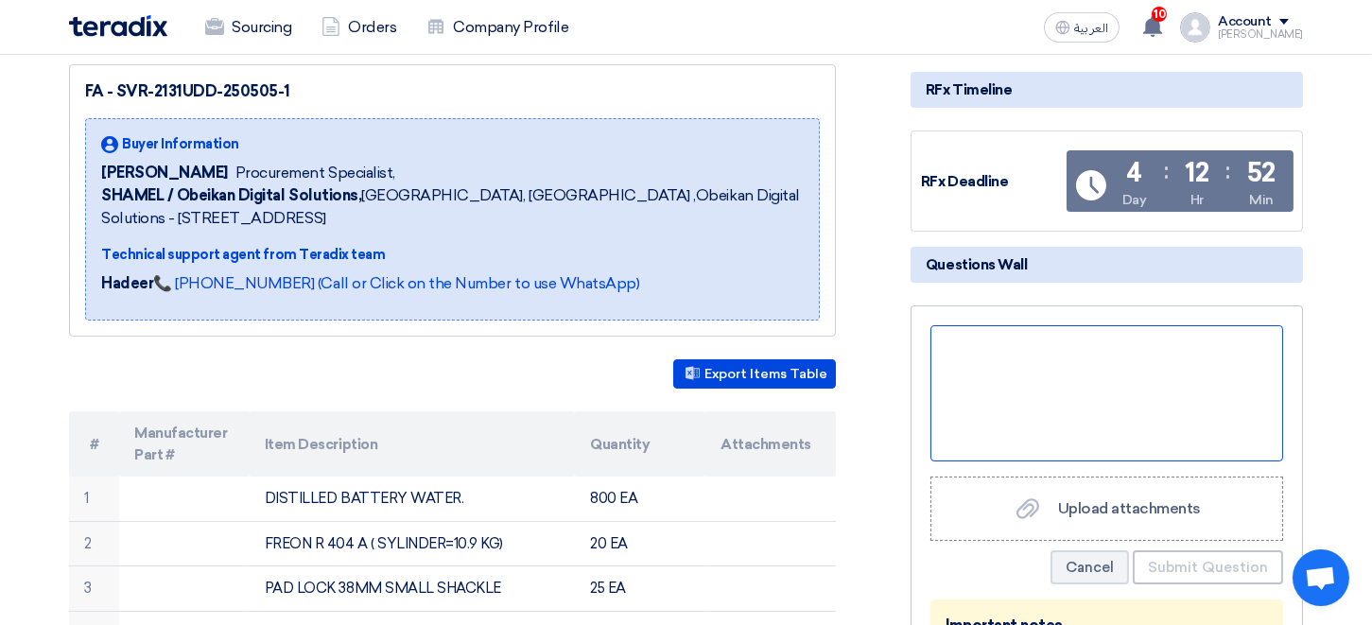
click at [1020, 369] on div at bounding box center [1106, 393] width 353 height 136
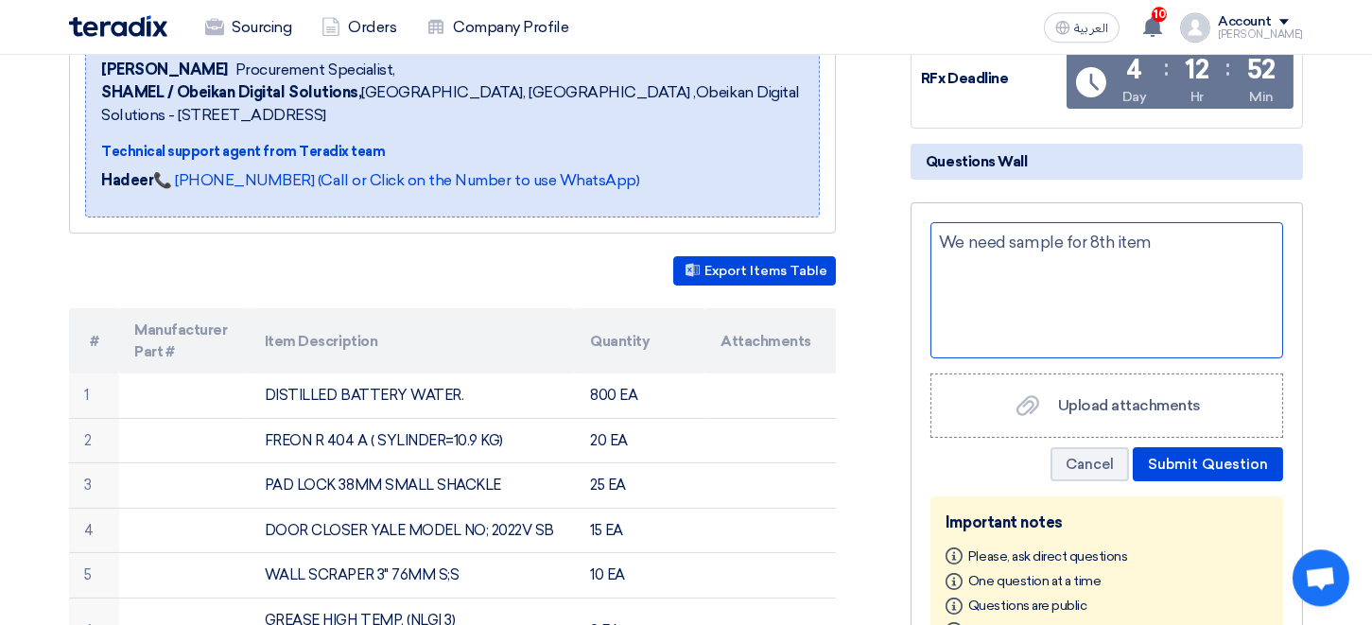
scroll to position [325, 0]
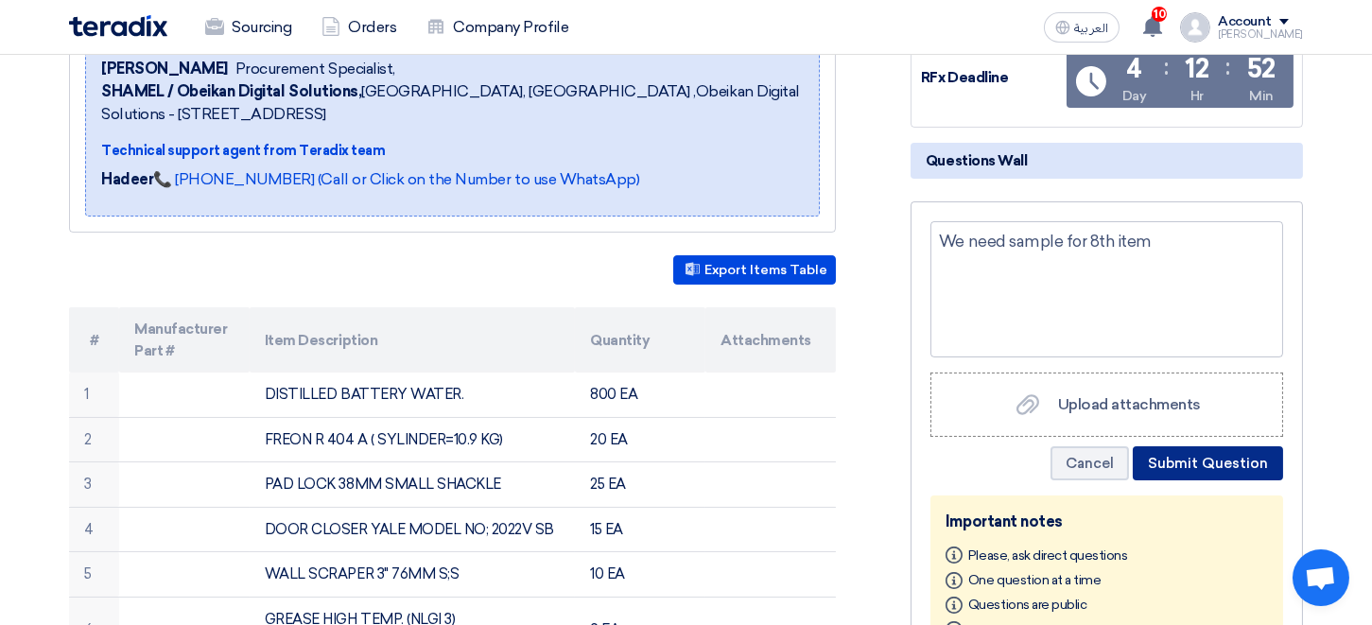
click at [1221, 458] on button "Submit Question" at bounding box center [1207, 463] width 150 height 34
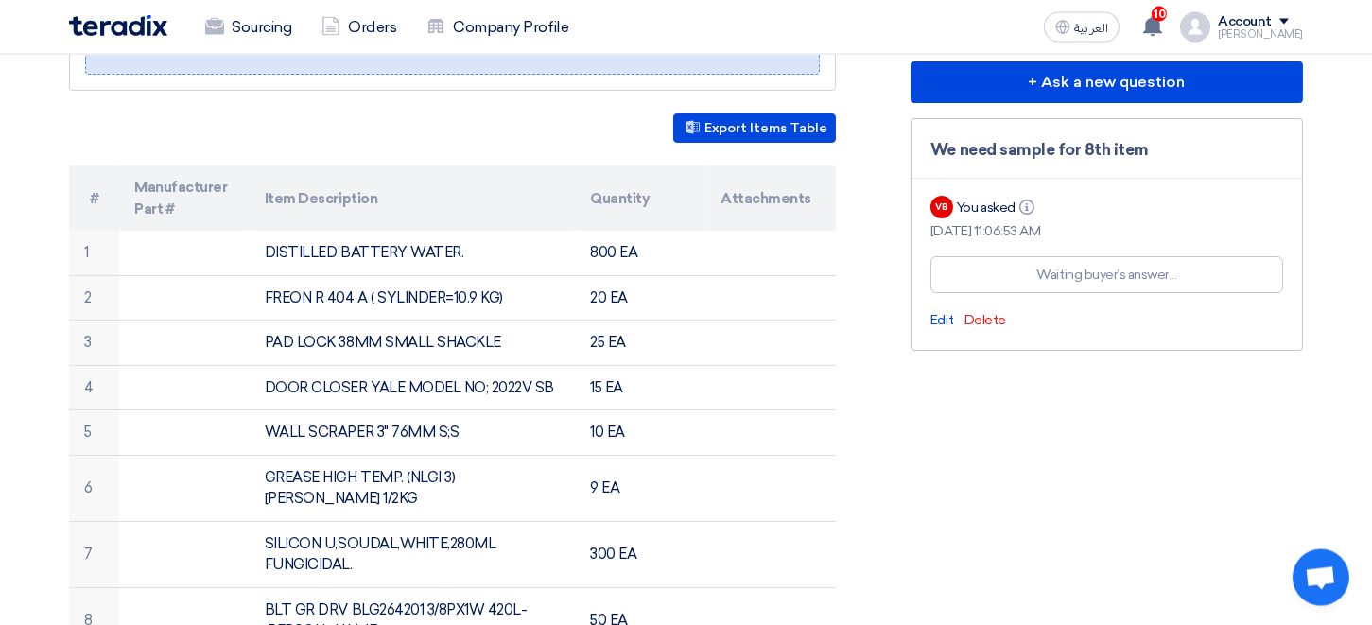
scroll to position [429, 0]
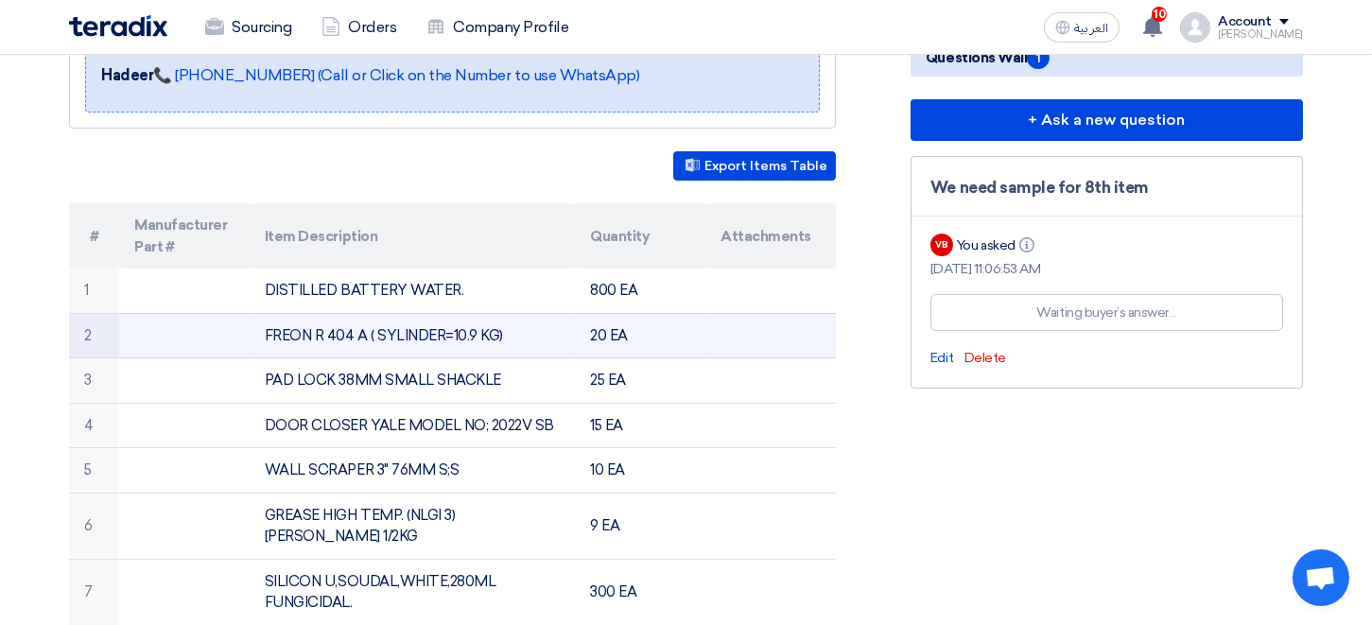
drag, startPoint x: 266, startPoint y: 331, endPoint x: 498, endPoint y: 333, distance: 232.6
click at [498, 333] on td "FREON R 404 A ( SYLINDER=10.9 KG)" at bounding box center [413, 335] width 326 height 45
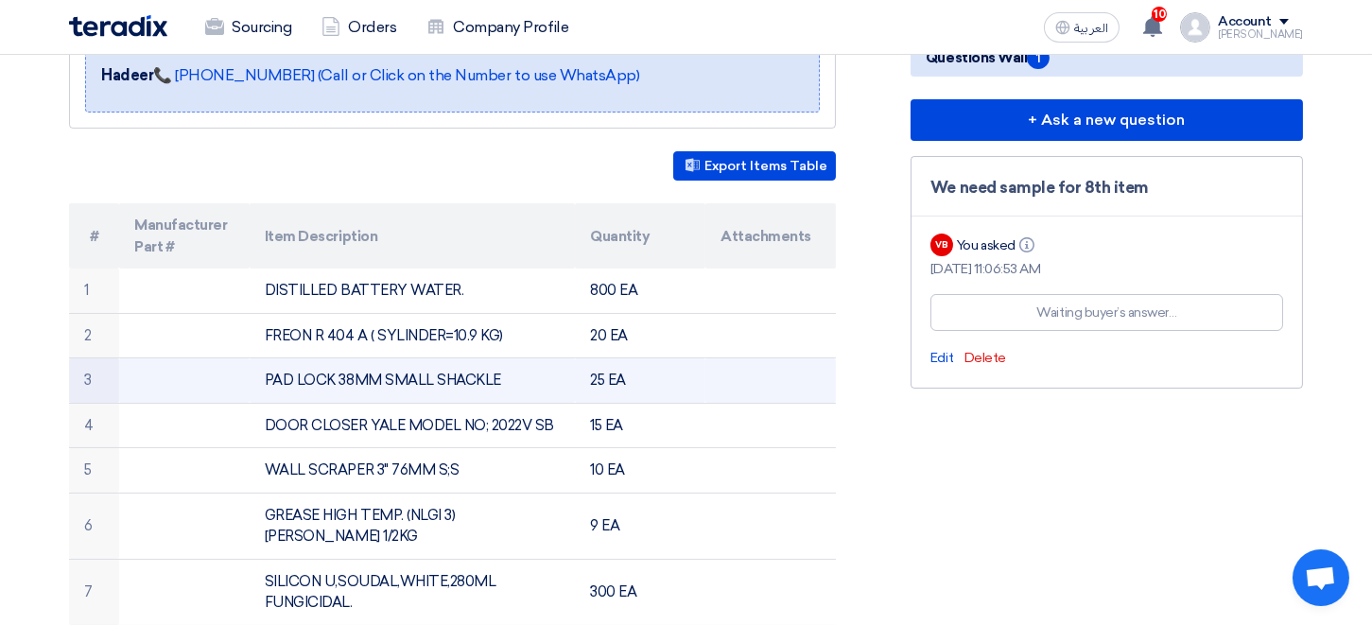
click at [370, 380] on td "PAD LOCK 38MM SMALL SHACKLE" at bounding box center [413, 380] width 326 height 45
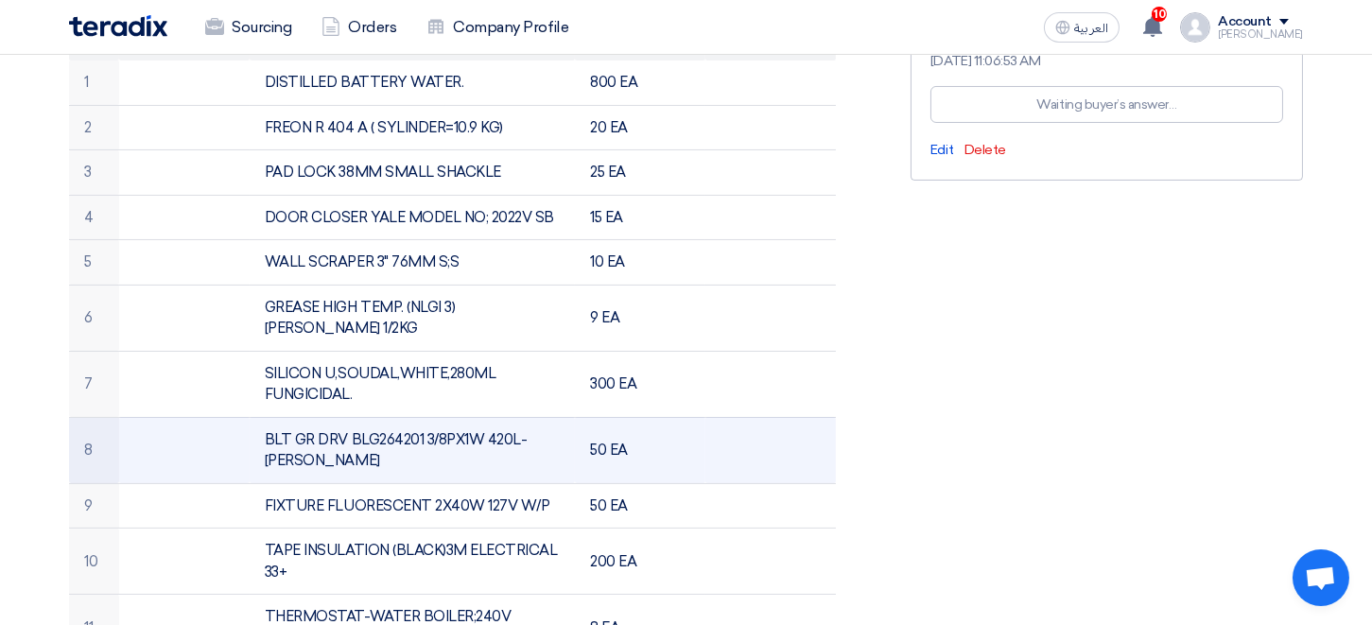
scroll to position [247, 0]
drag, startPoint x: 266, startPoint y: 413, endPoint x: 560, endPoint y: 419, distance: 294.0
click at [560, 419] on td "BLT GR DRV BLG264201 3/8PX1W 420L-[PERSON_NAME]" at bounding box center [413, 450] width 326 height 66
